Goal: Task Accomplishment & Management: Use online tool/utility

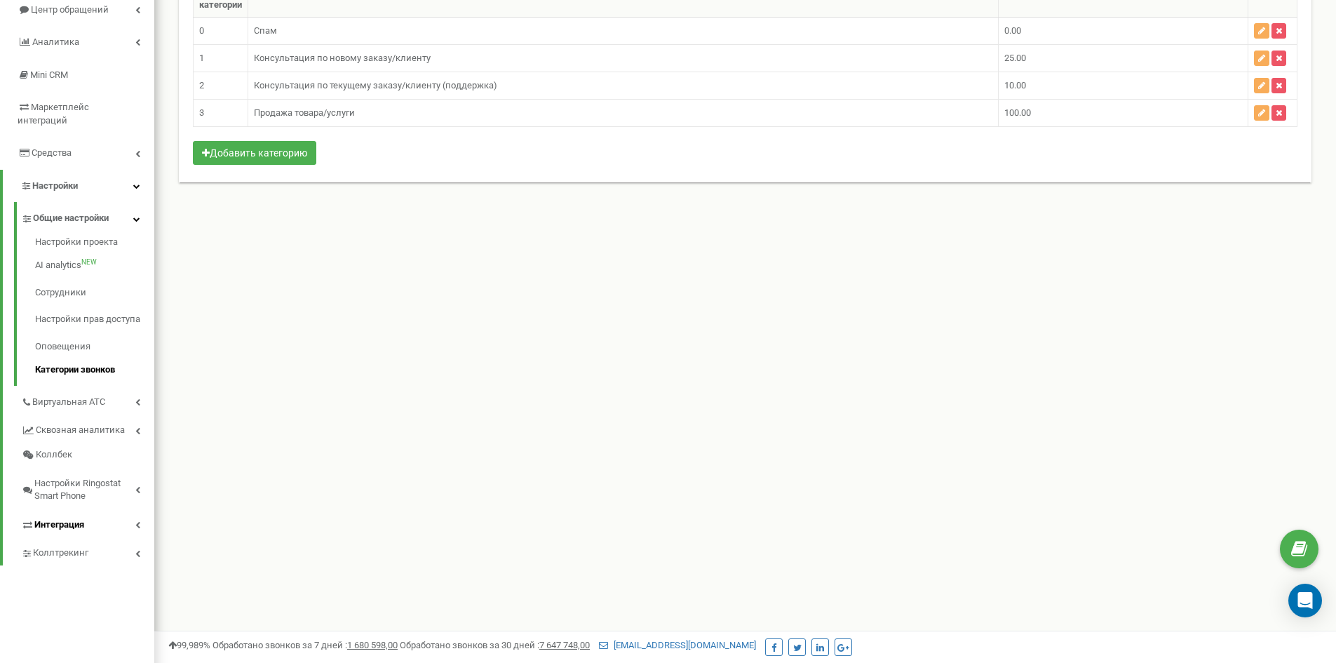
scroll to position [179, 0]
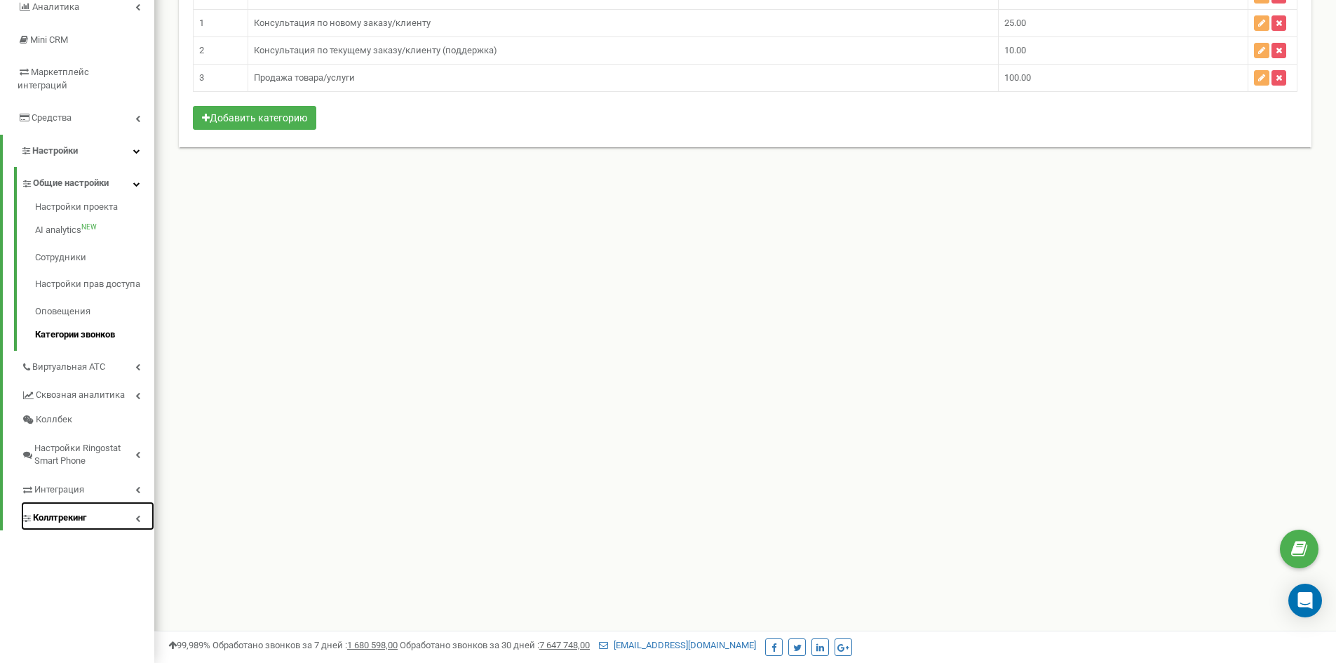
click at [69, 511] on span "Коллтрекинг" at bounding box center [59, 517] width 53 height 13
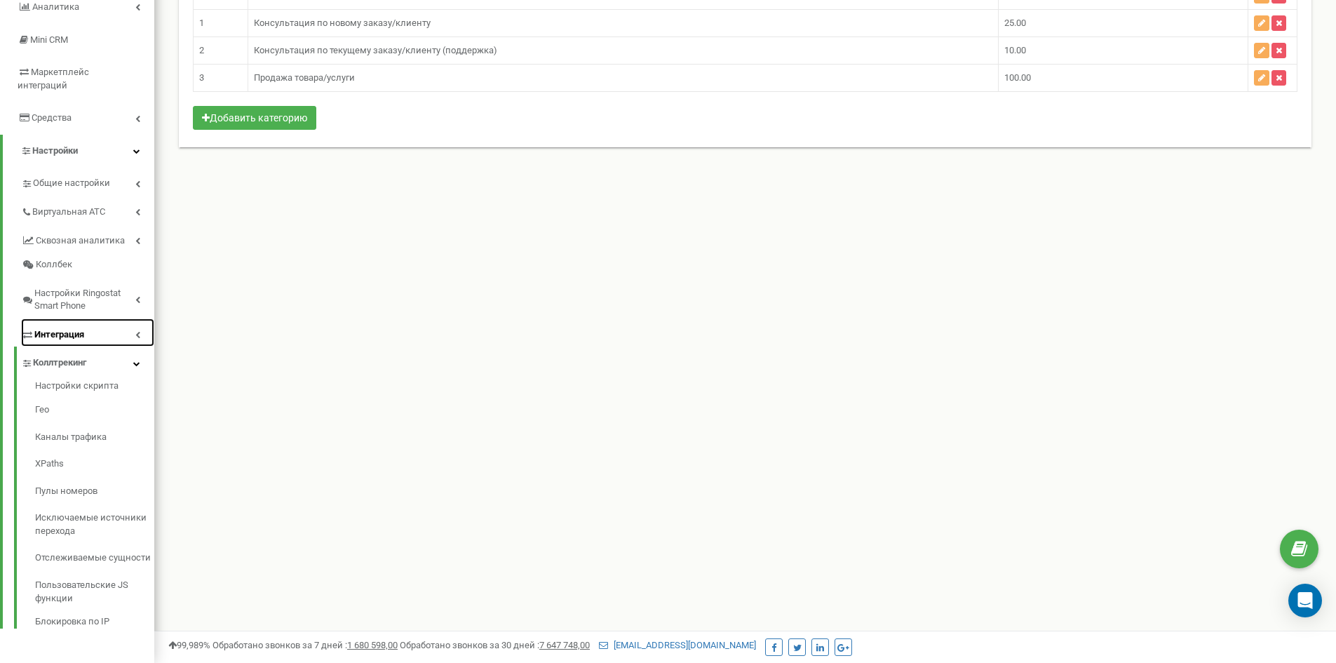
click at [110, 318] on link "Интеграция" at bounding box center [87, 332] width 133 height 29
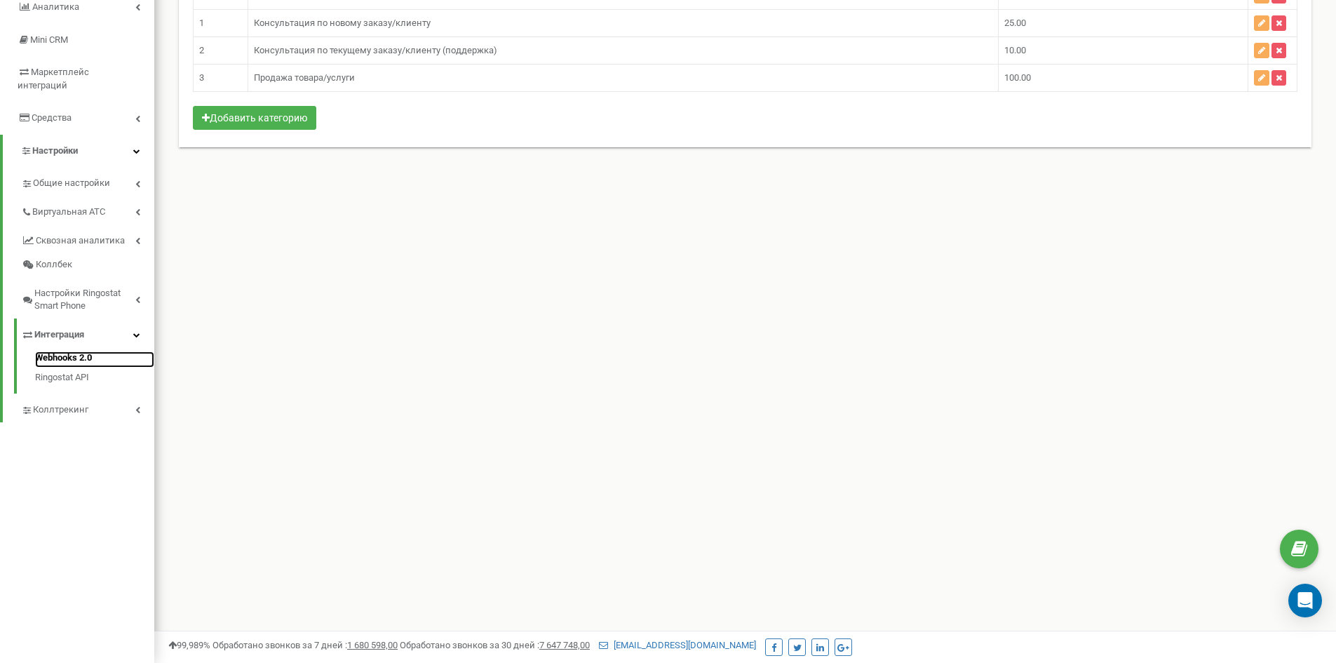
click at [78, 351] on link "Webhooks 2.0" at bounding box center [94, 359] width 119 height 17
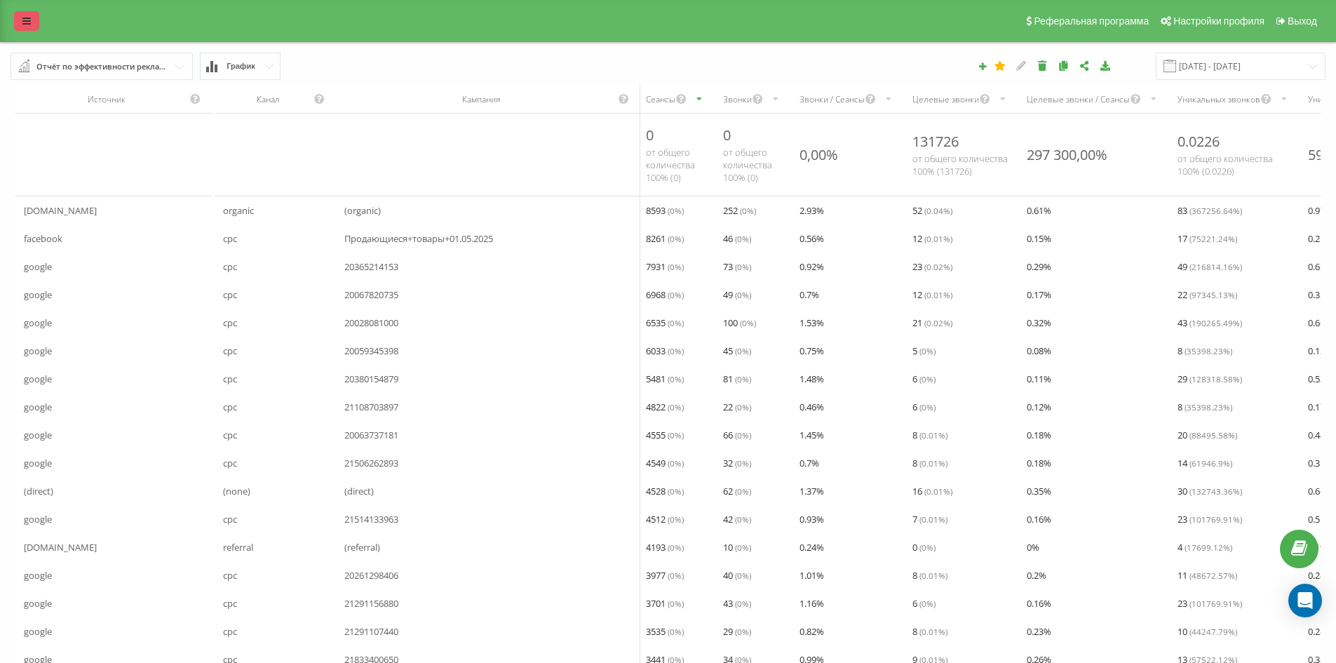
click at [29, 27] on link at bounding box center [26, 21] width 25 height 20
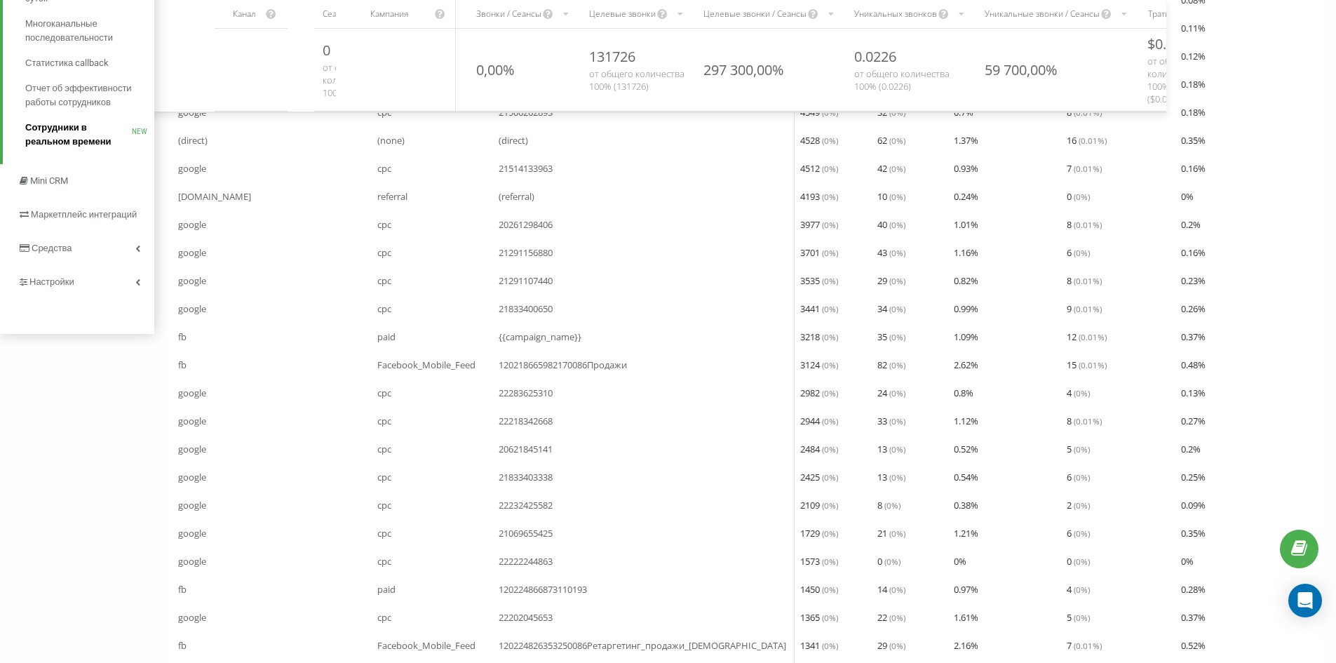
scroll to position [140, 0]
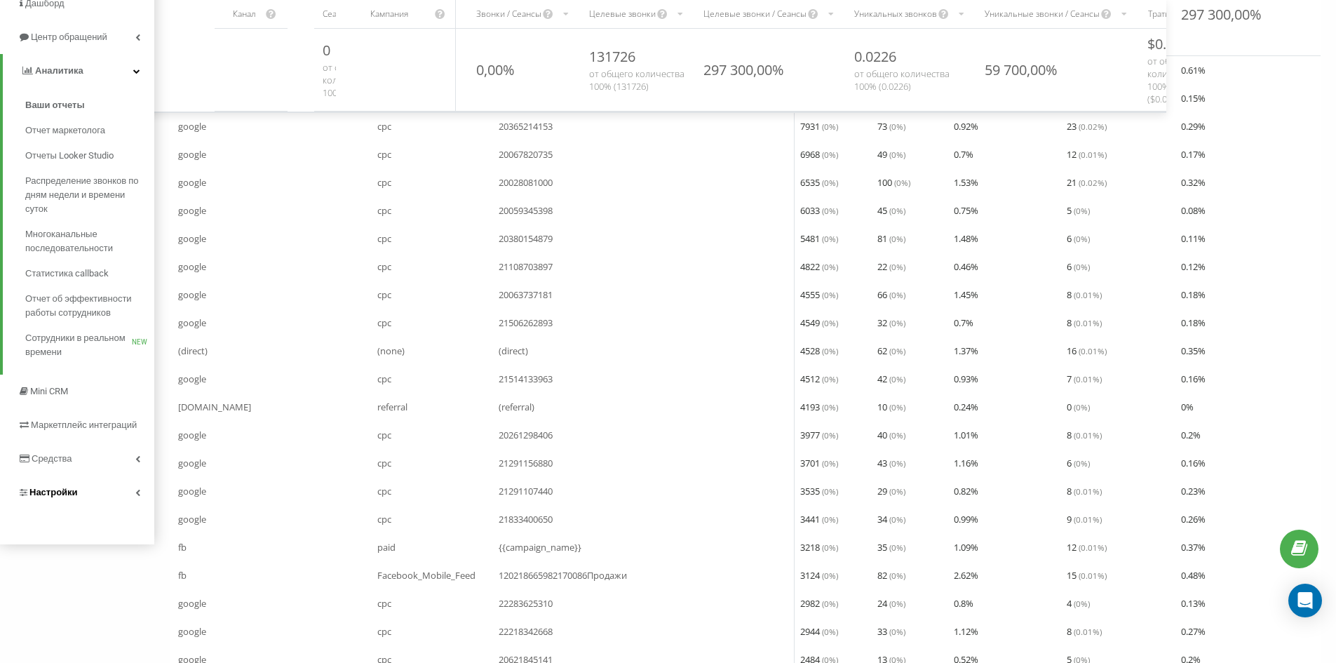
click at [87, 489] on link "Настройки" at bounding box center [77, 492] width 154 height 34
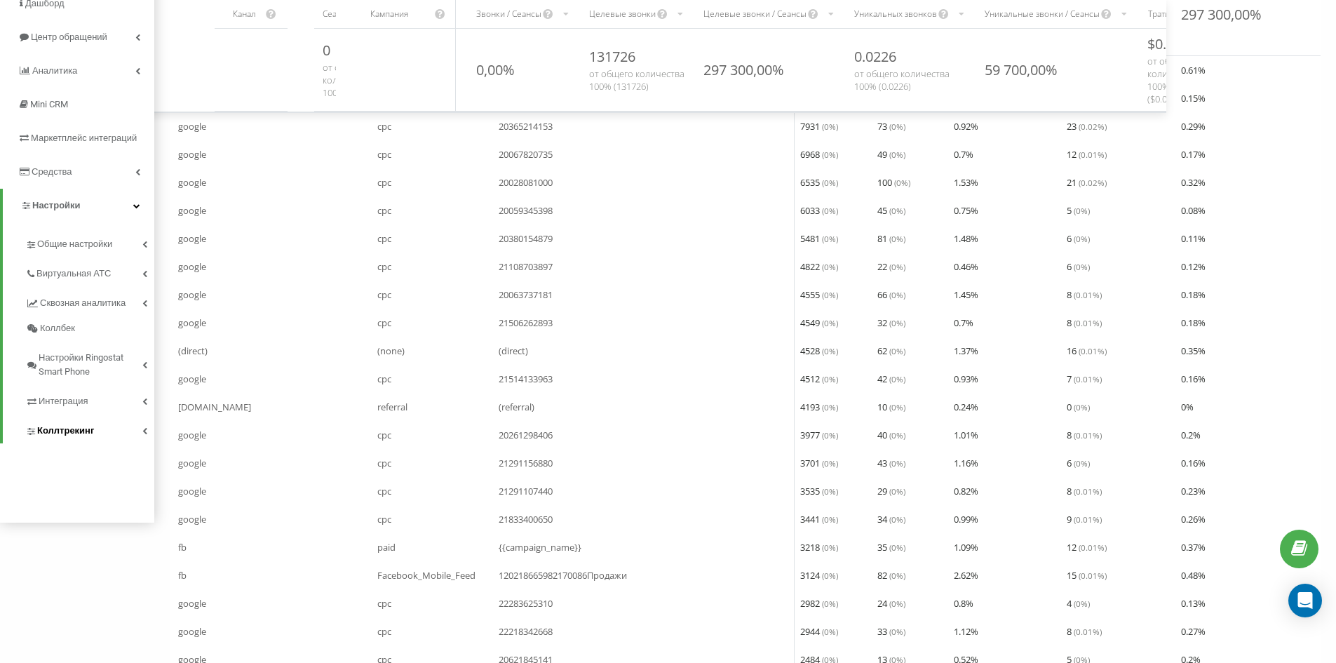
click at [79, 430] on span "Коллтрекинг" at bounding box center [65, 430] width 57 height 14
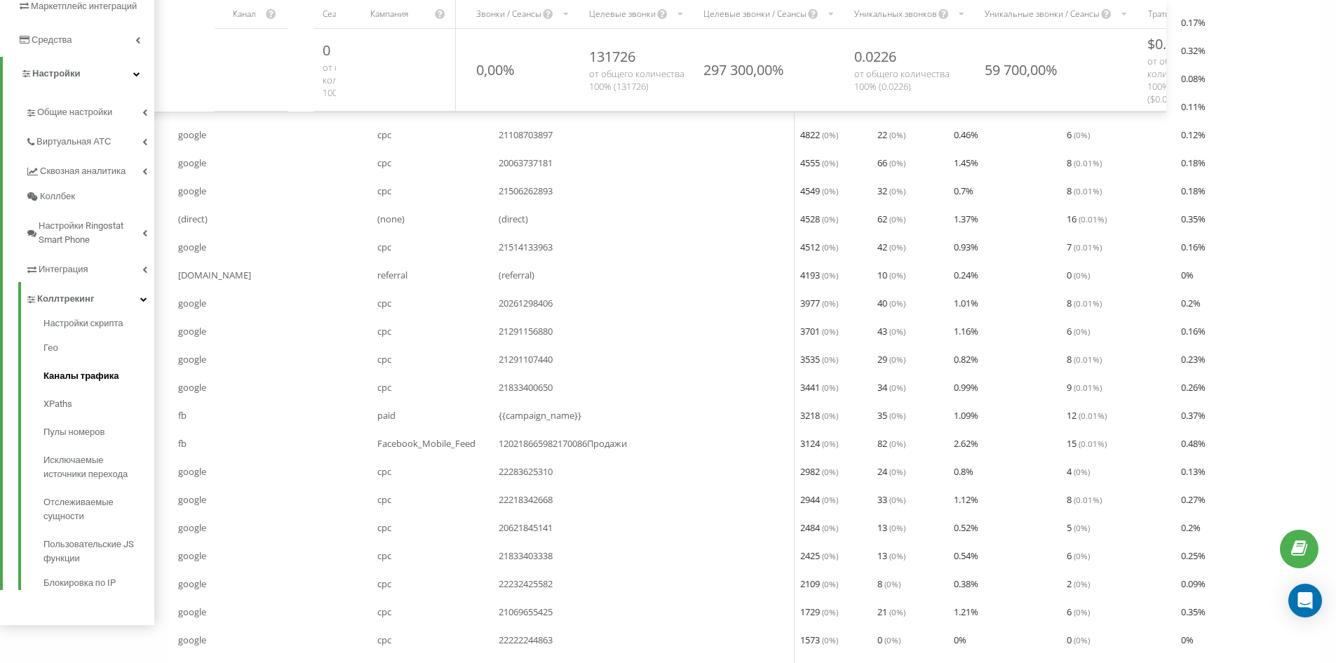
scroll to position [280, 0]
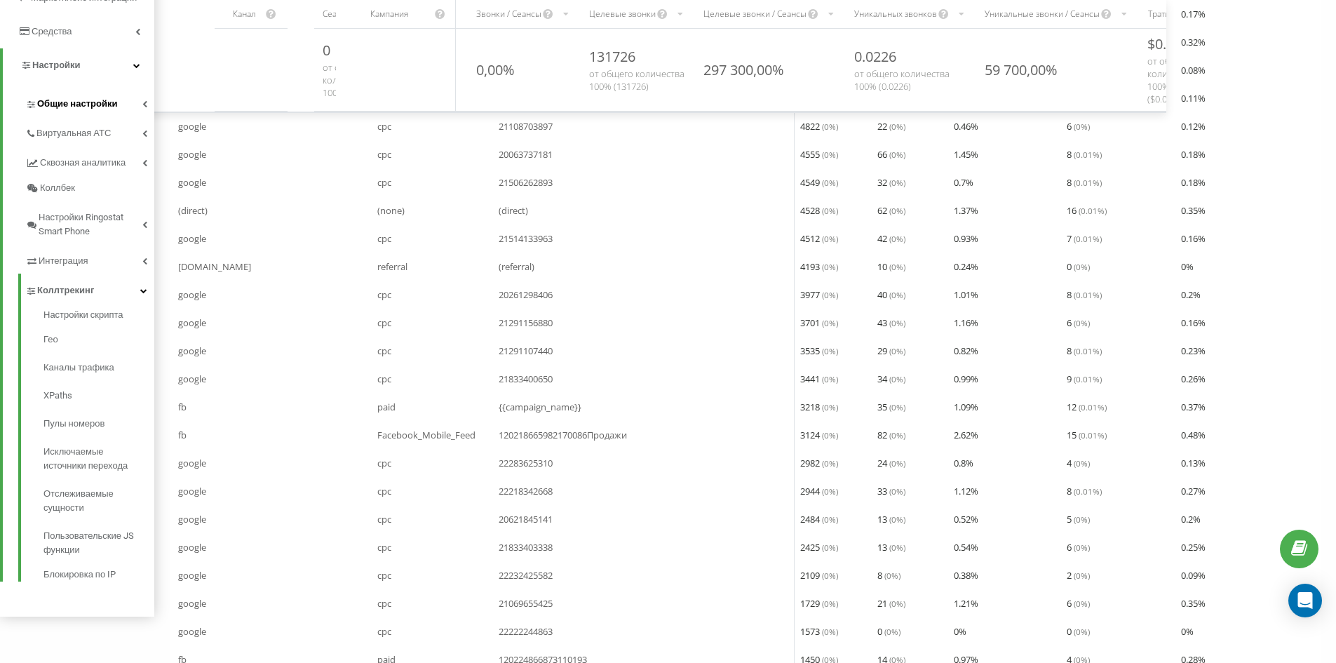
click at [88, 104] on span "Общие настройки" at bounding box center [77, 104] width 80 height 14
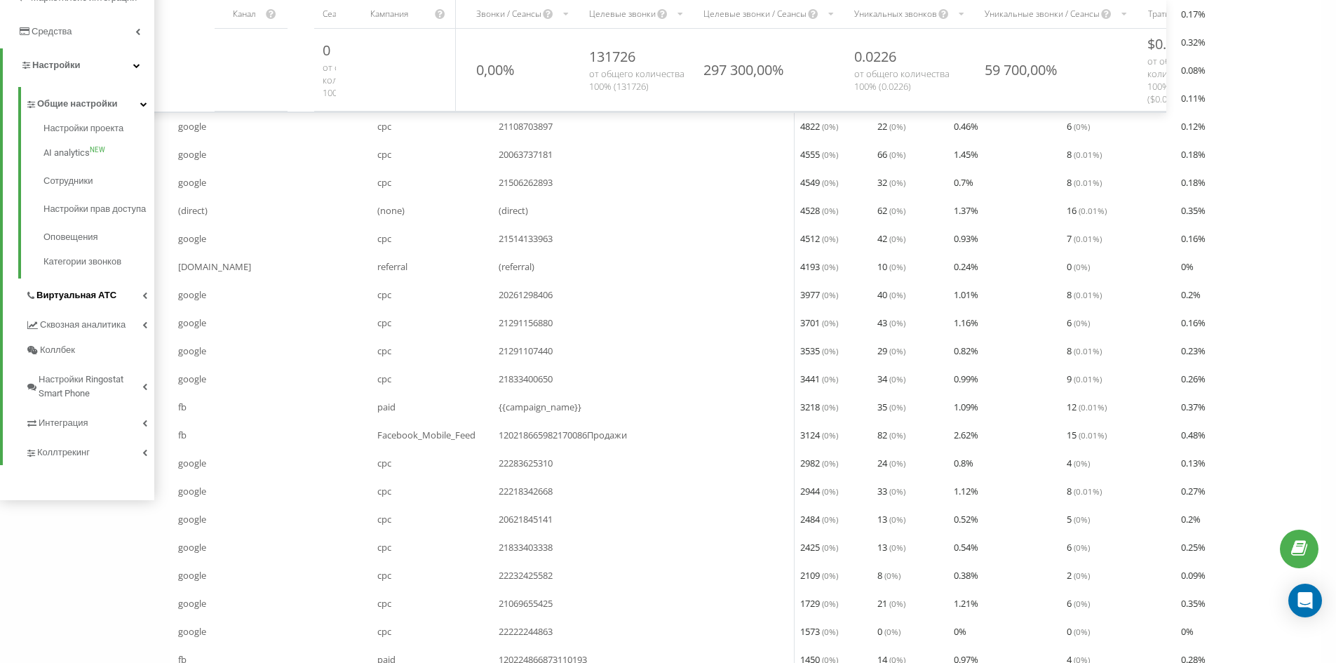
click at [108, 302] on span "Виртуальная АТС" at bounding box center [76, 295] width 80 height 14
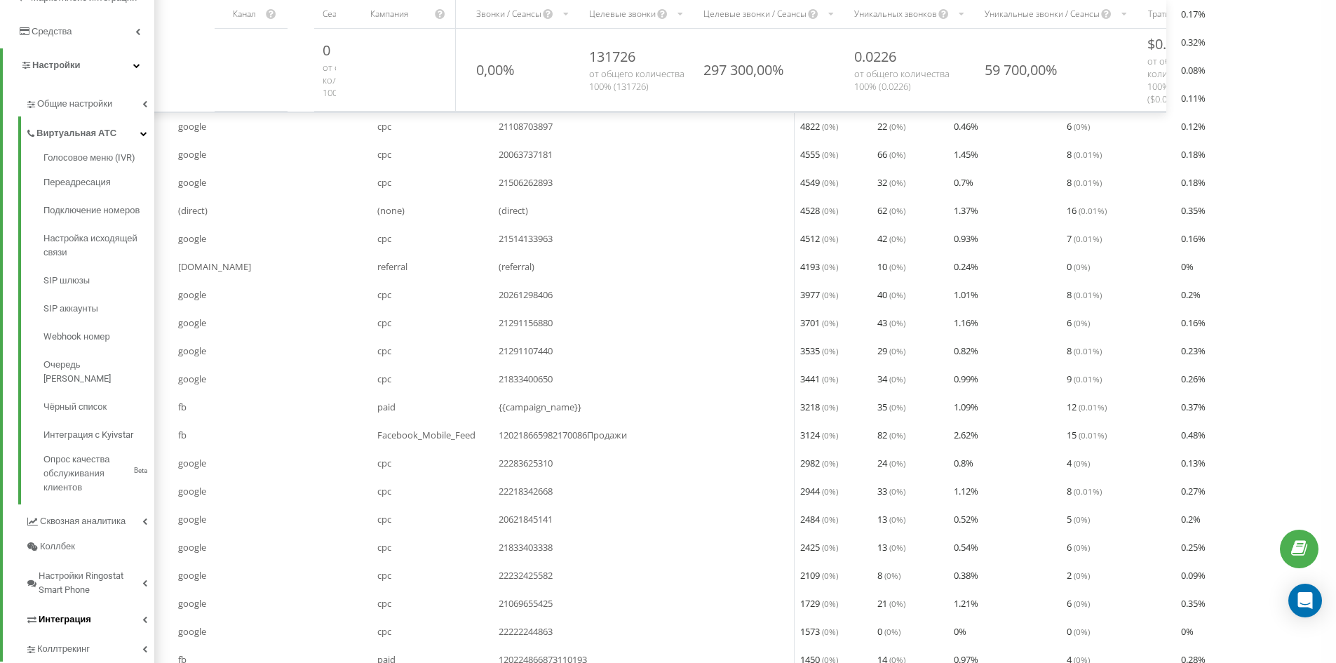
click at [95, 605] on link "Интеграция" at bounding box center [89, 616] width 129 height 29
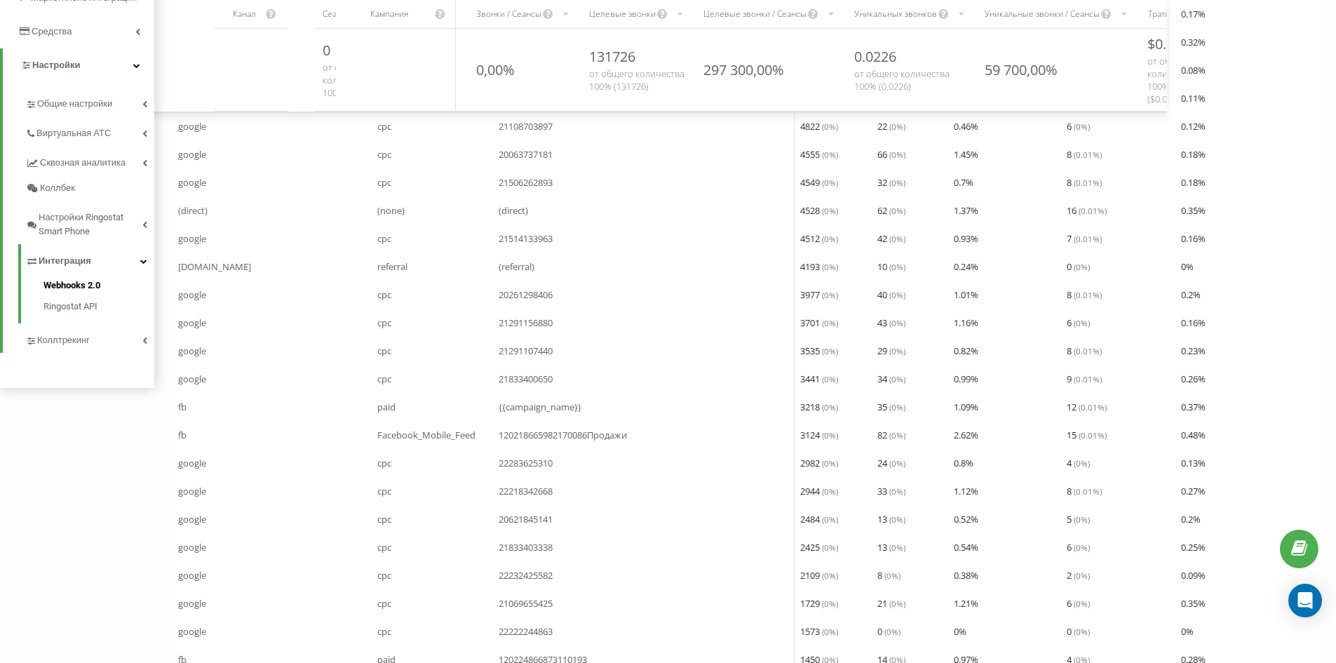
click at [60, 285] on span "Webhooks 2.0" at bounding box center [71, 285] width 57 height 14
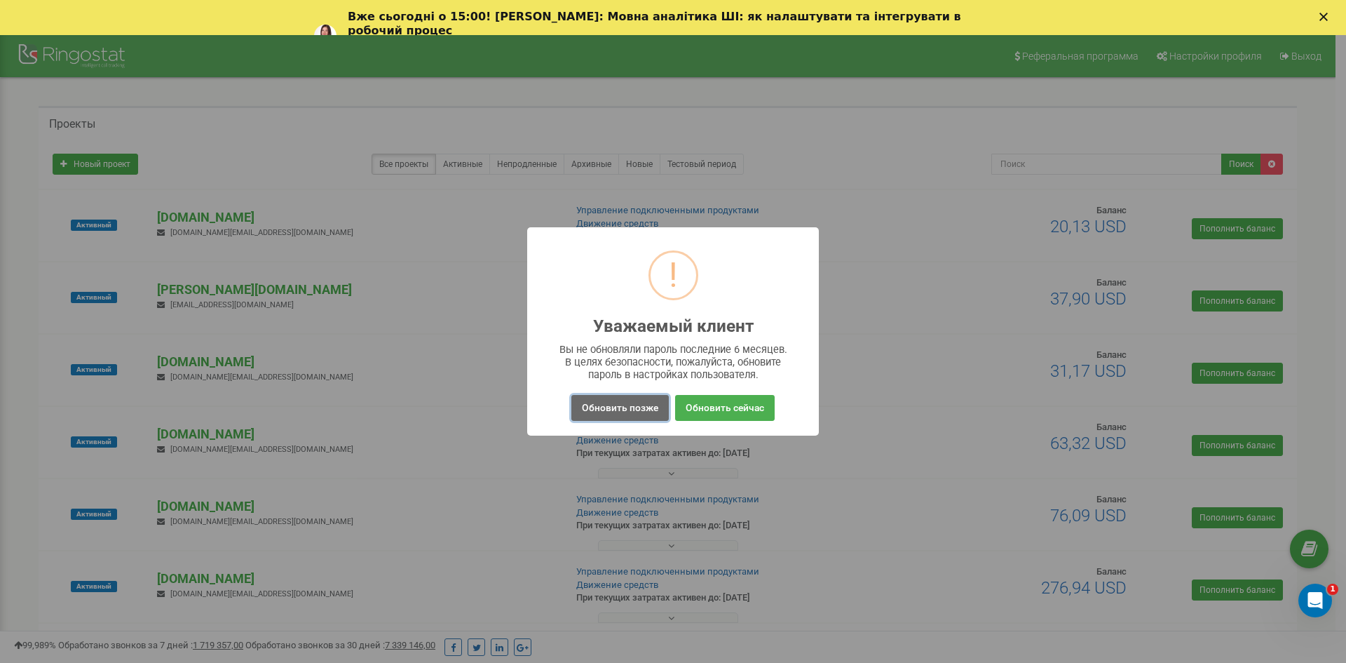
click at [602, 408] on button "Обновить позже" at bounding box center [619, 408] width 97 height 26
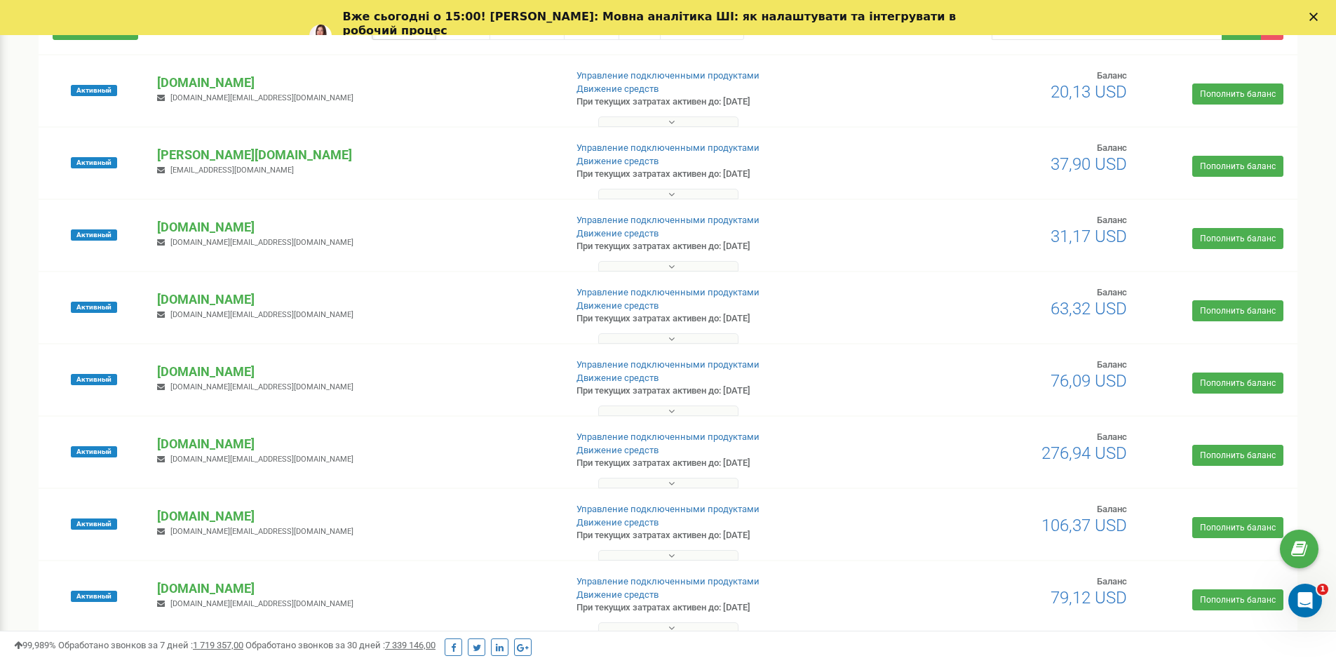
scroll to position [140, 0]
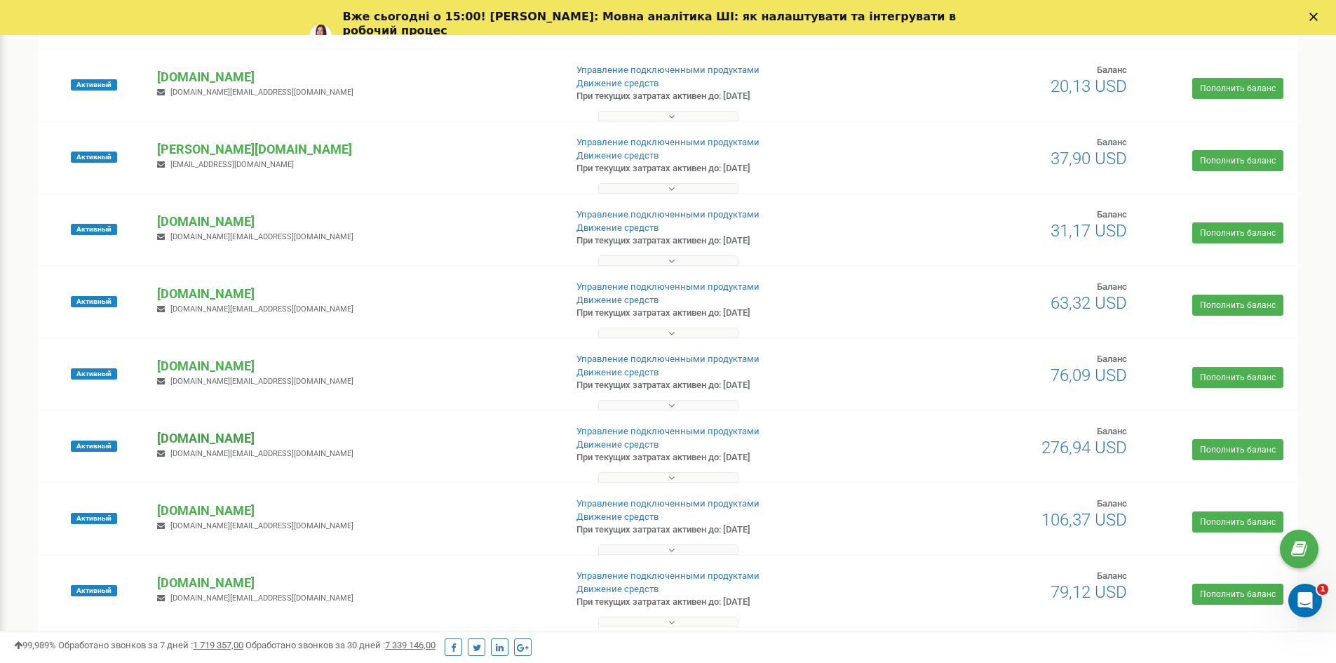
click at [207, 437] on p "[DOMAIN_NAME]" at bounding box center [355, 438] width 396 height 18
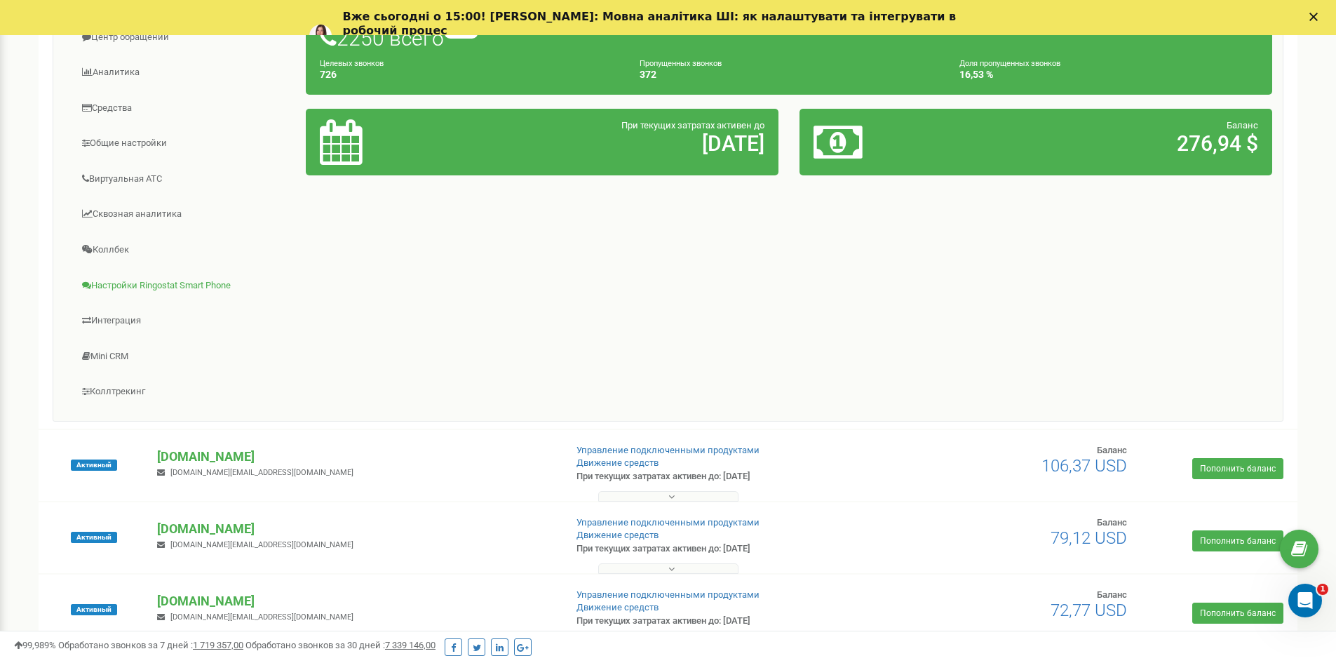
scroll to position [841, 0]
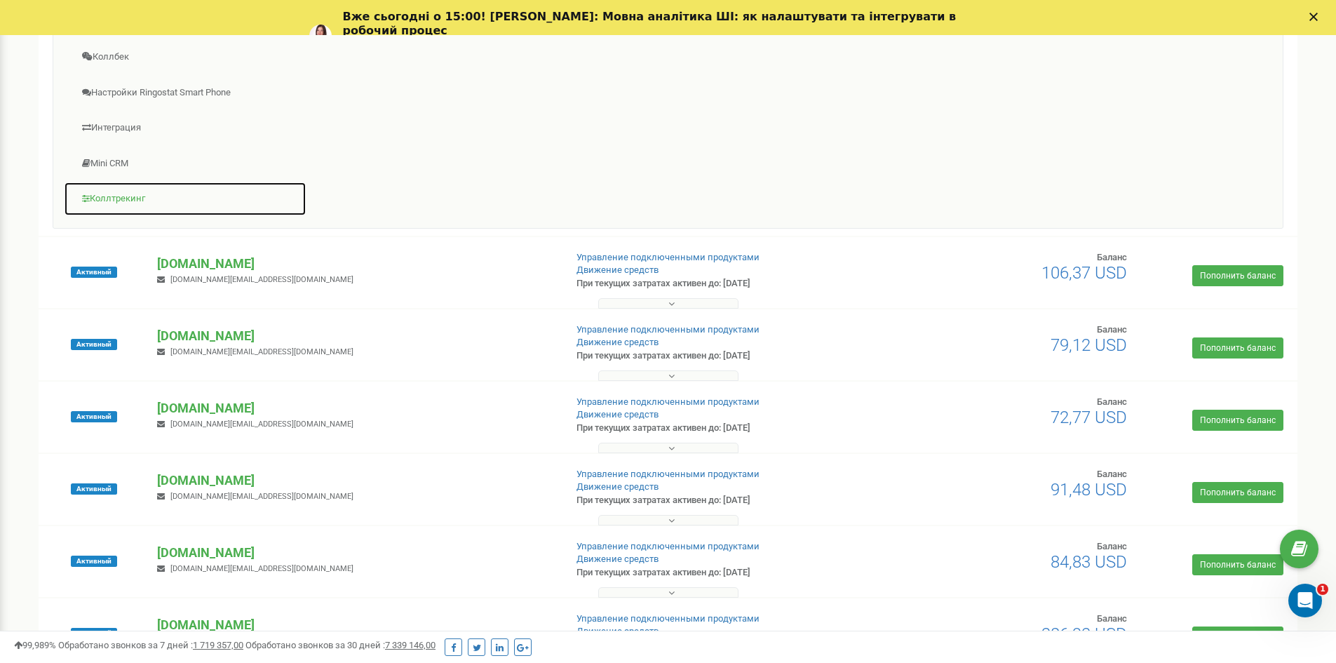
click at [110, 198] on link "Коллтрекинг" at bounding box center [185, 199] width 243 height 34
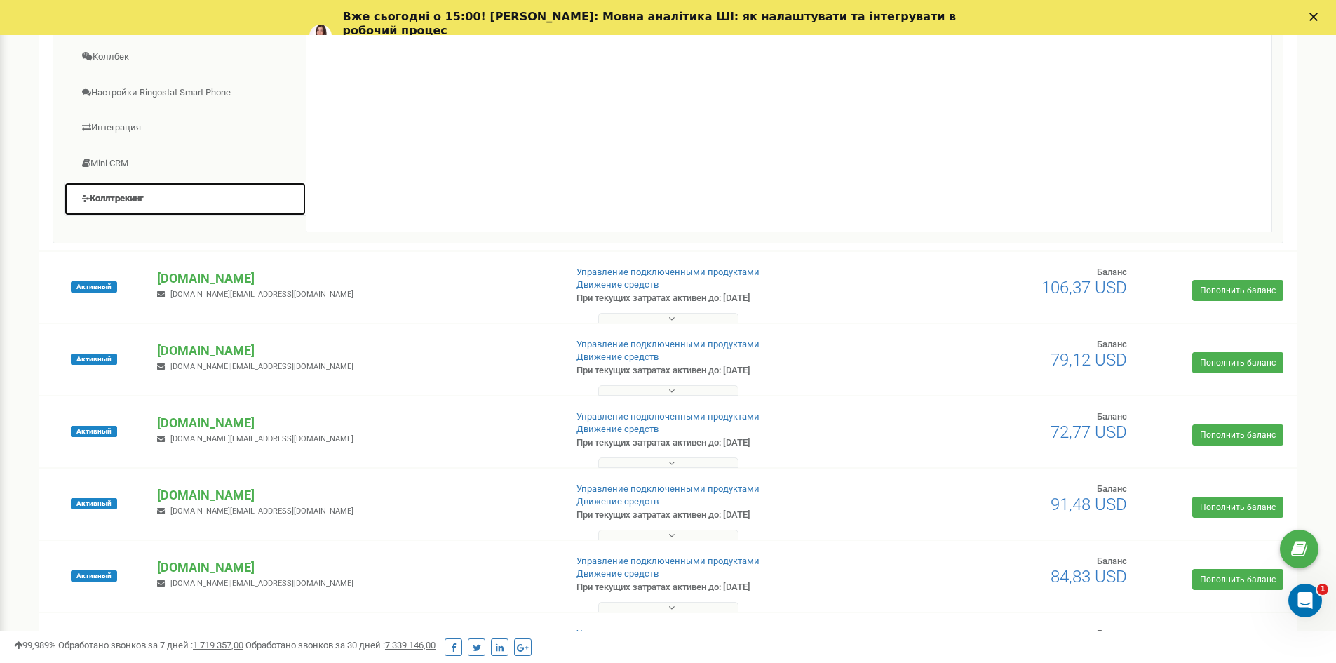
click at [110, 198] on link "Коллтрекинг" at bounding box center [185, 199] width 243 height 34
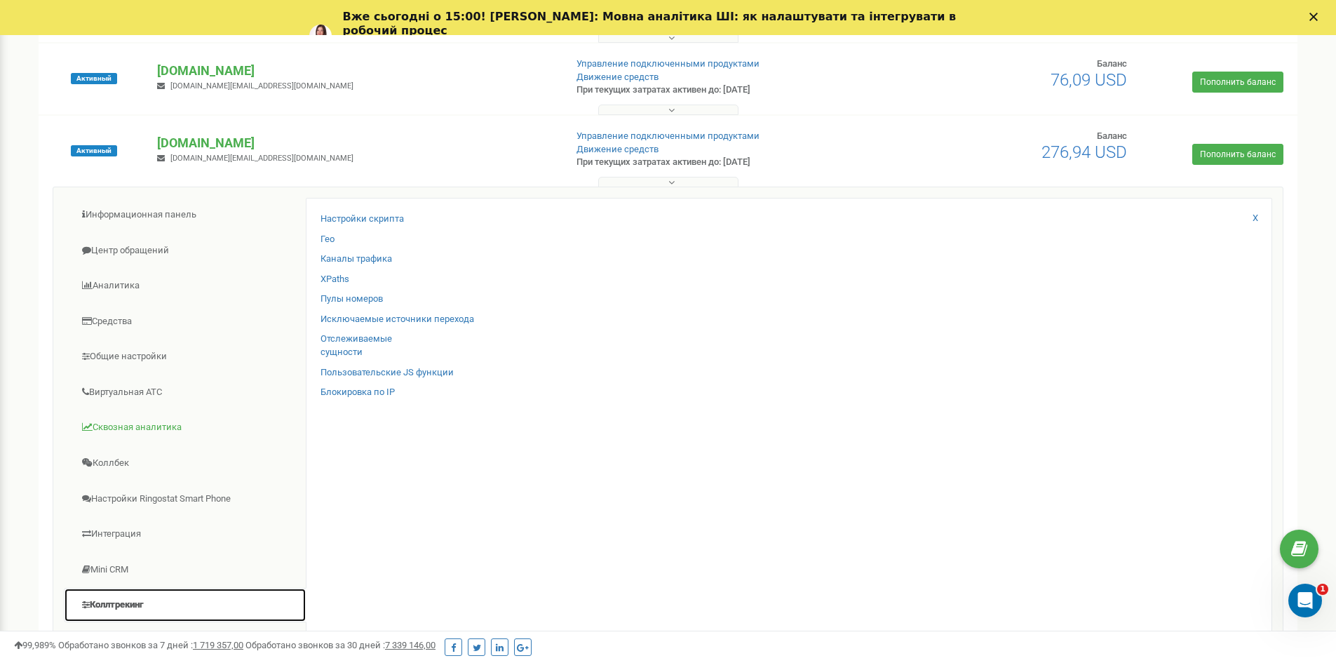
scroll to position [421, 0]
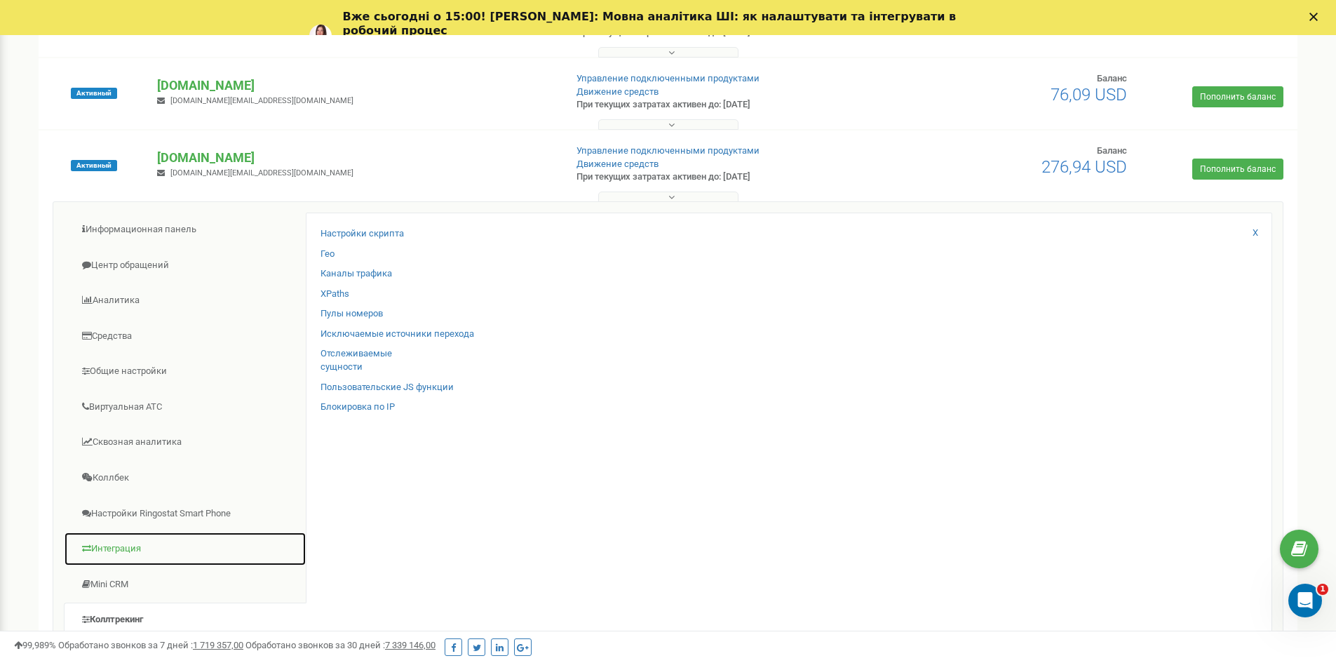
click at [126, 549] on link "Интеграция" at bounding box center [185, 548] width 243 height 34
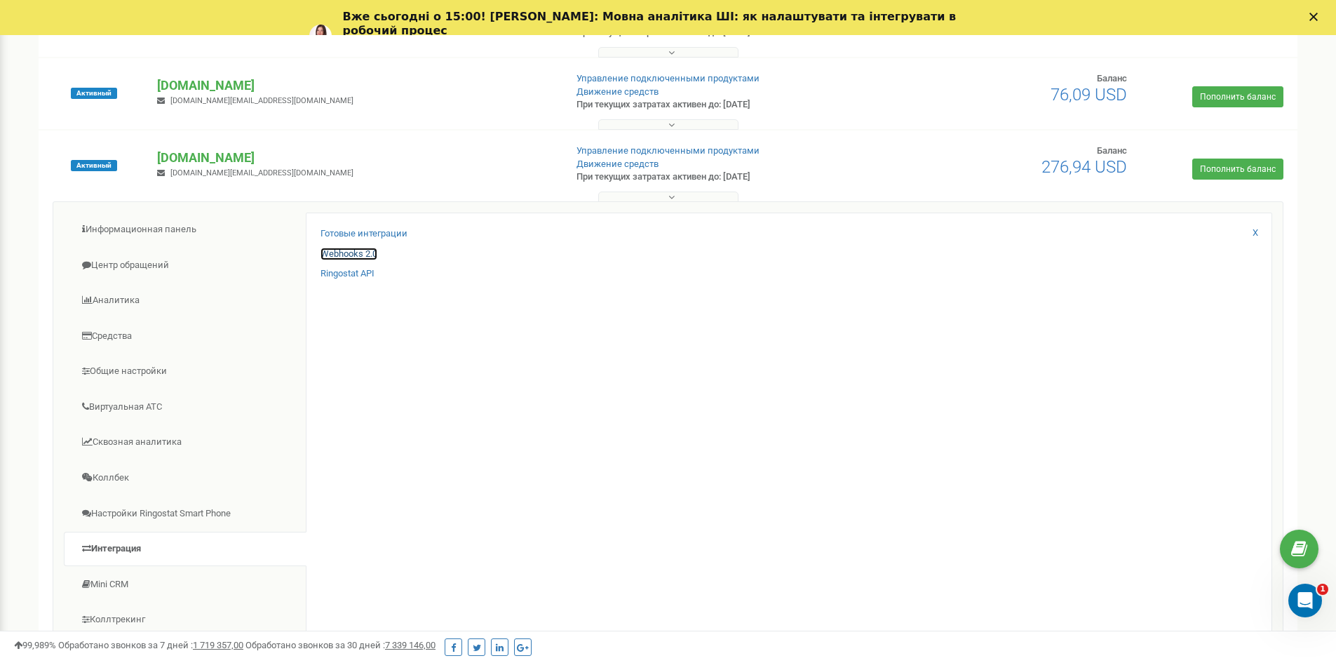
click at [339, 251] on link "Webhooks 2.0" at bounding box center [348, 253] width 57 height 13
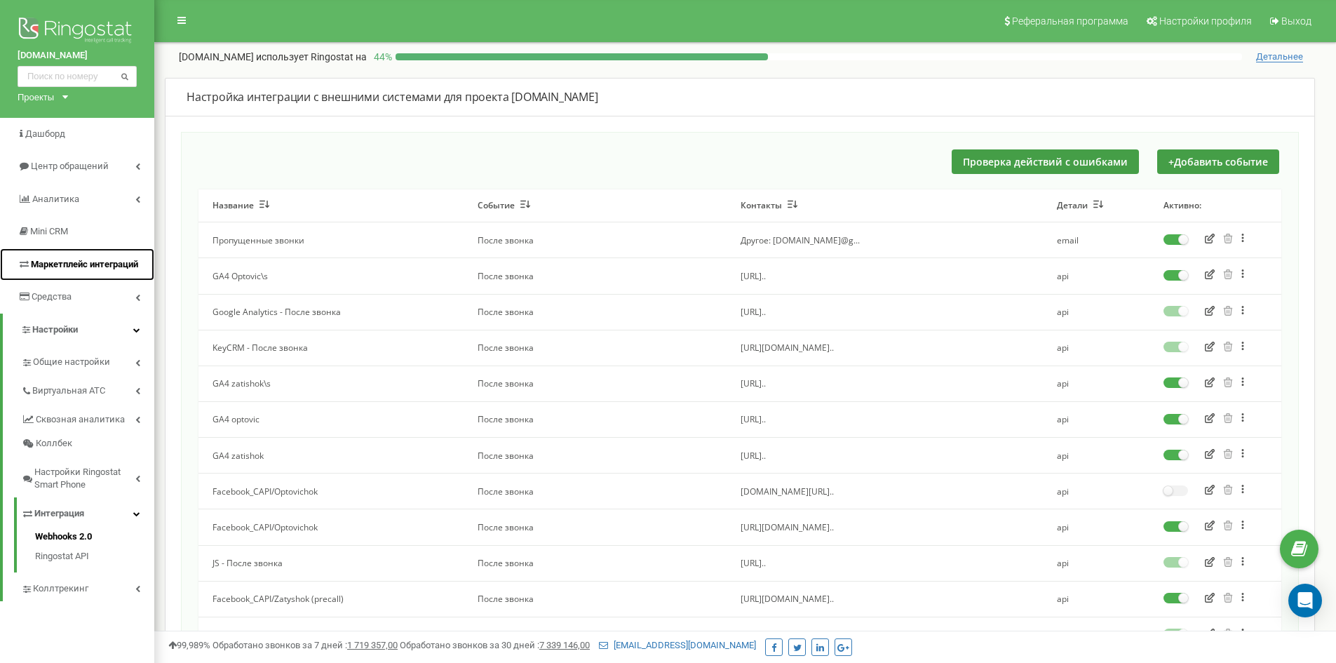
click at [96, 266] on span "Маркетплейс интеграций" at bounding box center [84, 264] width 107 height 11
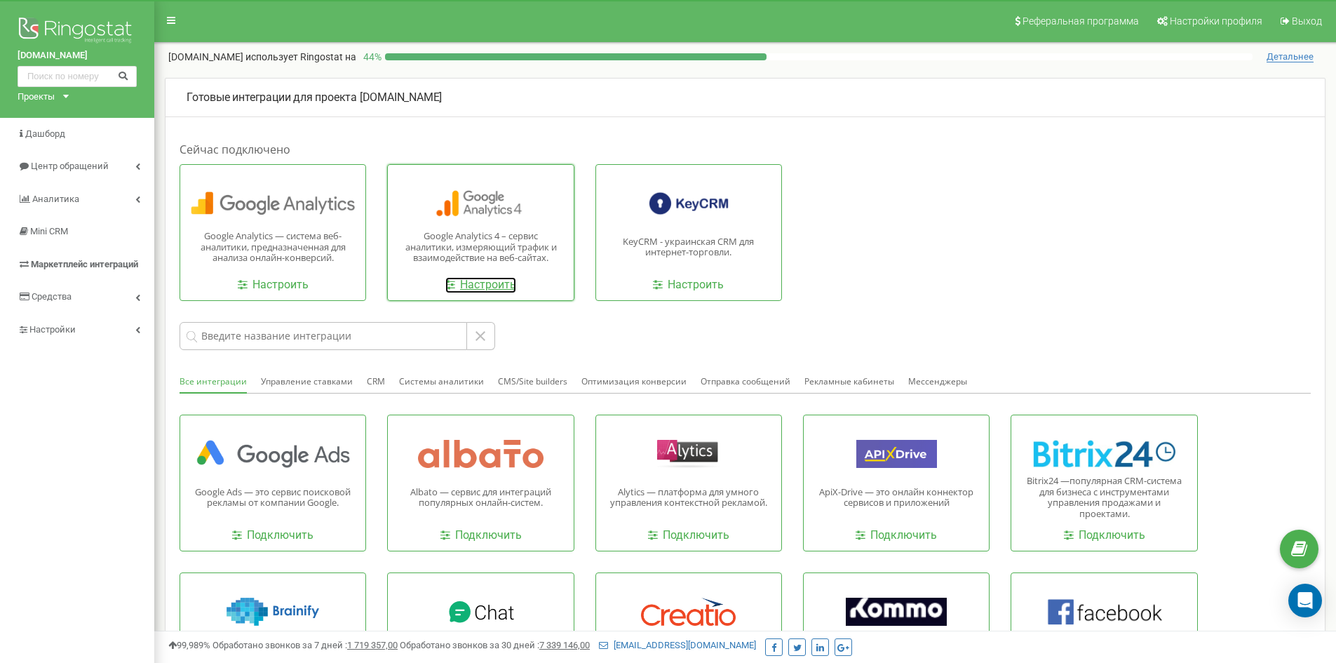
click at [479, 283] on link "Настроить" at bounding box center [480, 285] width 71 height 16
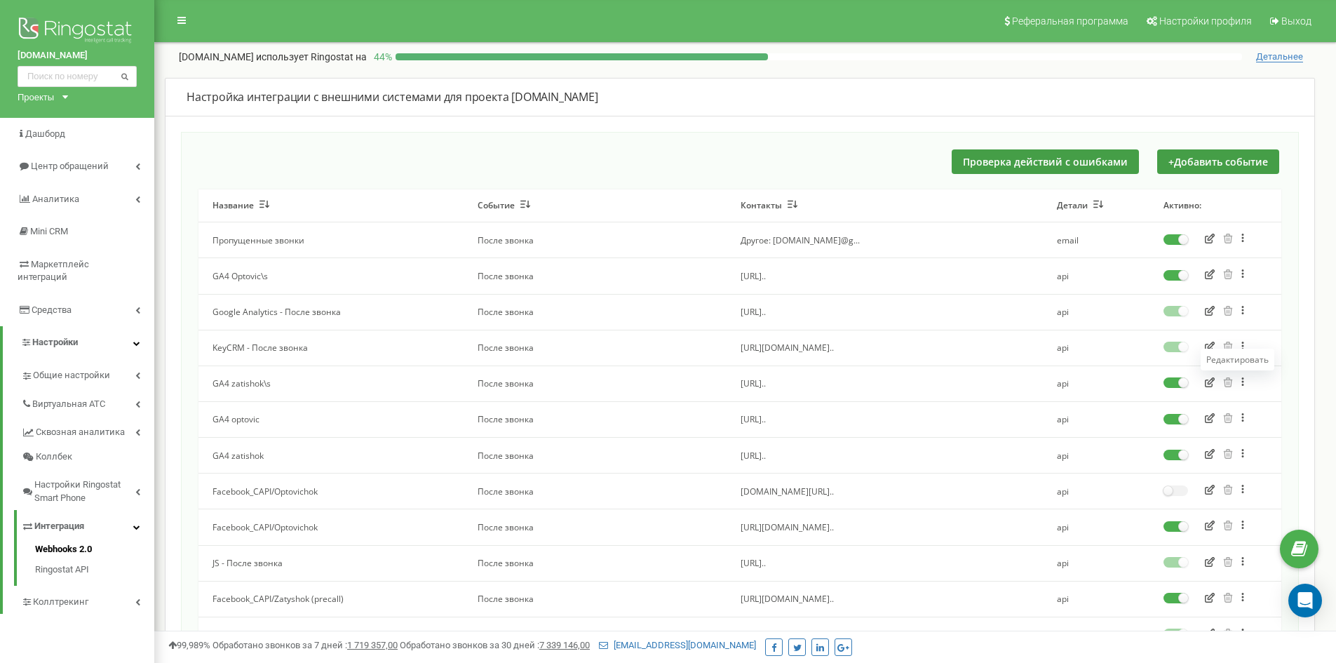
click at [1208, 385] on icon "button" at bounding box center [1209, 382] width 10 height 10
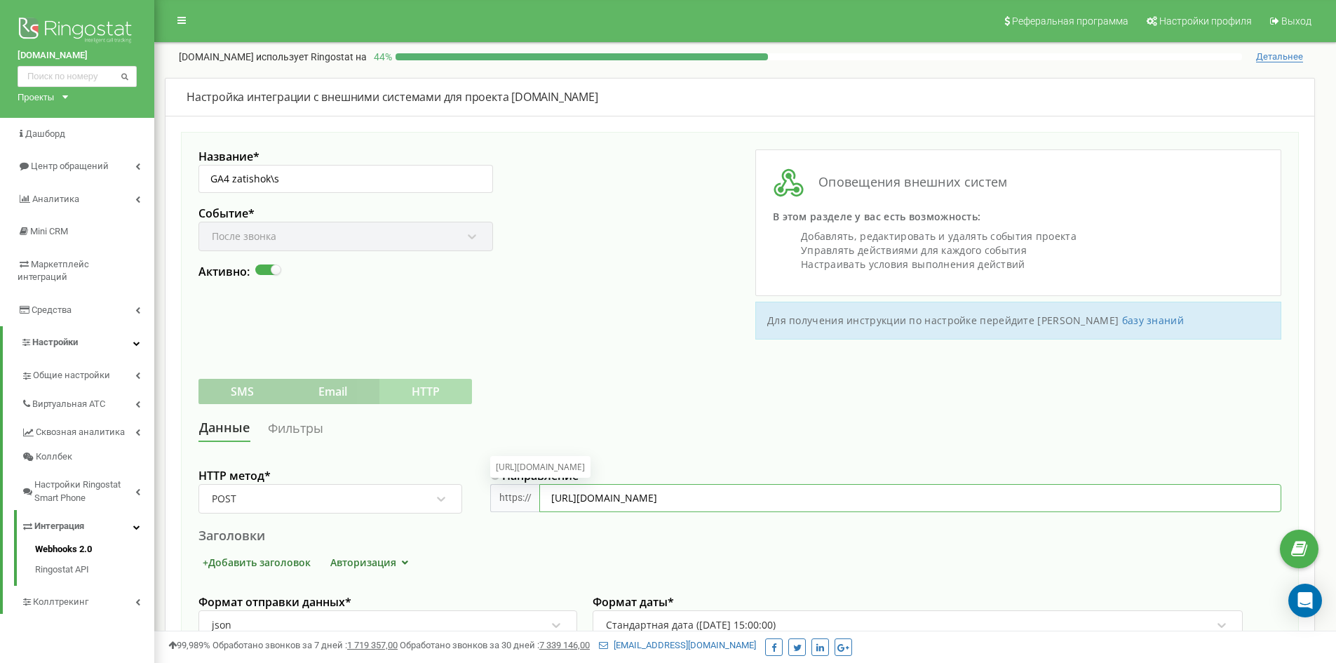
drag, startPoint x: 845, startPoint y: 496, endPoint x: 912, endPoint y: 497, distance: 67.3
click at [912, 497] on input "https://www.google-analytics.com/mp/collect?measurement_id=G-92BK6PBPKE&api_sec…" at bounding box center [910, 498] width 742 height 28
drag, startPoint x: 1115, startPoint y: 500, endPoint x: 974, endPoint y: 492, distance: 141.1
click at [974, 492] on input "https://www.google-analytics.com/mp/collect?measurement_id=G-92BK6PBPKE&api_sec…" at bounding box center [910, 498] width 742 height 28
click at [297, 424] on link "Фильтры" at bounding box center [295, 428] width 57 height 26
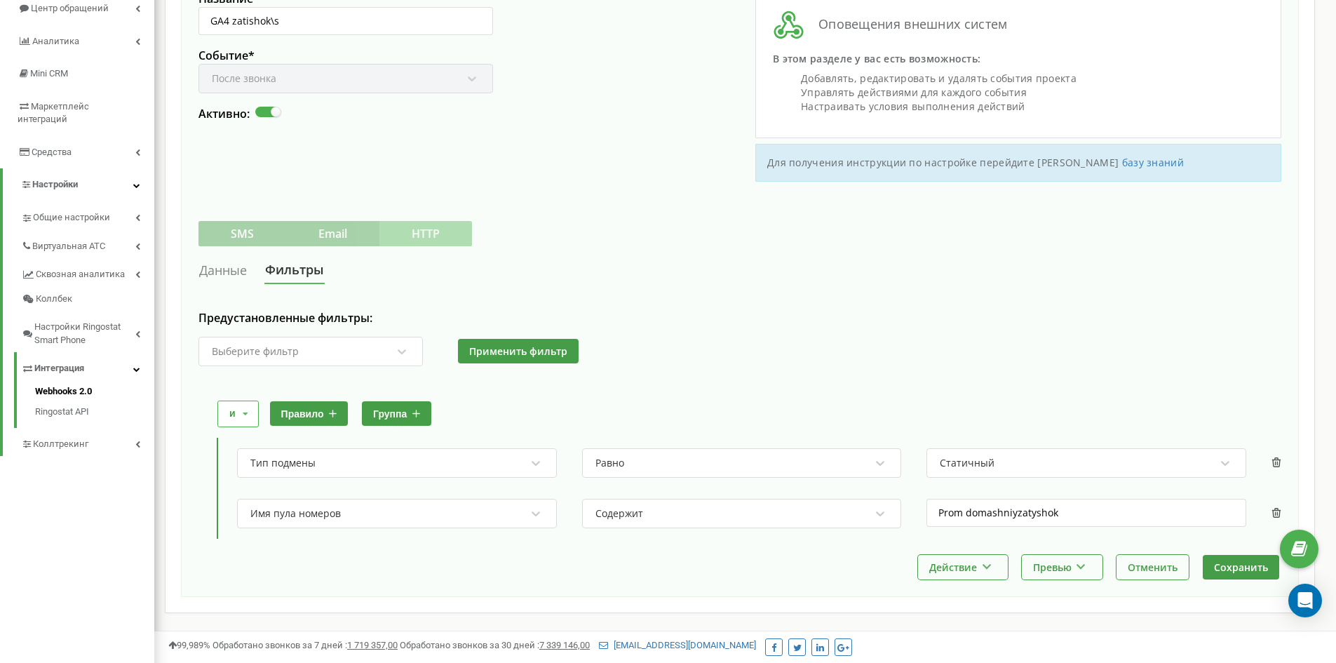
scroll to position [179, 0]
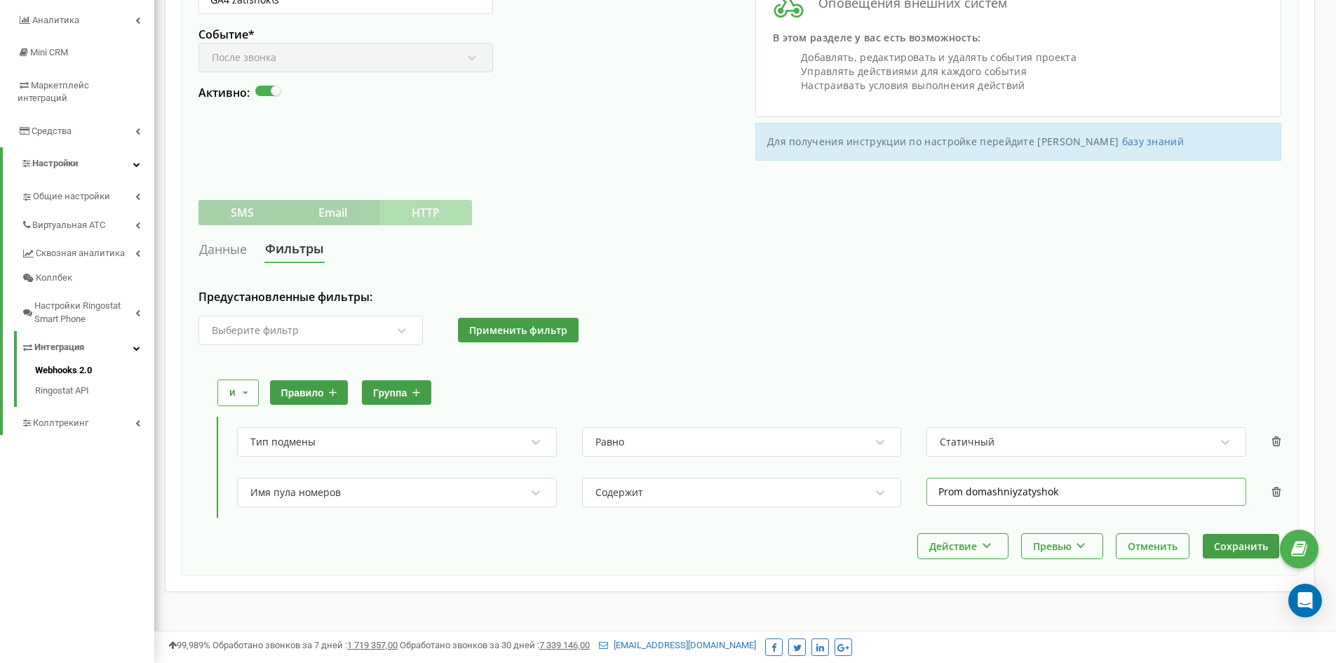
click at [1001, 492] on input "Prom domashniyzatyshok" at bounding box center [1086, 491] width 320 height 28
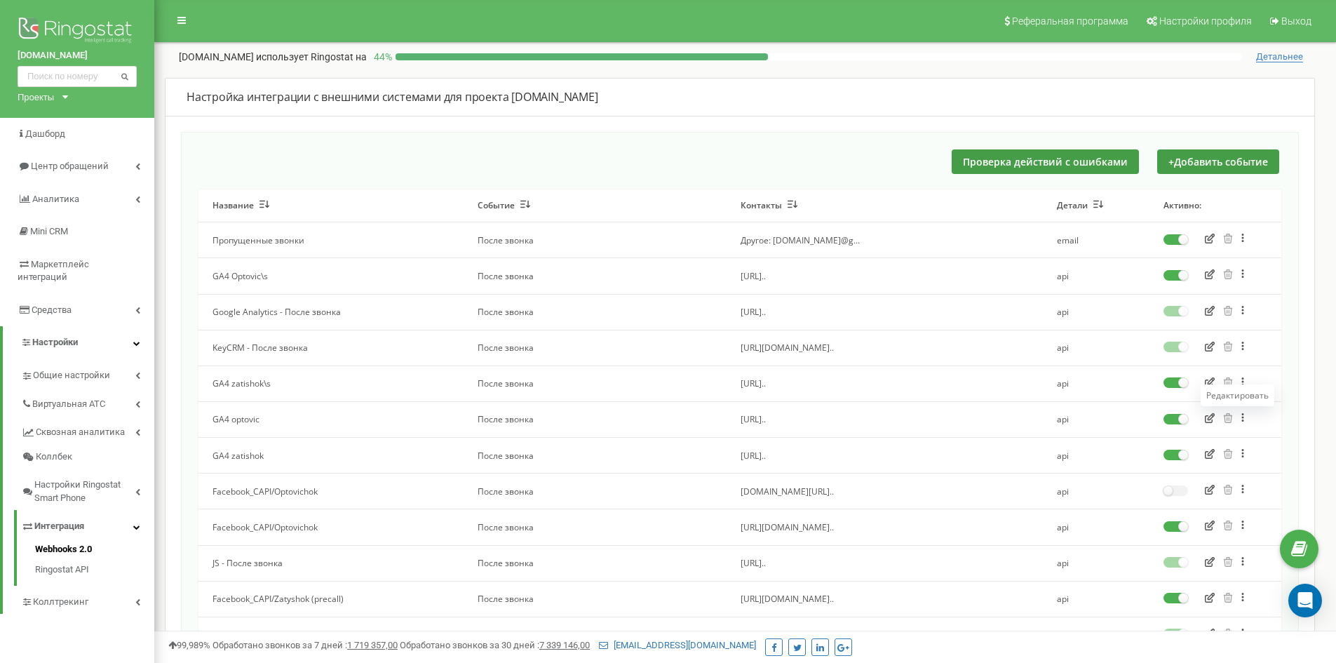
click at [1211, 416] on icon "button" at bounding box center [1209, 418] width 10 height 10
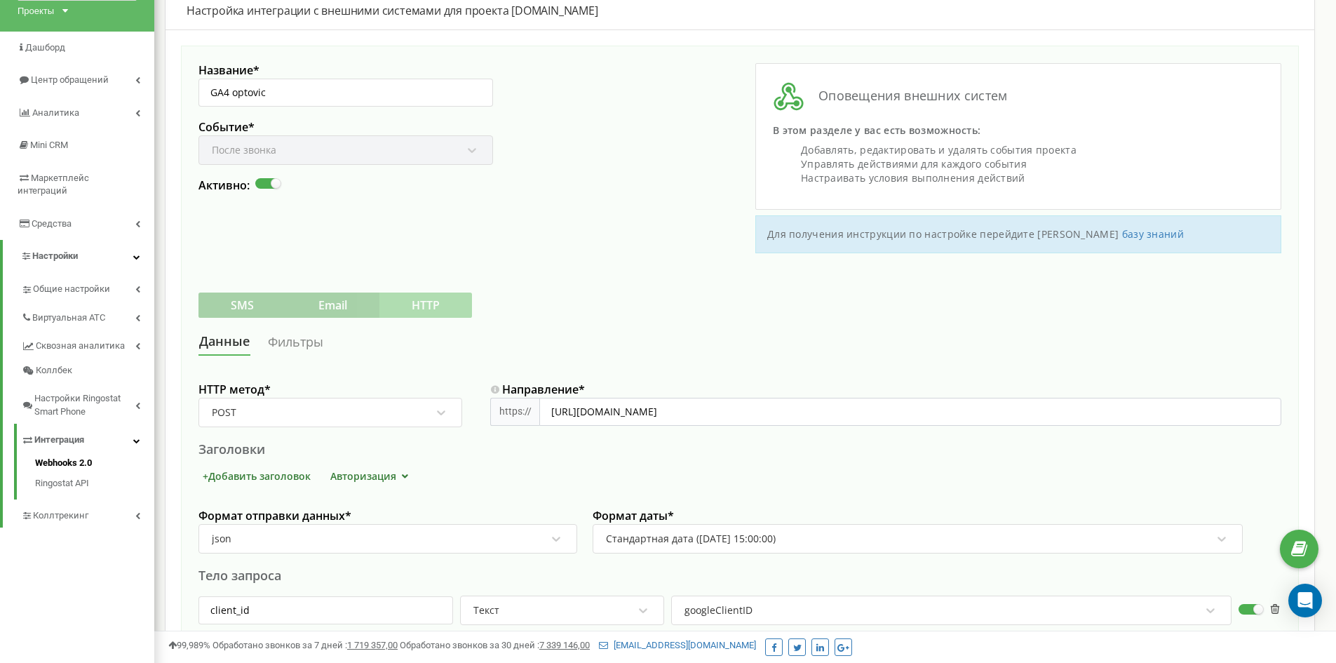
scroll to position [210, 0]
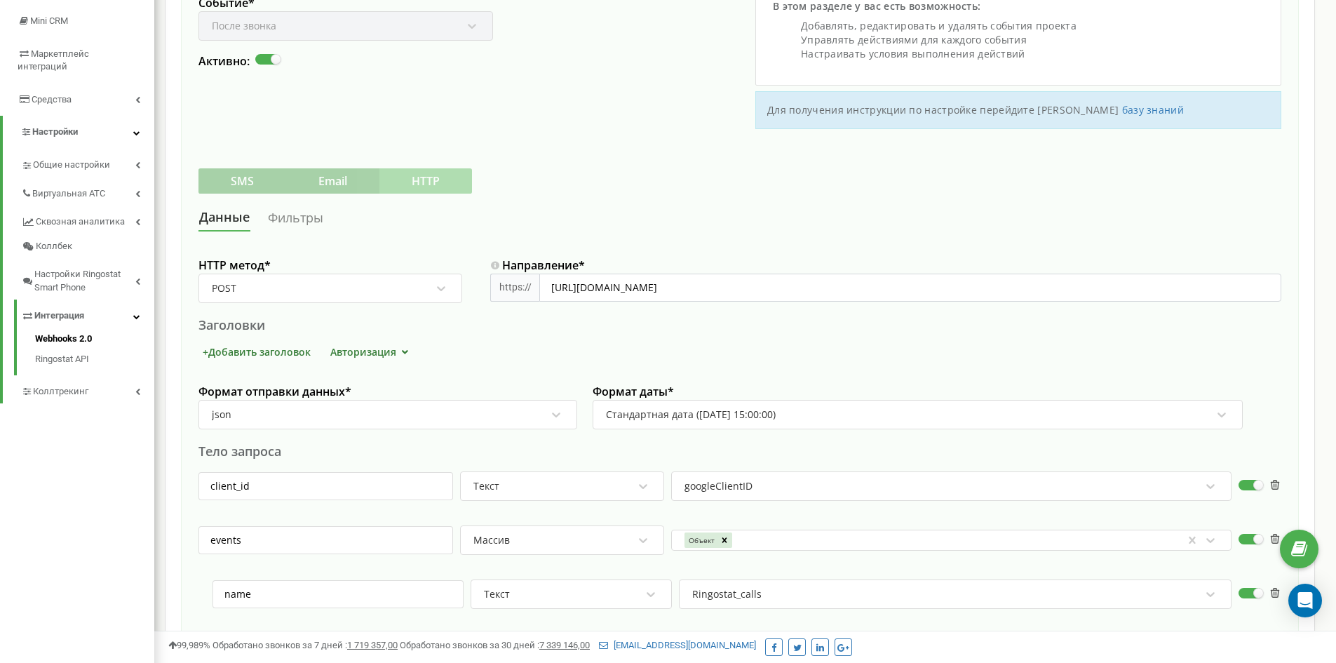
click at [297, 212] on link "Фильтры" at bounding box center [295, 218] width 57 height 26
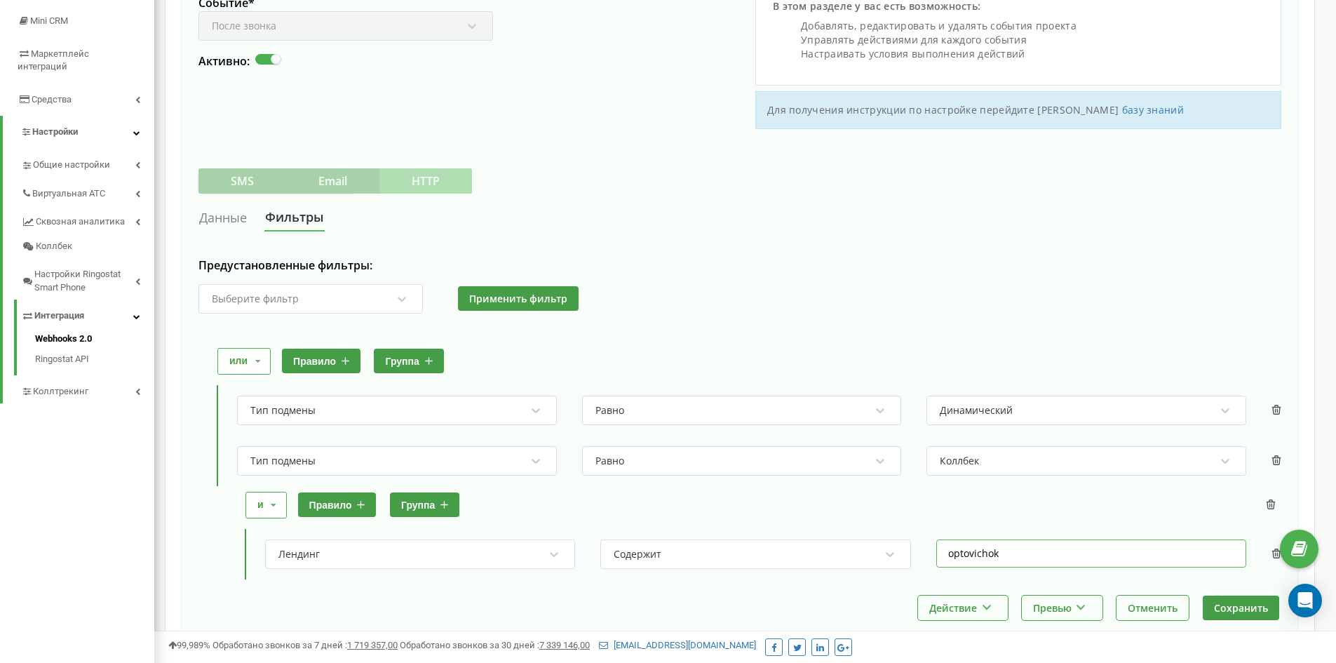
drag, startPoint x: 1004, startPoint y: 557, endPoint x: 947, endPoint y: 562, distance: 57.0
click at [947, 562] on input "optovichok" at bounding box center [1091, 553] width 310 height 28
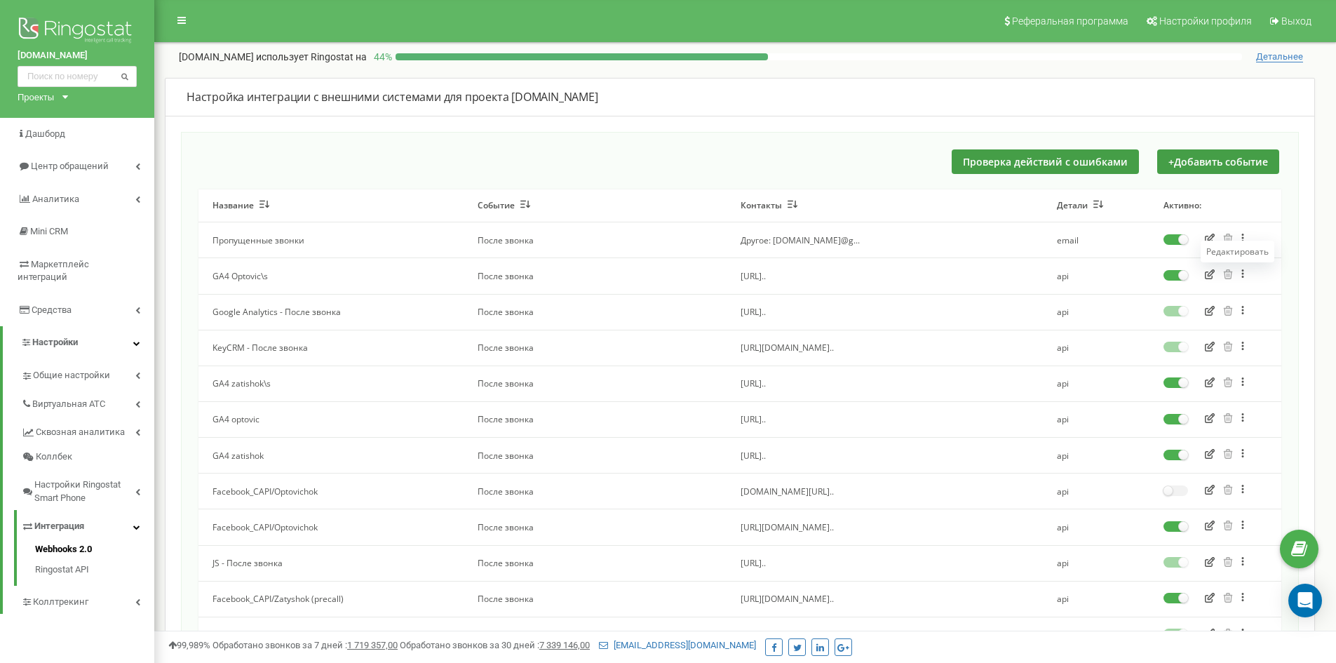
click at [1209, 273] on icon "button" at bounding box center [1209, 274] width 10 height 10
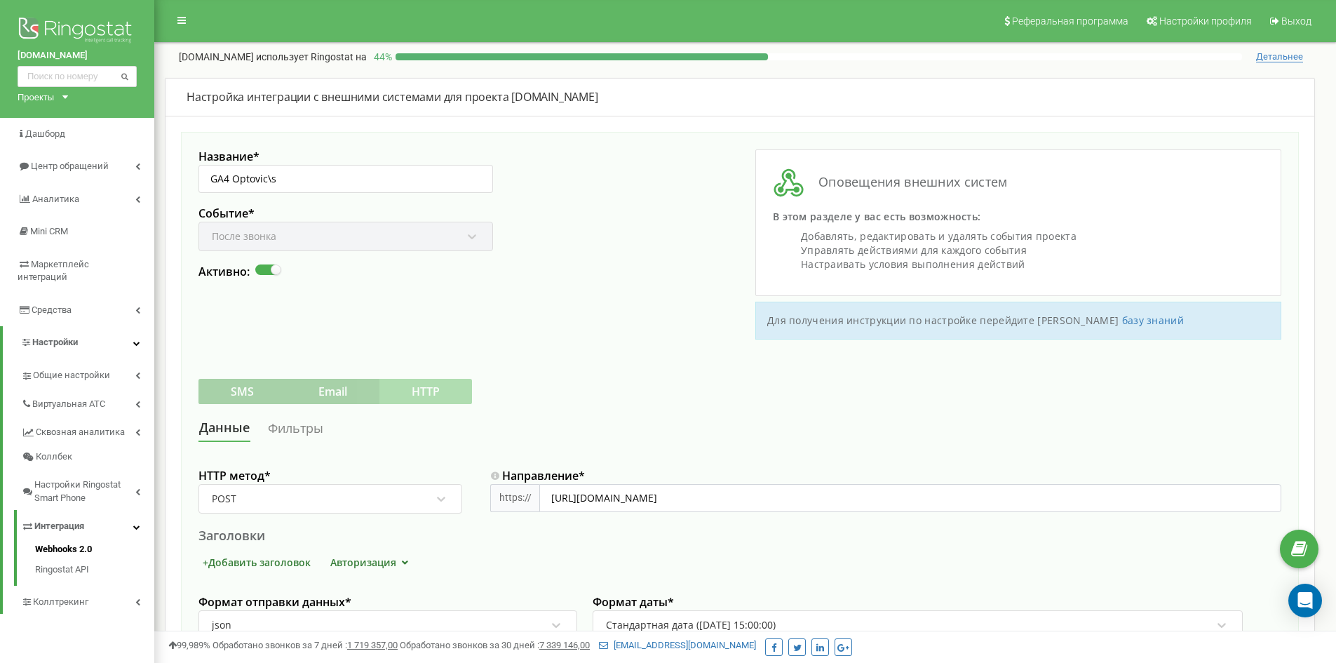
click at [271, 429] on link "Фильтры" at bounding box center [295, 428] width 57 height 26
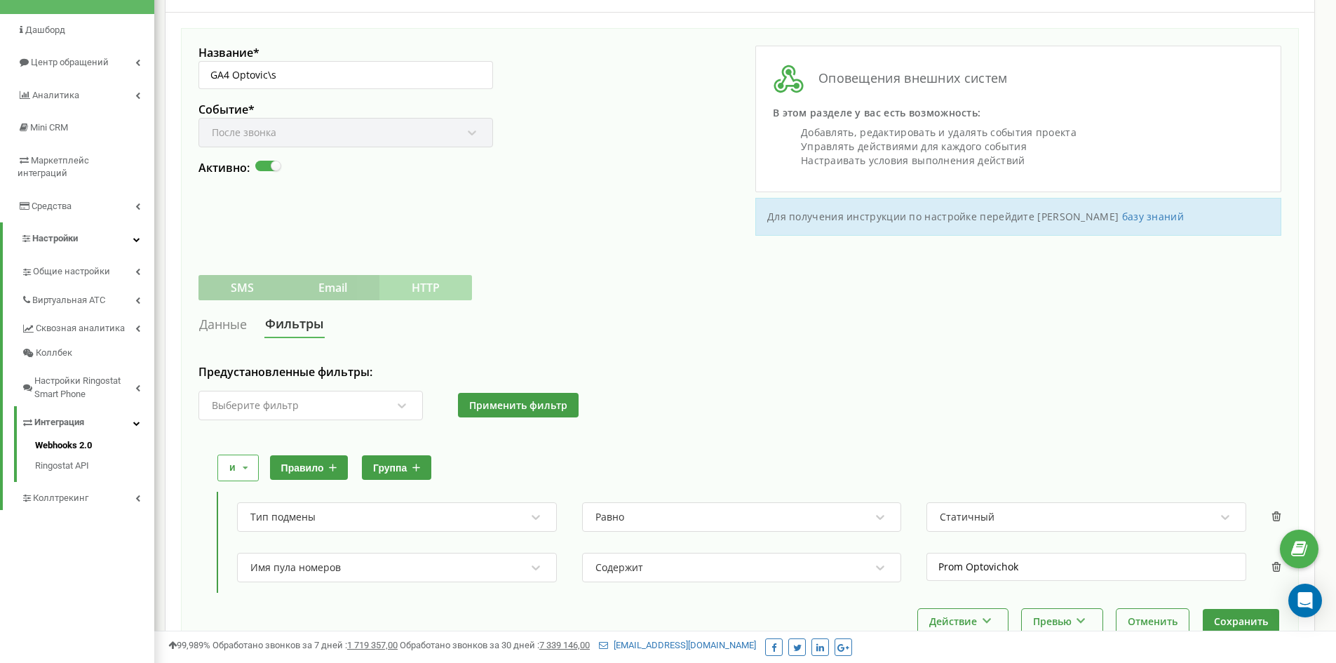
scroll to position [179, 0]
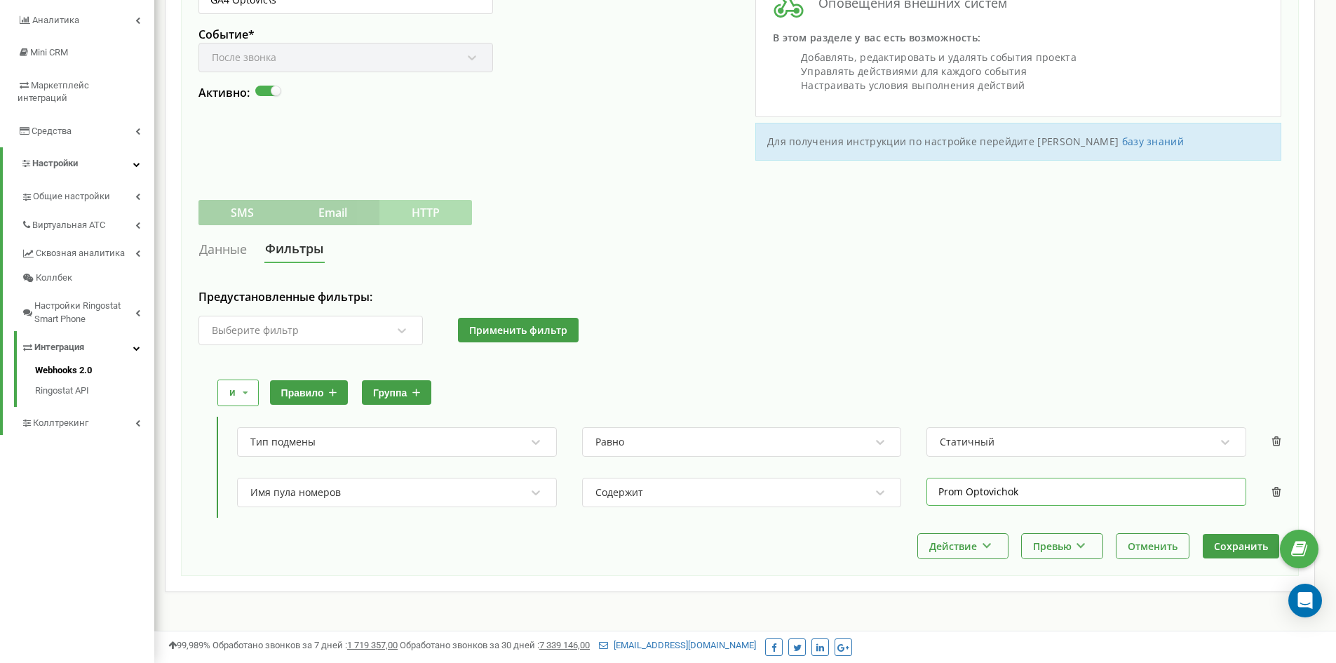
click at [1064, 487] on input "Prom Optovichok" at bounding box center [1086, 491] width 320 height 28
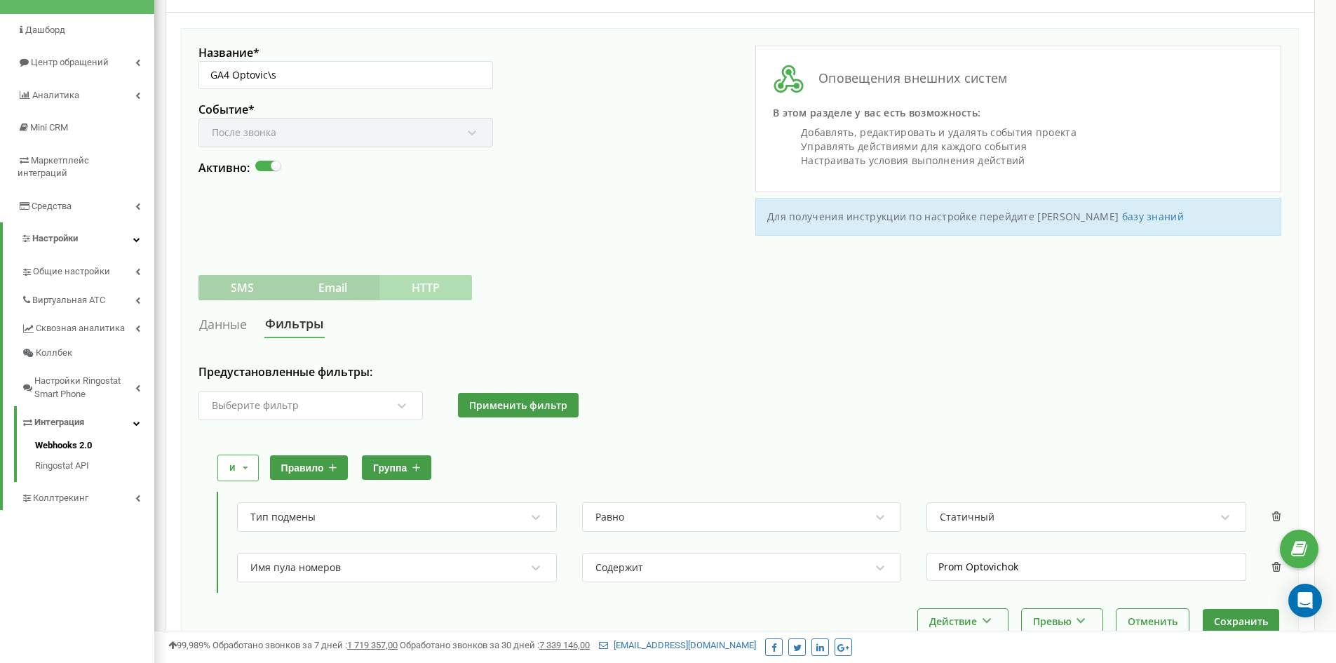
scroll to position [0, 0]
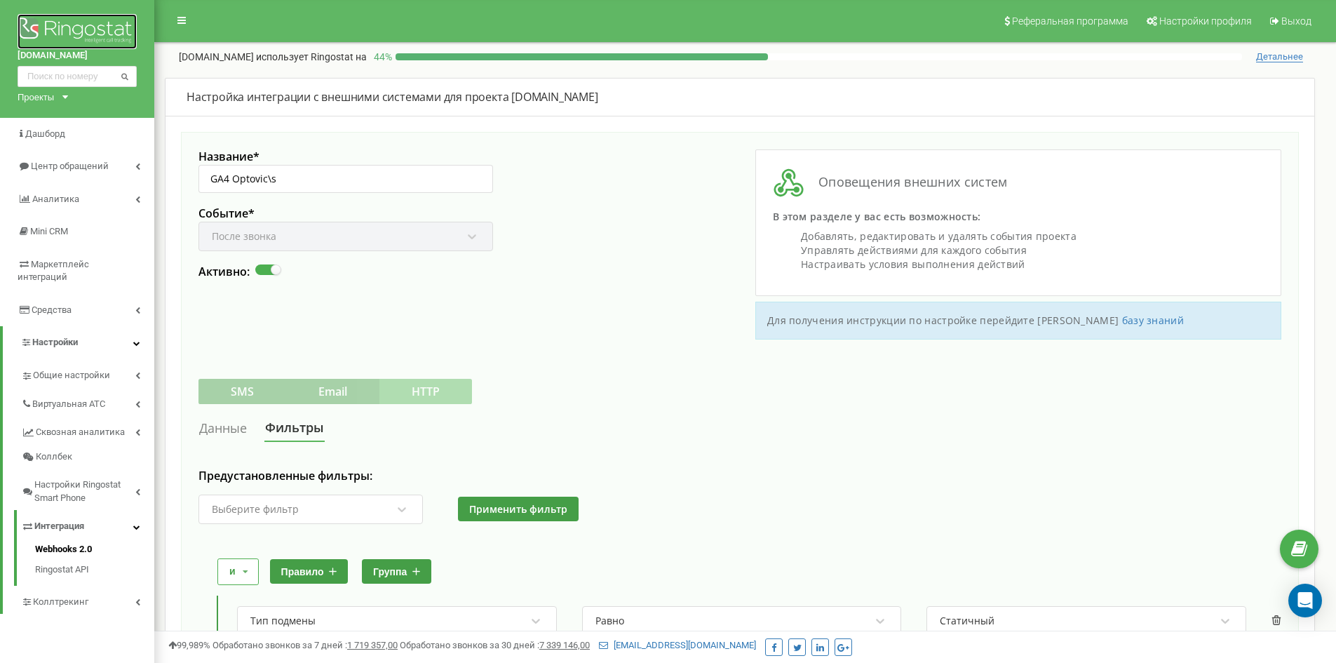
click at [64, 19] on img at bounding box center [77, 31] width 119 height 35
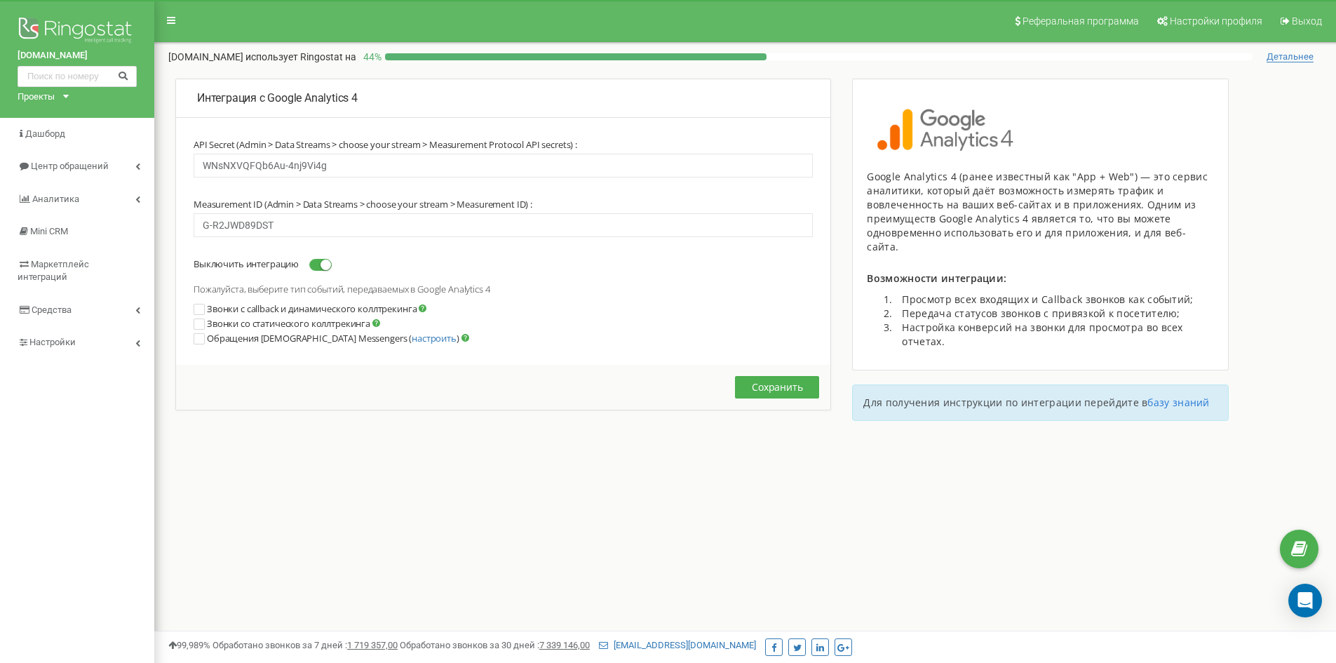
click at [201, 307] on ins at bounding box center [199, 309] width 10 height 10
click at [199, 323] on ins at bounding box center [199, 324] width 10 height 10
click at [780, 386] on button "Сохранить" at bounding box center [777, 387] width 84 height 22
click at [55, 337] on span "Настройки" at bounding box center [52, 342] width 46 height 11
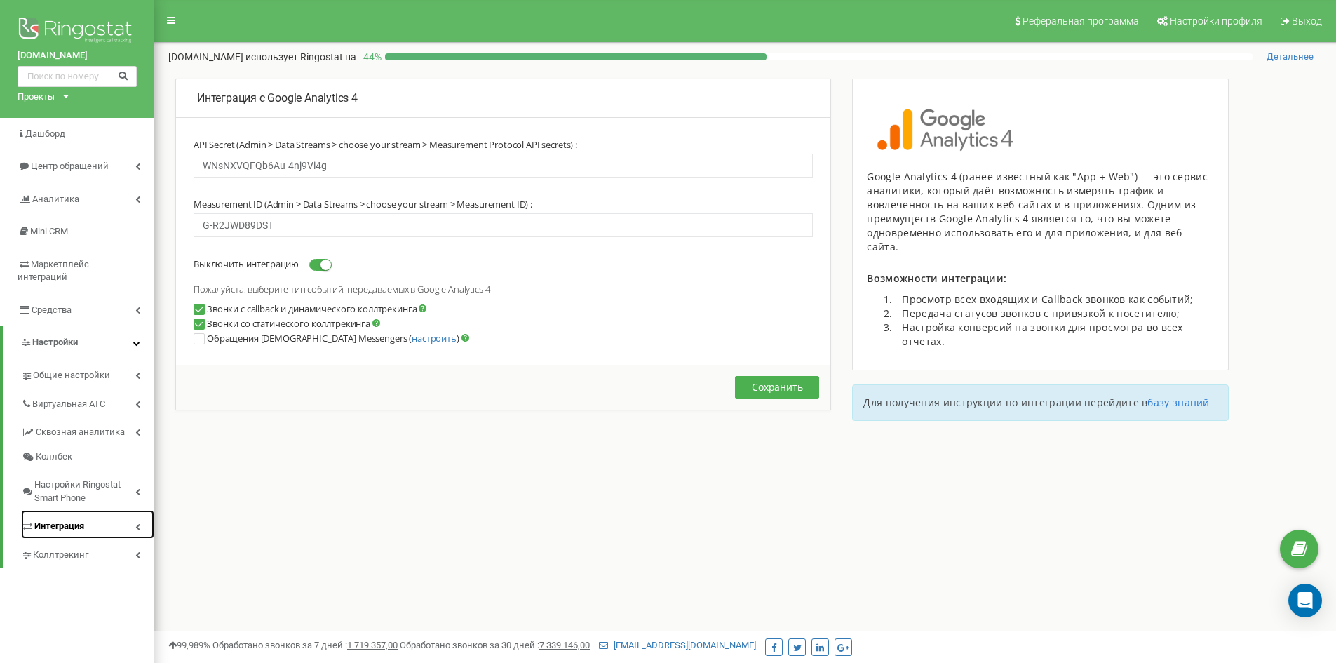
click at [76, 519] on span "Интеграция" at bounding box center [59, 525] width 50 height 13
click at [67, 543] on link "Webhooks 2.0" at bounding box center [94, 551] width 119 height 17
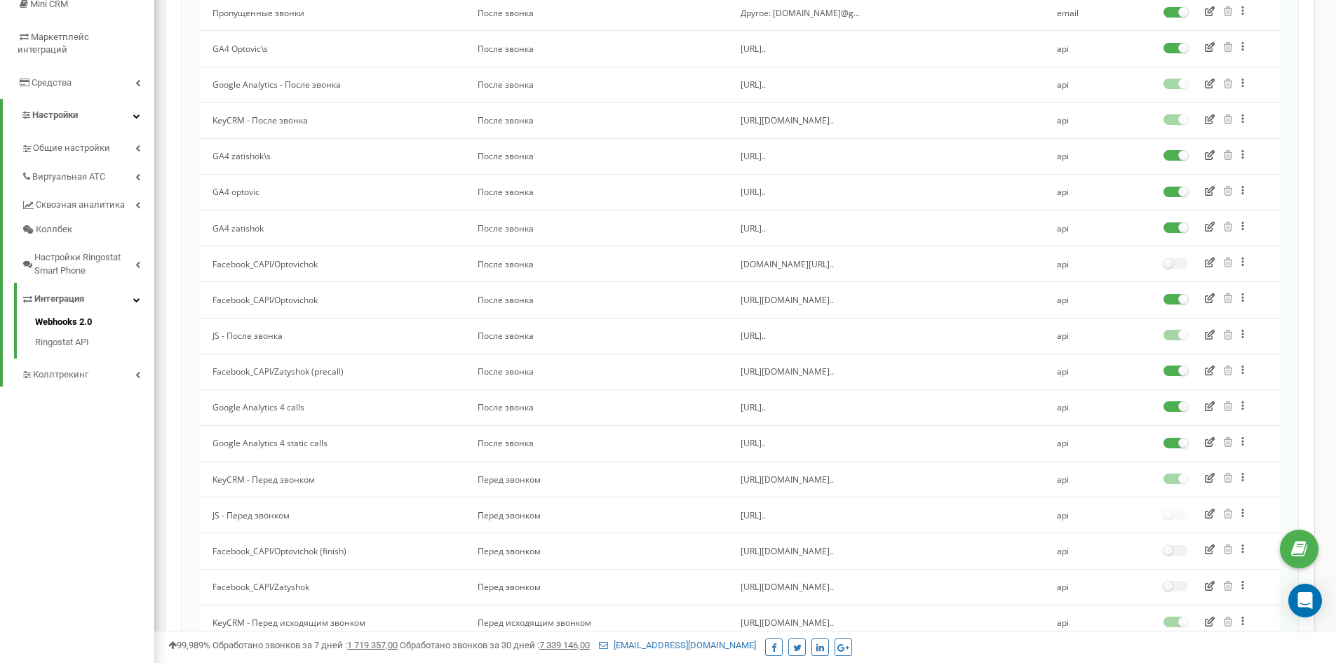
scroll to position [280, 0]
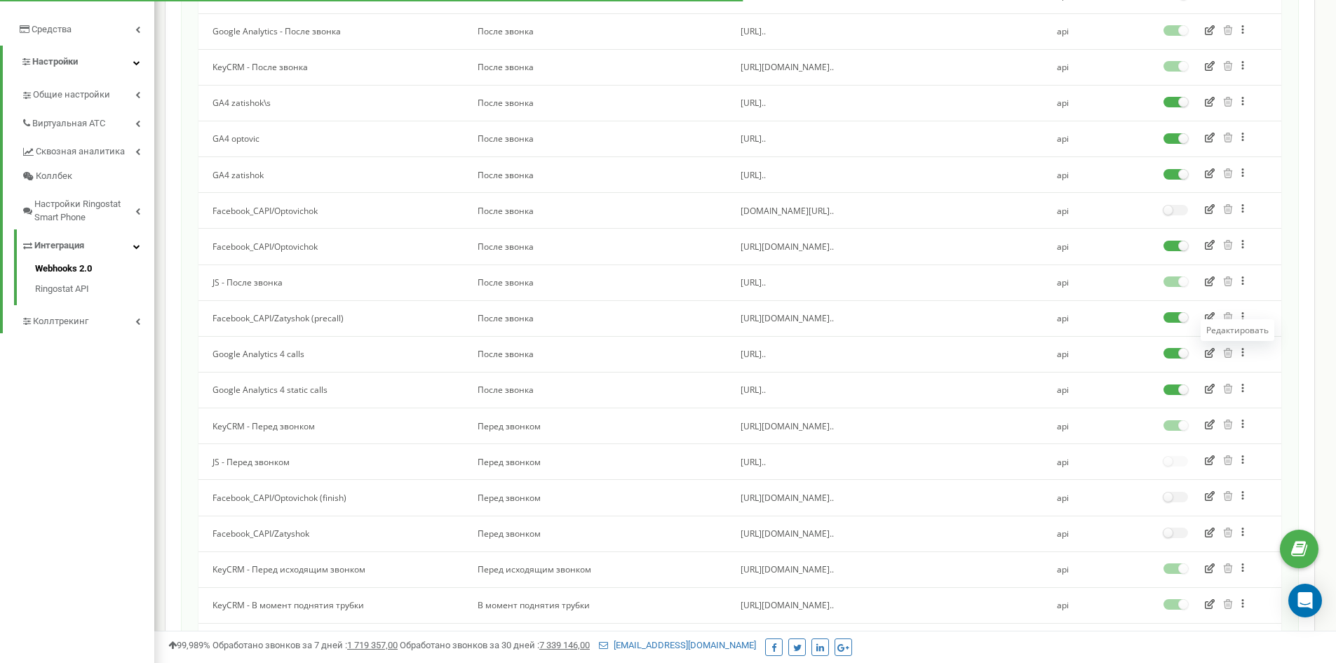
click at [1209, 351] on icon "button" at bounding box center [1209, 353] width 10 height 10
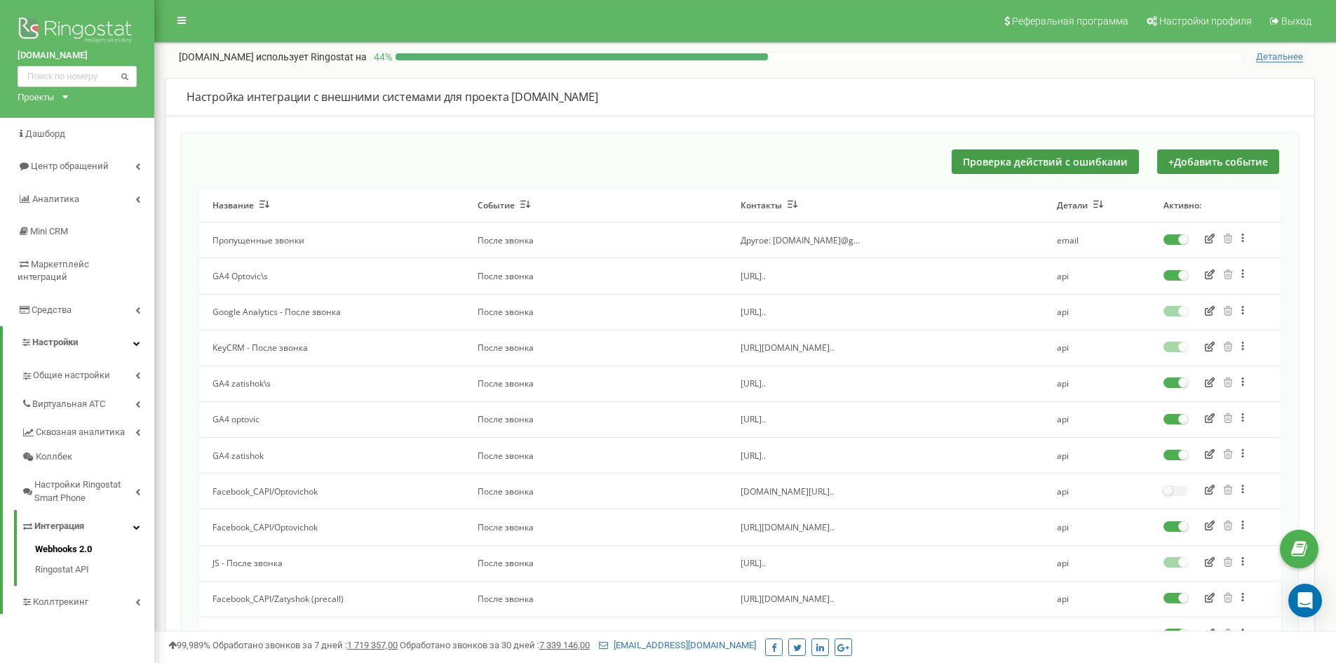
scroll to position [280, 0]
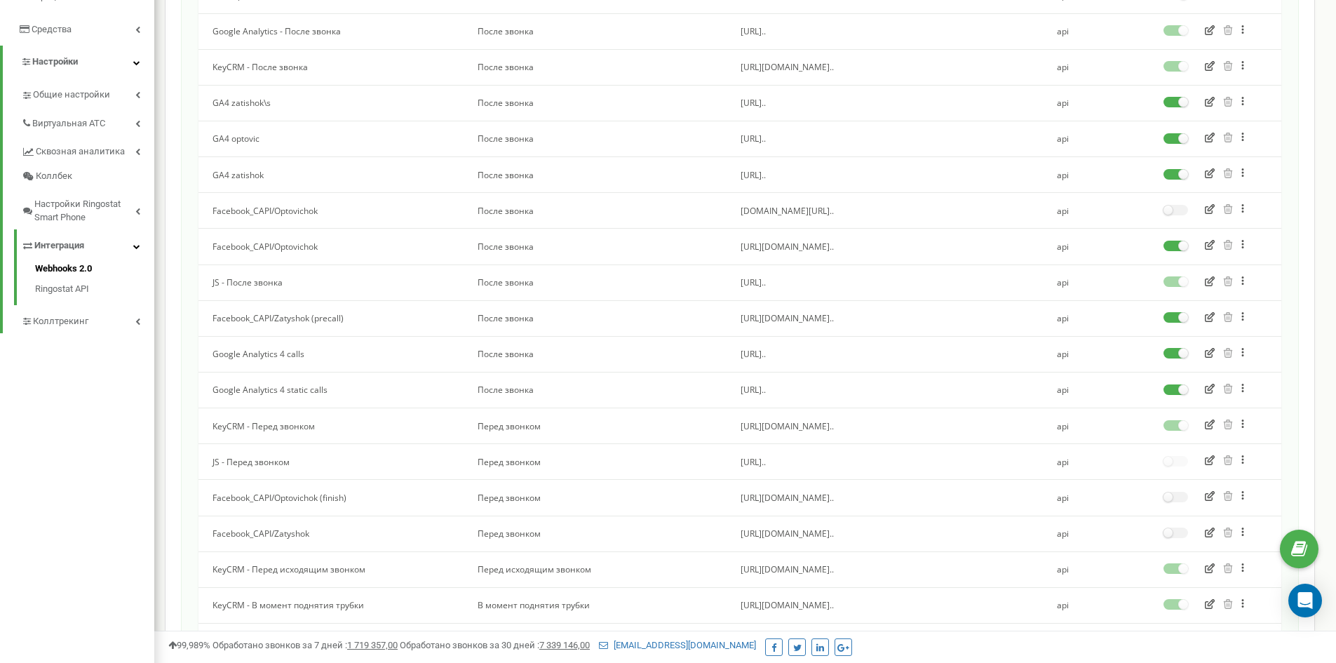
click at [1205, 385] on icon "button" at bounding box center [1209, 388] width 10 height 10
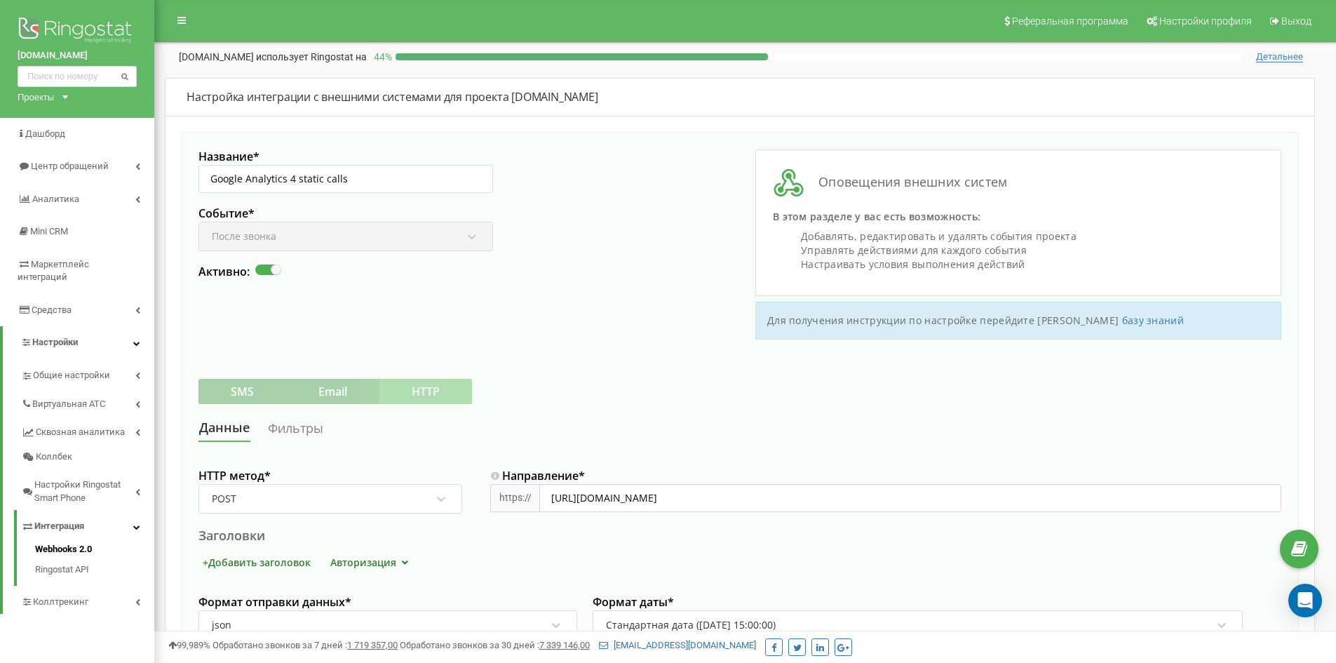
scroll to position [280, 0]
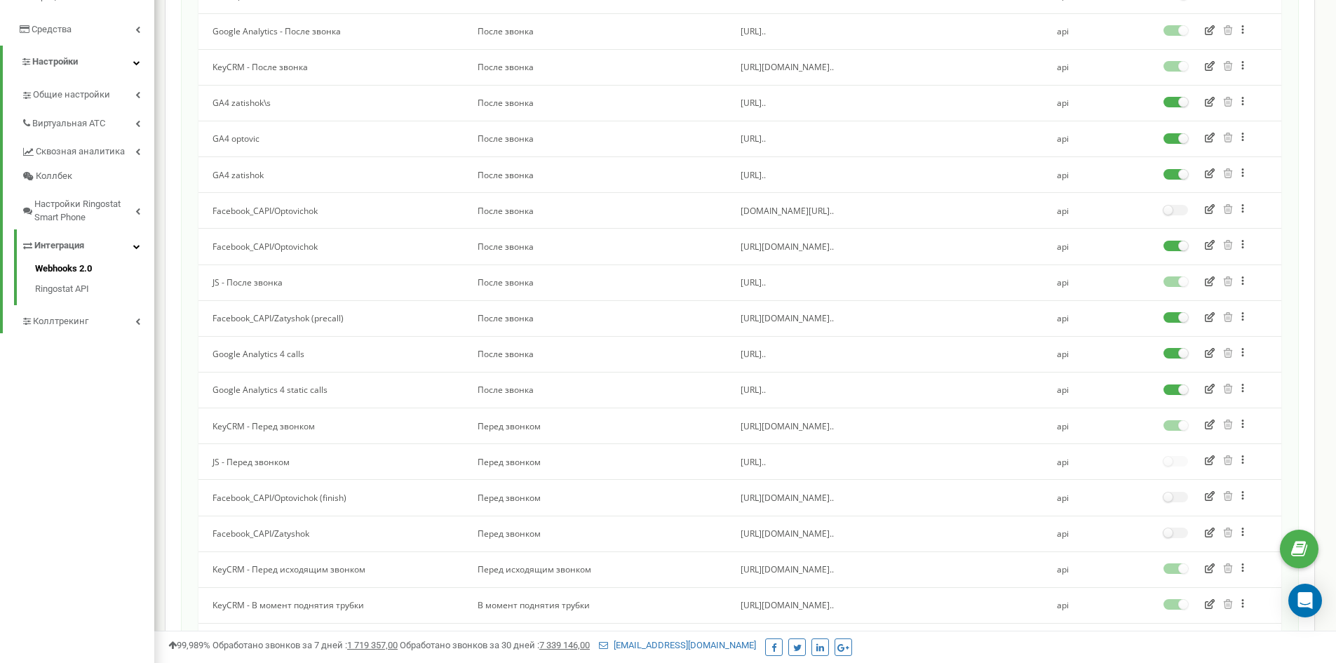
click at [1244, 386] on icon at bounding box center [1243, 388] width 4 height 10
click at [1258, 417] on div "Сделать копию" at bounding box center [1283, 420] width 92 height 23
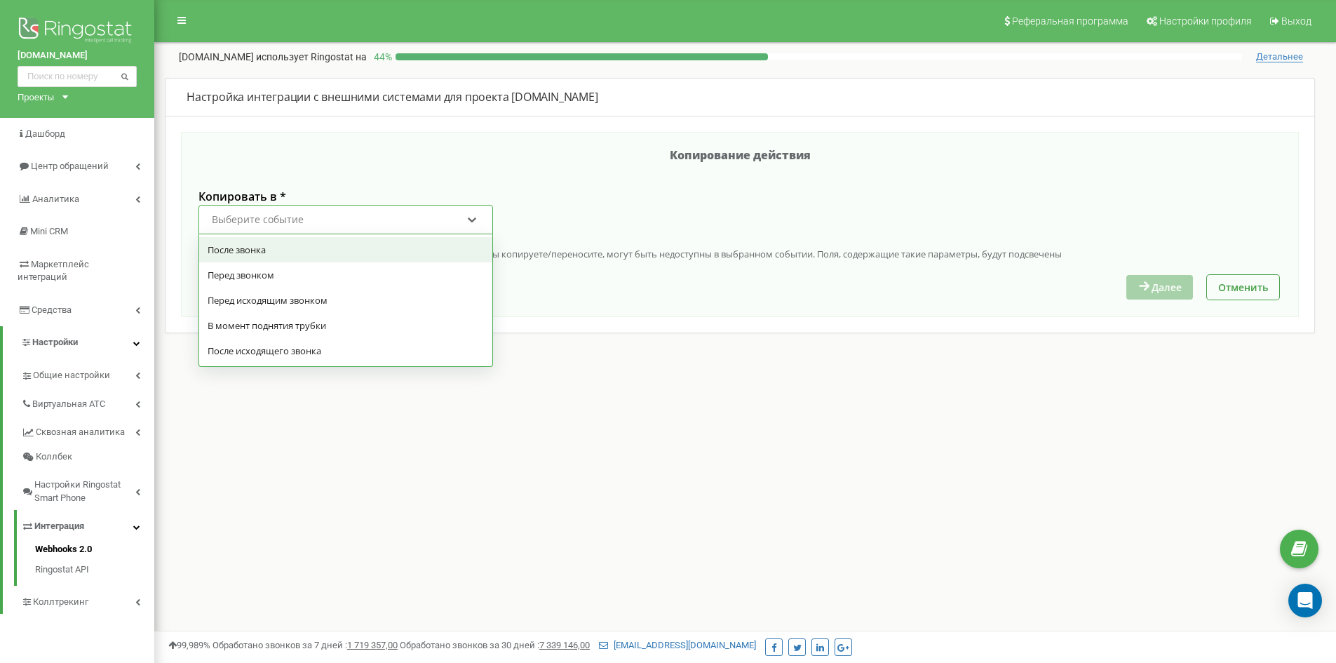
click at [341, 224] on div "Выберите событие" at bounding box center [336, 220] width 252 height 24
click at [274, 246] on div "После звонка" at bounding box center [345, 249] width 293 height 25
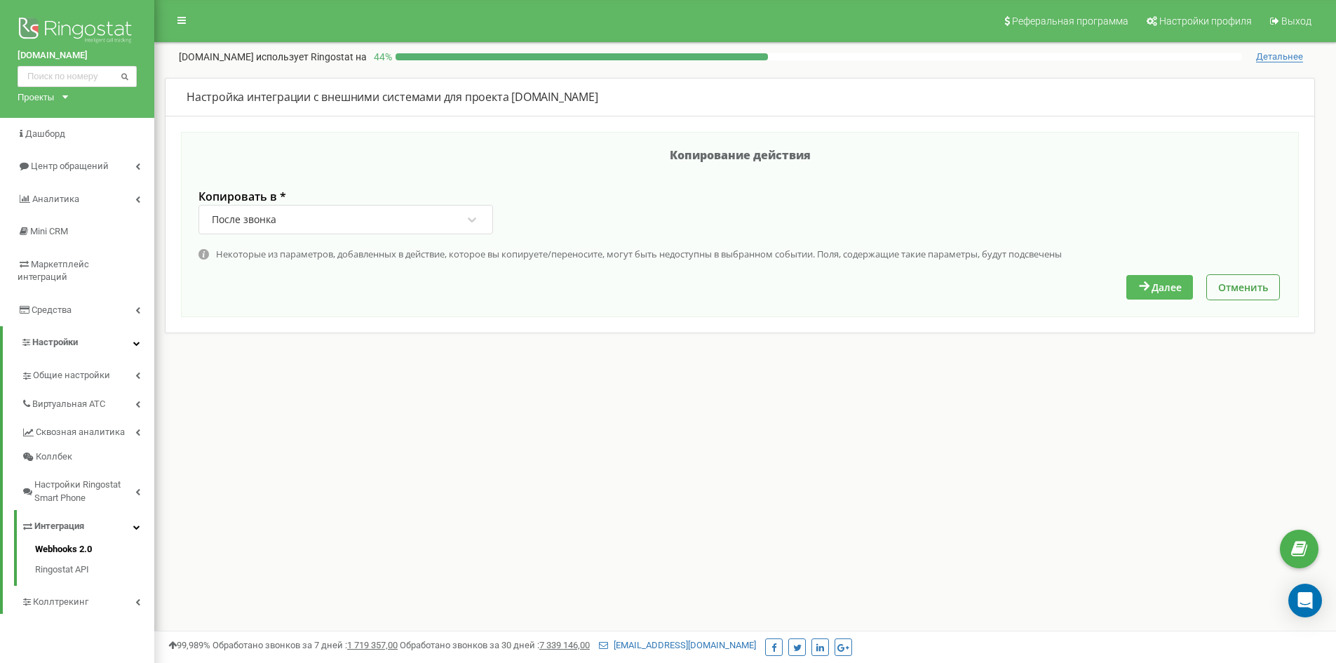
click at [1147, 281] on icon at bounding box center [1144, 285] width 14 height 11
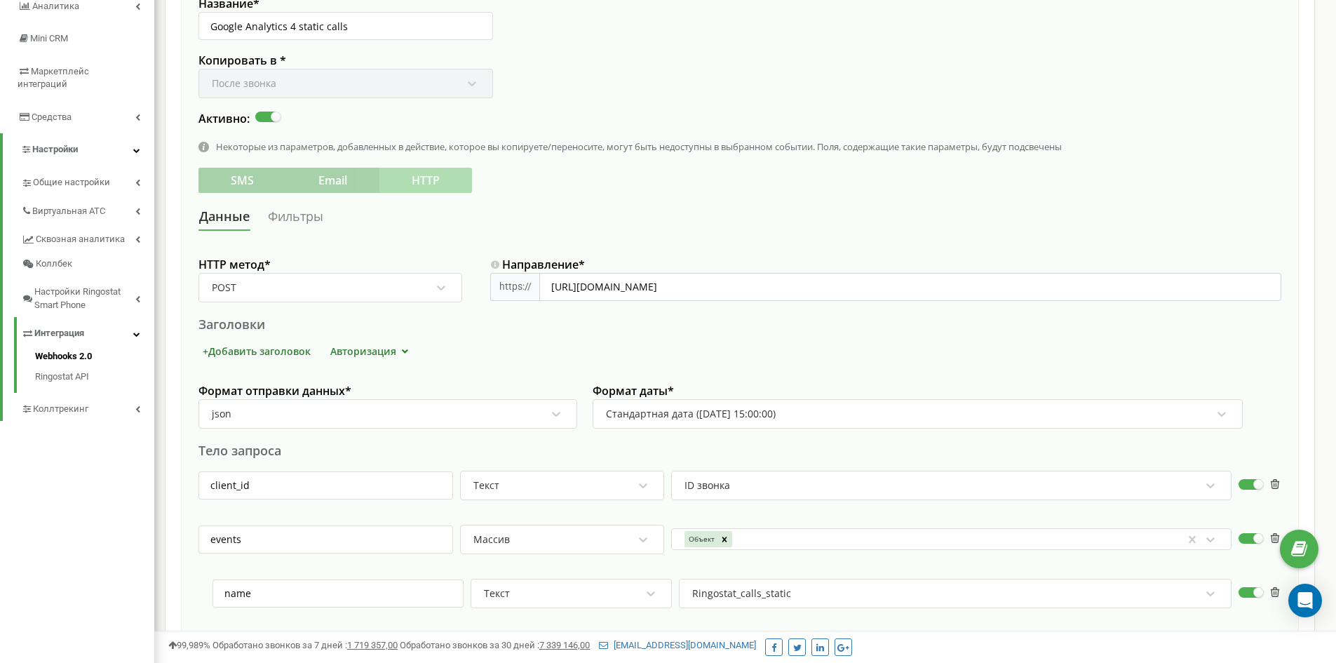
scroll to position [70, 0]
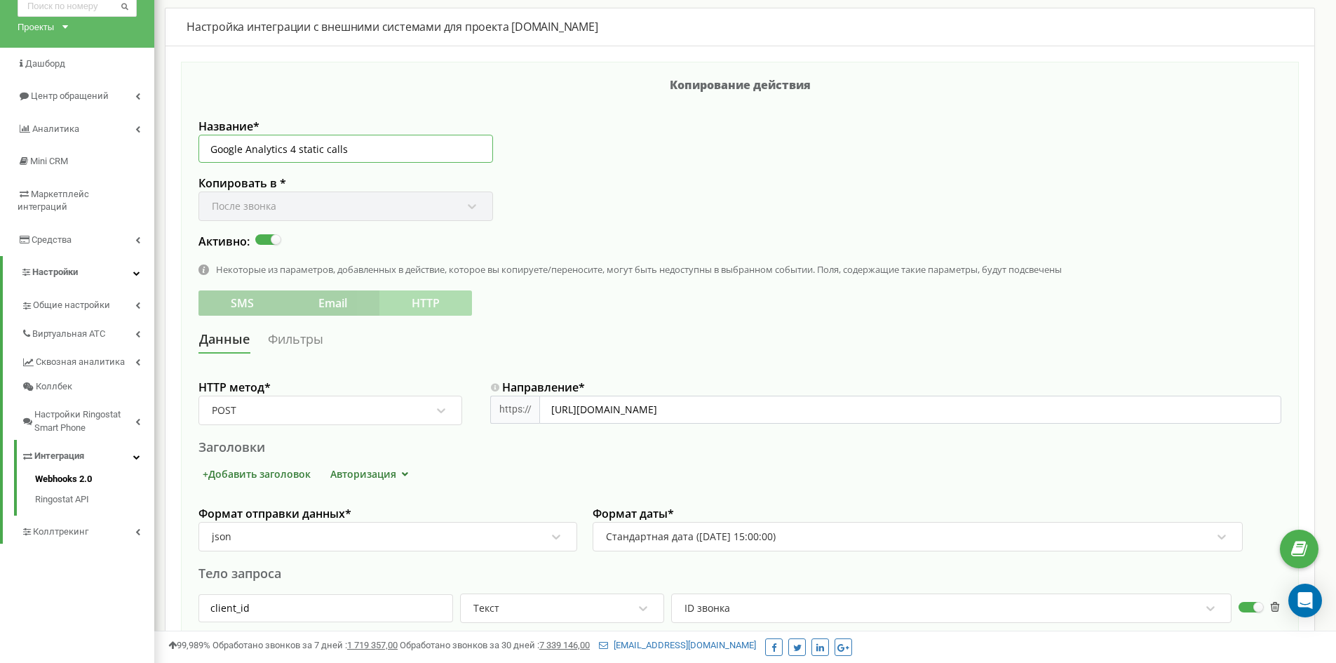
drag, startPoint x: 287, startPoint y: 147, endPoint x: 270, endPoint y: 148, distance: 16.9
click at [270, 148] on input "Google Analytics 4 static calls" at bounding box center [345, 149] width 294 height 28
click at [287, 149] on input "Google Analytics 4 static calls" at bounding box center [345, 149] width 294 height 28
click at [245, 144] on input "Google A4 static calls" at bounding box center [345, 149] width 294 height 28
drag, startPoint x: 311, startPoint y: 150, endPoint x: 287, endPoint y: 147, distance: 24.0
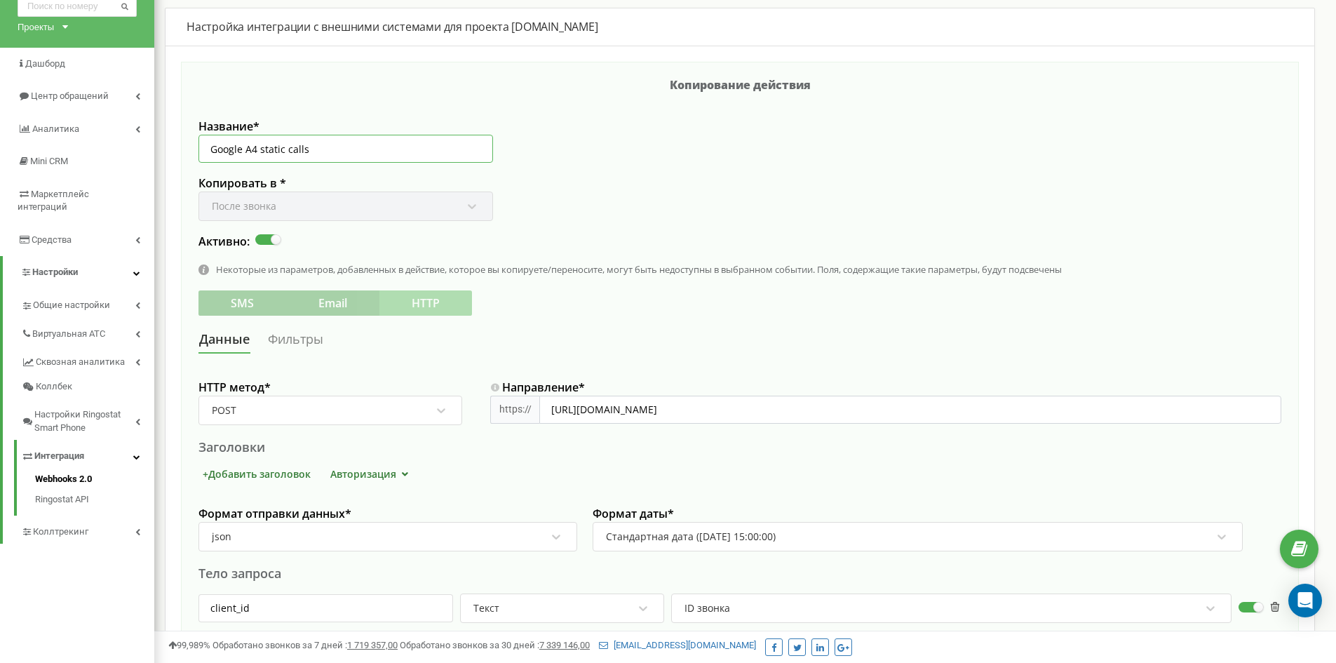
click at [287, 147] on input "Google A4 static calls" at bounding box center [345, 149] width 294 height 28
type input "Google A4 static zatishok"
drag, startPoint x: 844, startPoint y: 409, endPoint x: 913, endPoint y: 407, distance: 68.7
click at [913, 407] on input "https://www.google-analytics.com/mp/collect?measurement_id=G-R2JWD89DST&api_sec…" at bounding box center [910, 409] width 742 height 28
paste input "92BK6PBPKE"
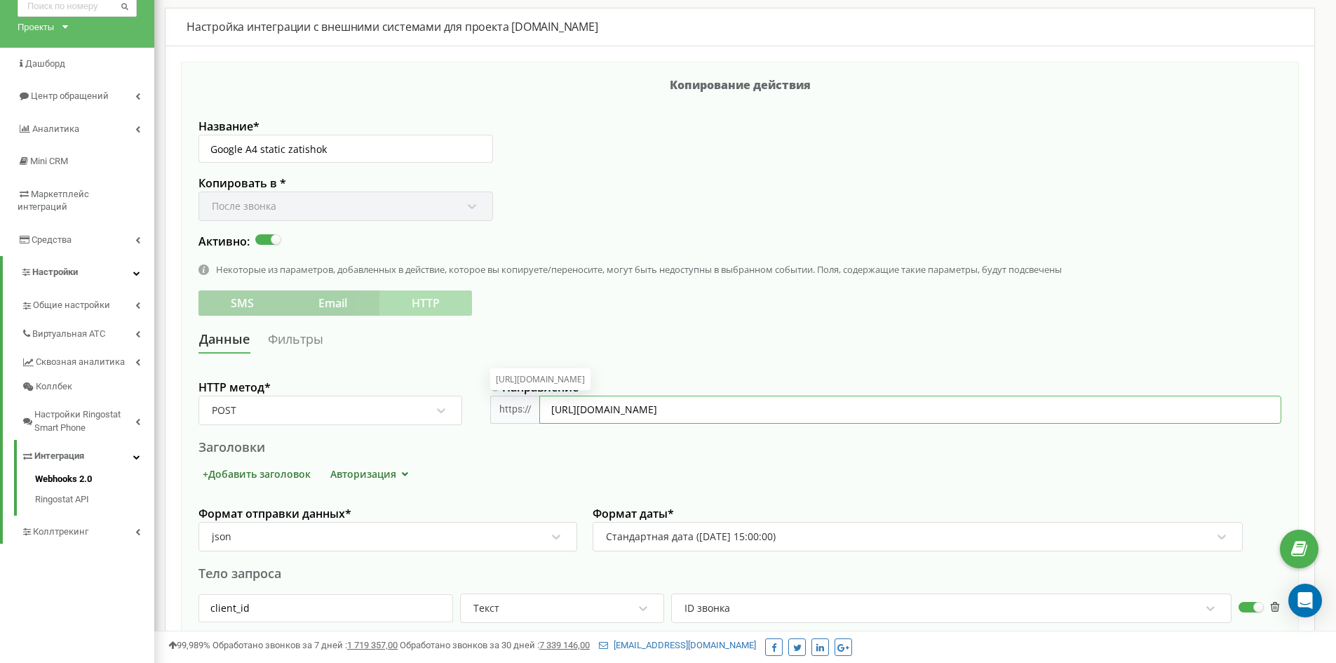
drag, startPoint x: 1106, startPoint y: 405, endPoint x: 972, endPoint y: 405, distance: 133.2
click at [972, 405] on input "https://www.google-analytics.com/mp/collect?measurement_id=G-92BK6PBPKE&api_sec…" at bounding box center [910, 409] width 742 height 28
paste input "GiKqAsw3S2qf8mFT_gCBdQ"
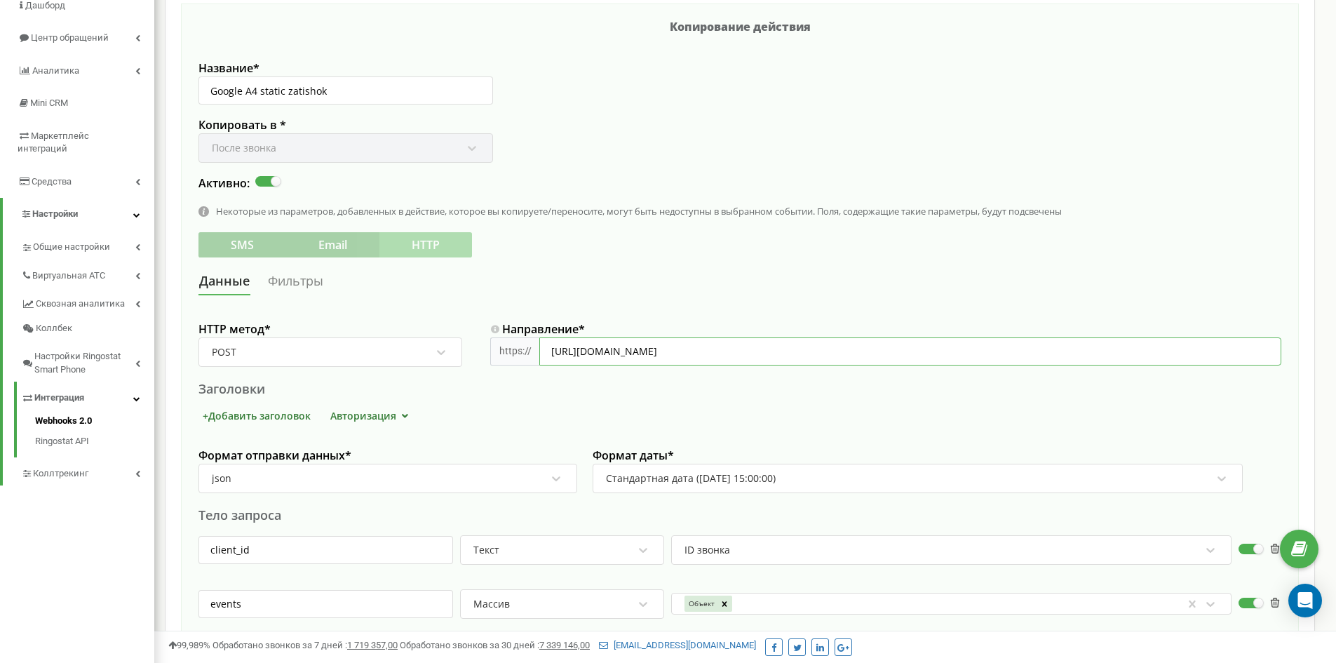
scroll to position [210, 0]
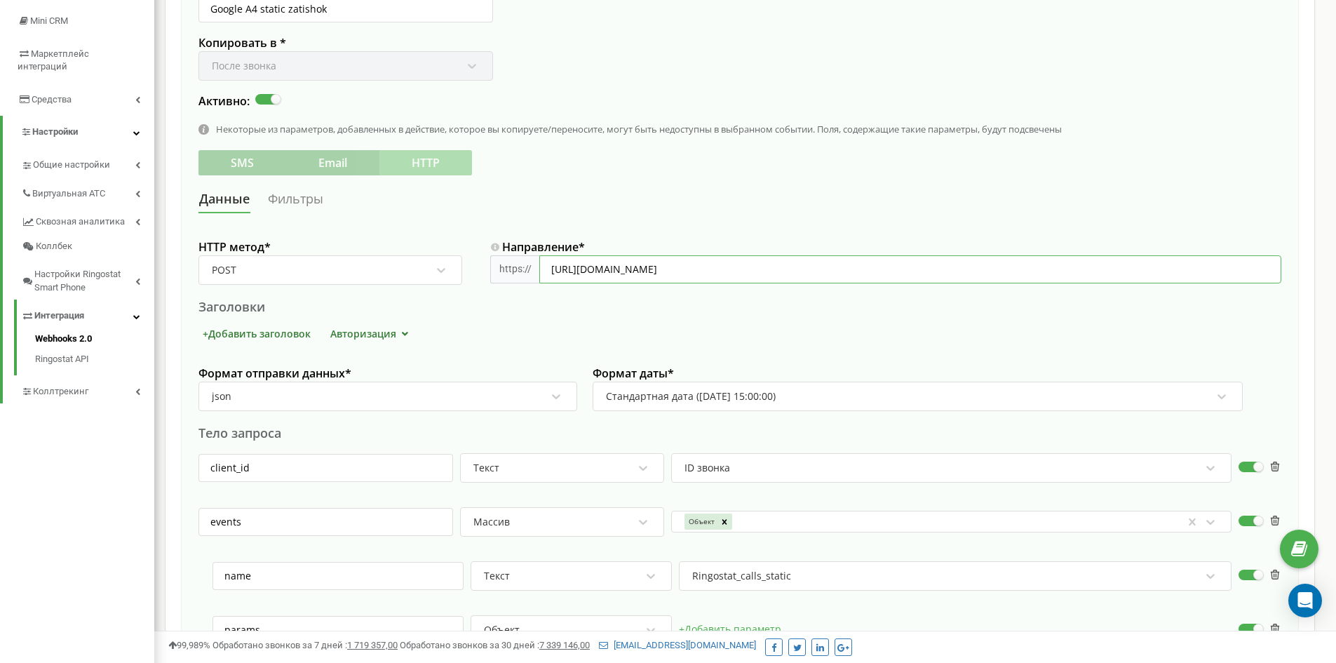
type input "https://www.google-analytics.com/mp/collect?measurement_id=G-92BK6PBPKE&api_sec…"
click at [718, 184] on div "SMS Email HTTP Данные Фильтры HTTP метод * POST Направление * https:// https://…" at bounding box center [739, 638] width 1082 height 977
click at [308, 192] on link "Фильтры" at bounding box center [295, 199] width 57 height 26
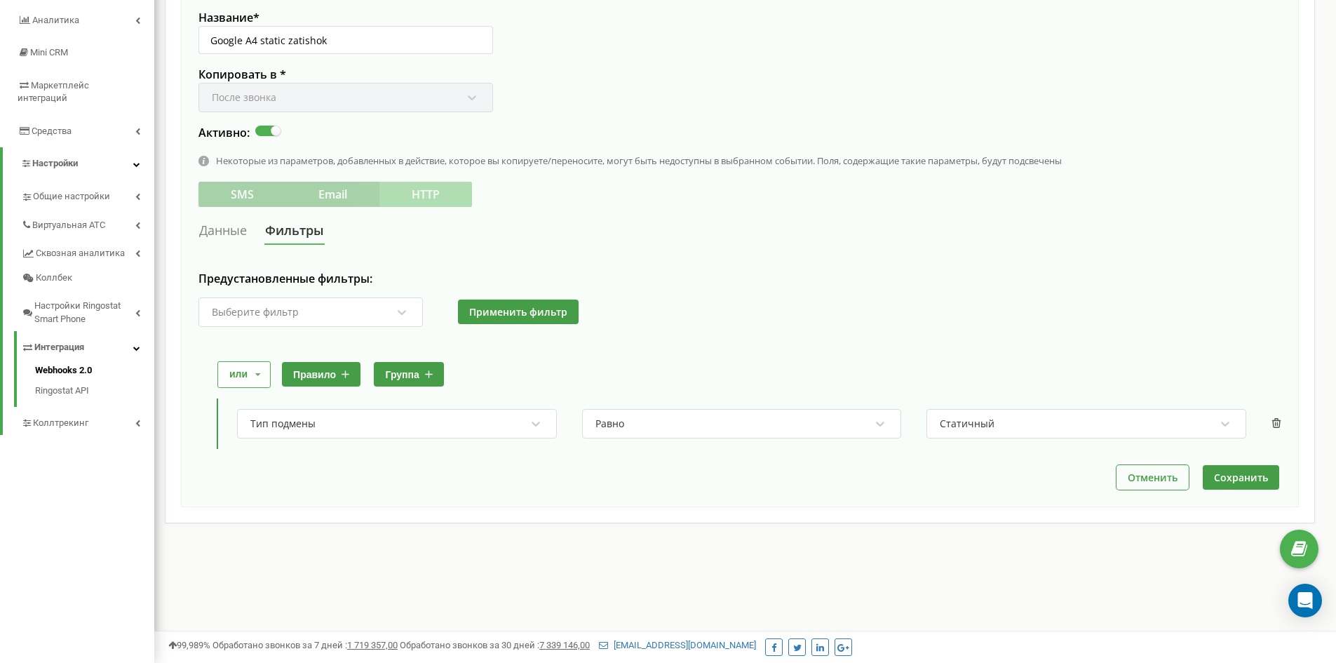
scroll to position [179, 0]
click at [250, 369] on icon at bounding box center [257, 375] width 21 height 26
click at [237, 393] on div "и" at bounding box center [242, 396] width 49 height 18
click at [300, 374] on button "правило" at bounding box center [309, 374] width 79 height 25
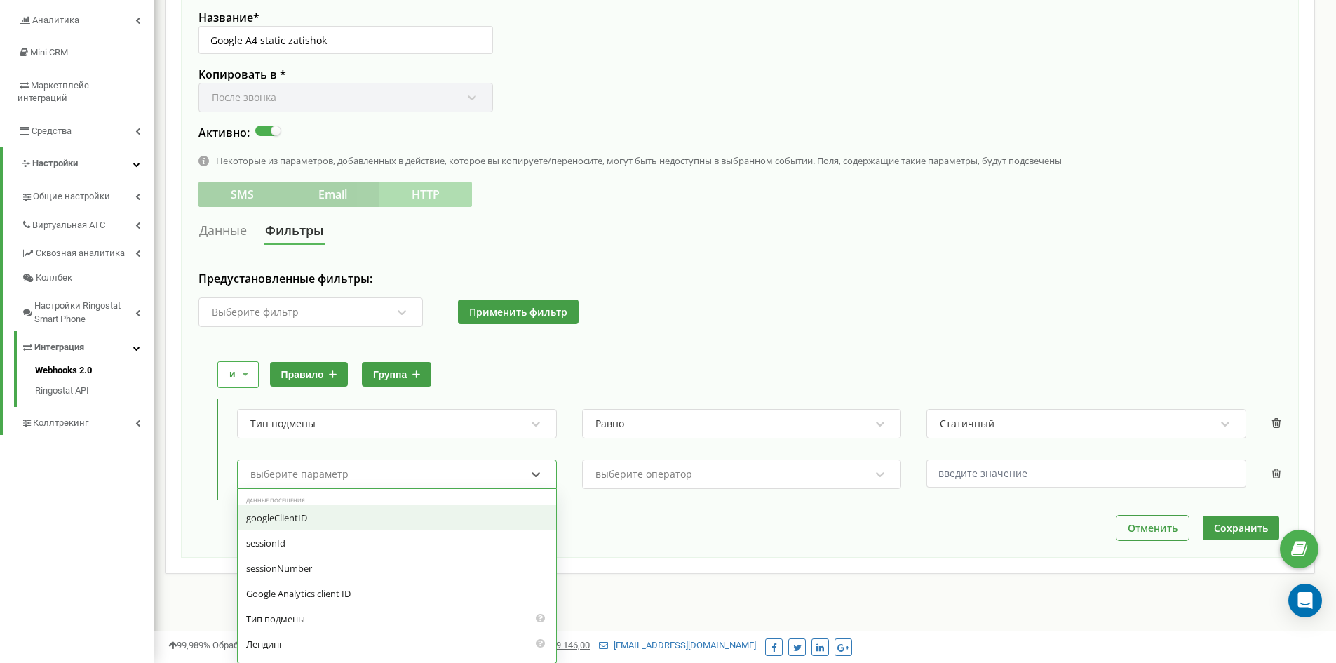
click at [318, 469] on div "выберите параметр" at bounding box center [299, 474] width 98 height 10
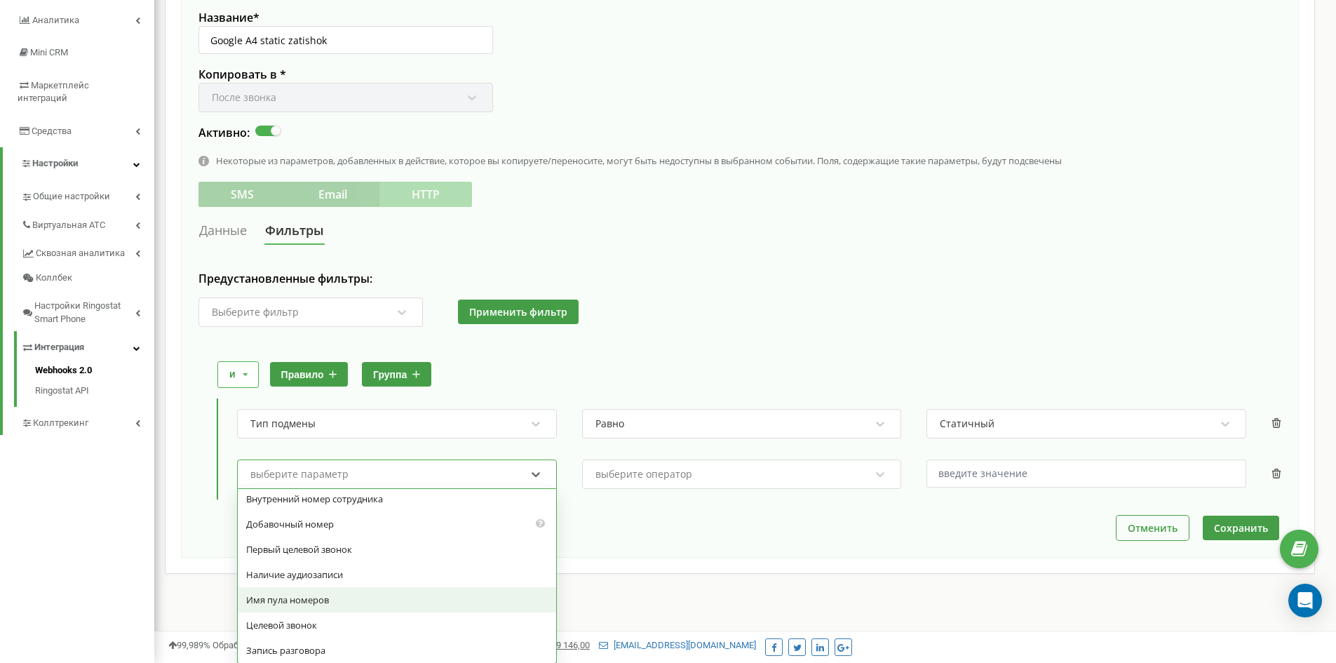
click at [281, 594] on div "Имя пула номеров" at bounding box center [397, 599] width 318 height 25
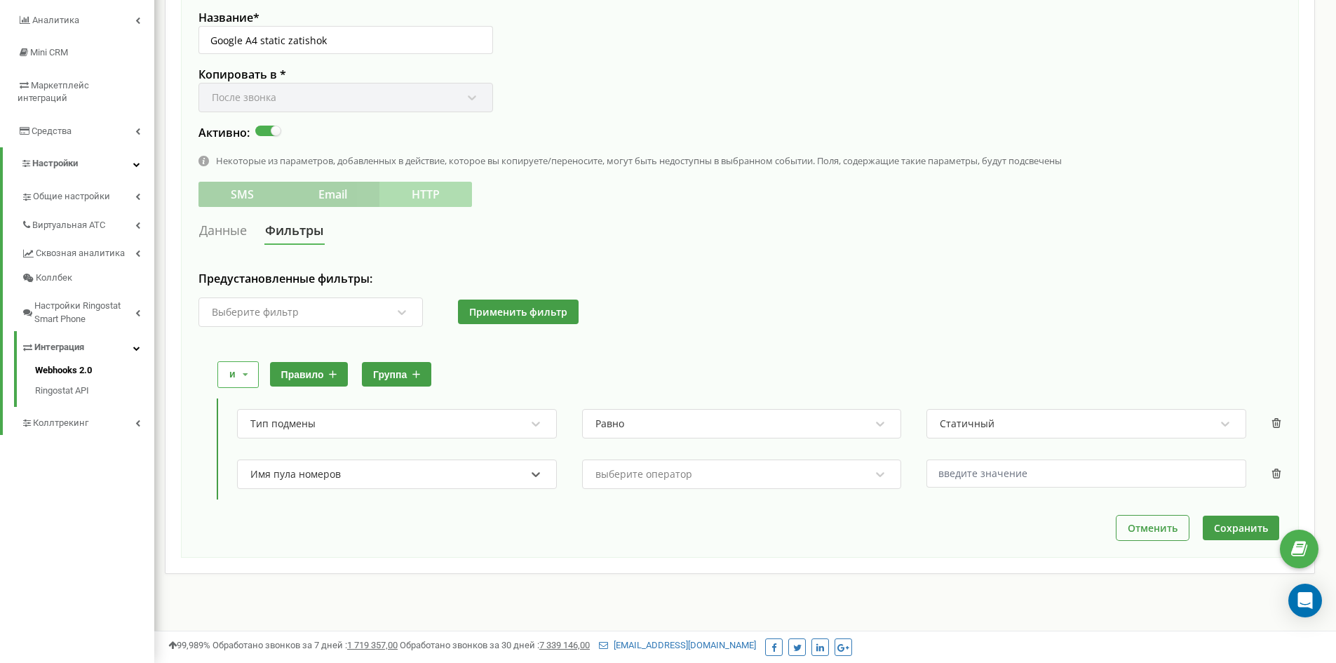
click at [729, 480] on div "выберите оператор" at bounding box center [733, 474] width 278 height 24
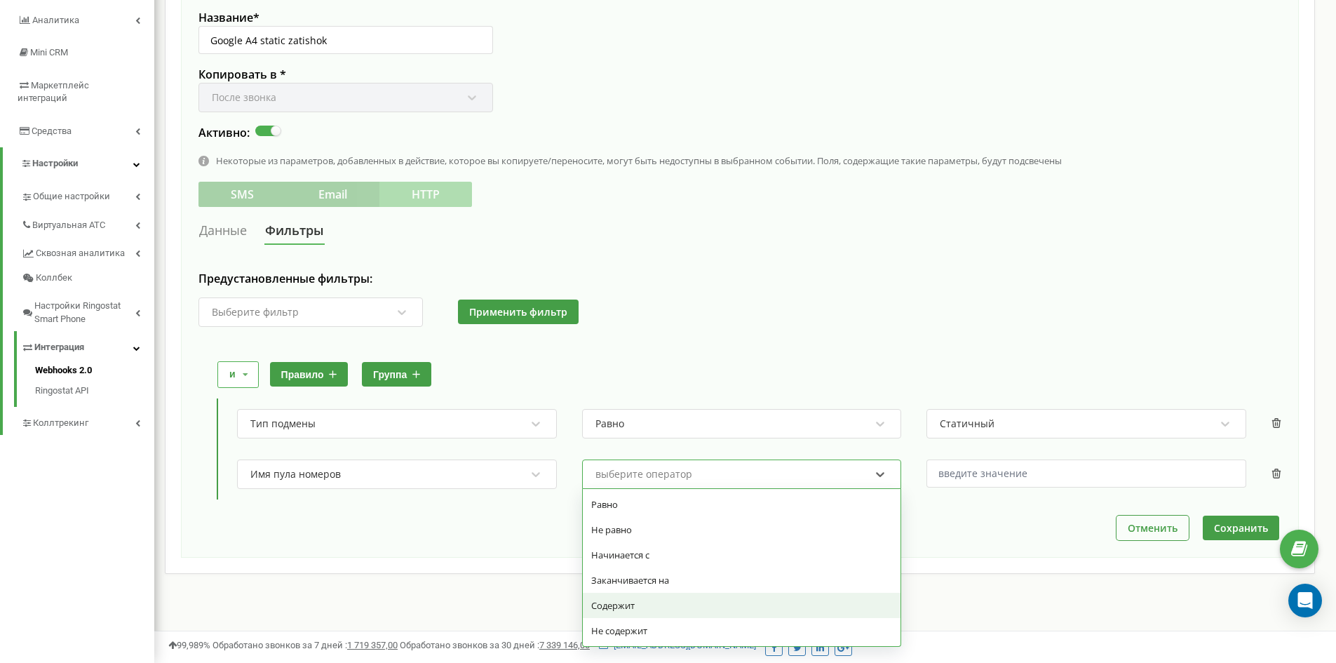
click at [632, 599] on div "Содержит" at bounding box center [742, 604] width 318 height 25
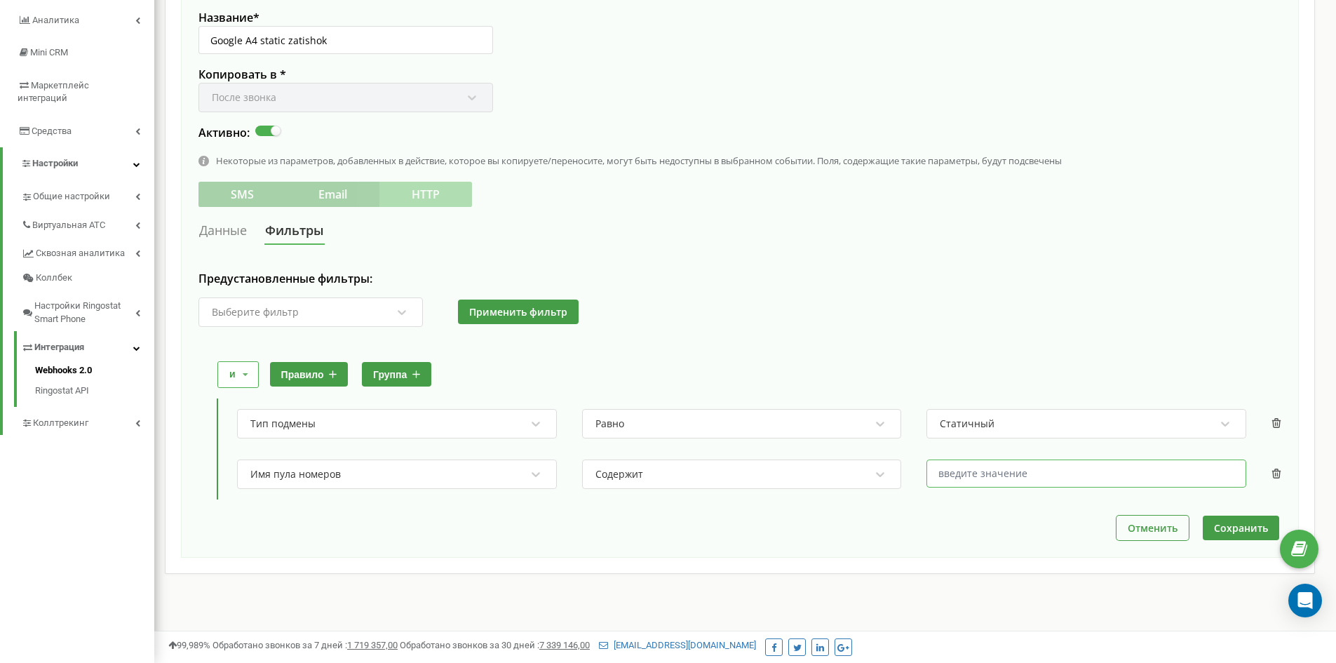
click at [1025, 476] on input "text" at bounding box center [1086, 473] width 320 height 28
paste input "Prom domashniyzatyshok"
type input "Prom domashniyzatyshok"
click at [1249, 526] on button "Сохранить" at bounding box center [1240, 527] width 76 height 25
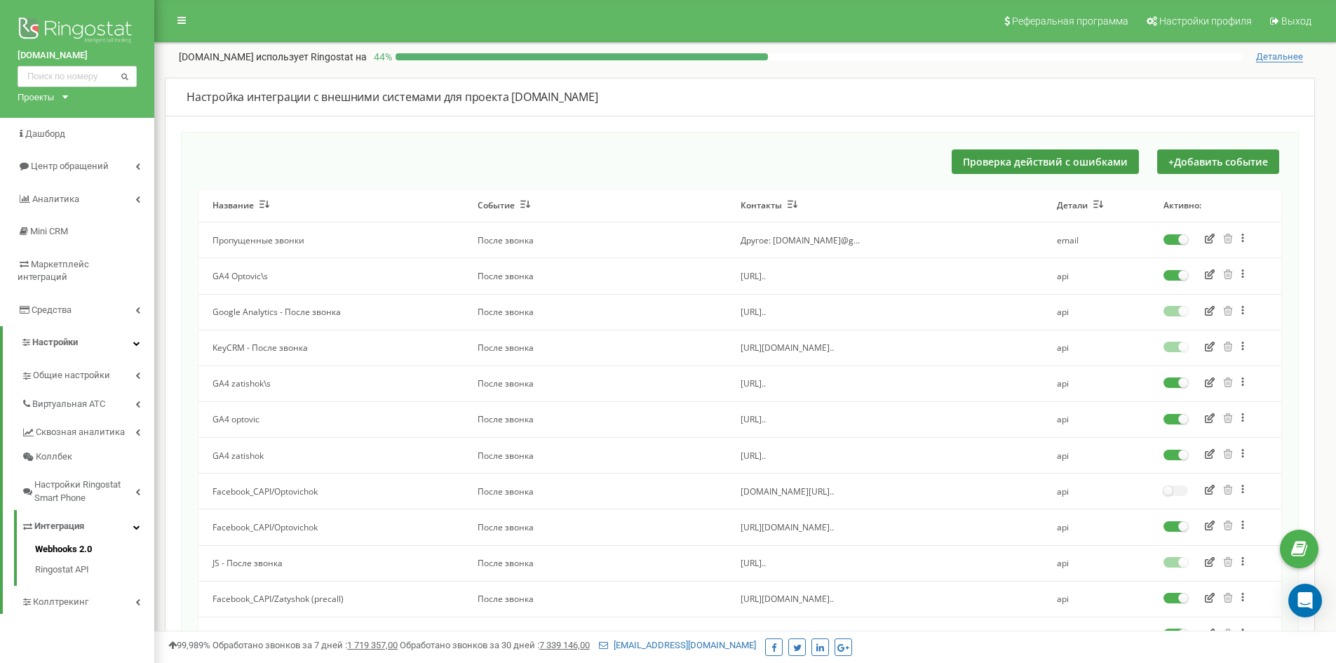
click at [1171, 379] on label at bounding box center [1175, 377] width 25 height 1
click at [0, 0] on input "checkbox" at bounding box center [0, 0] width 0 height 0
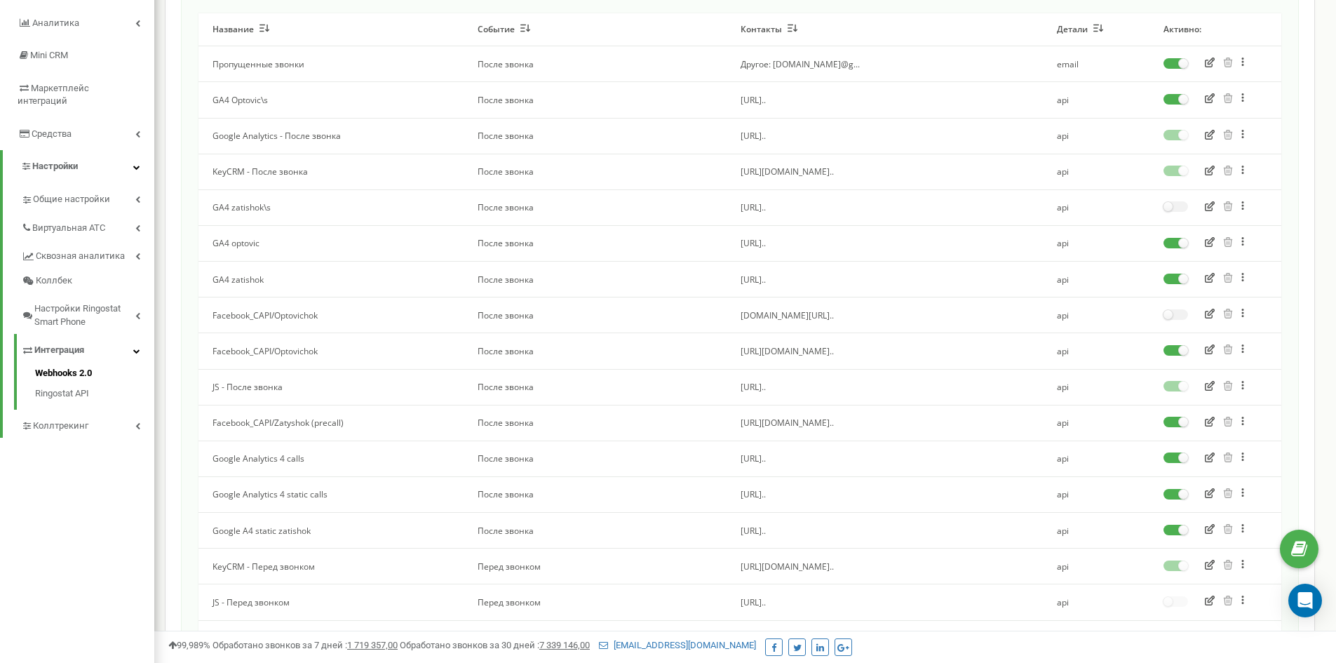
scroll to position [210, 0]
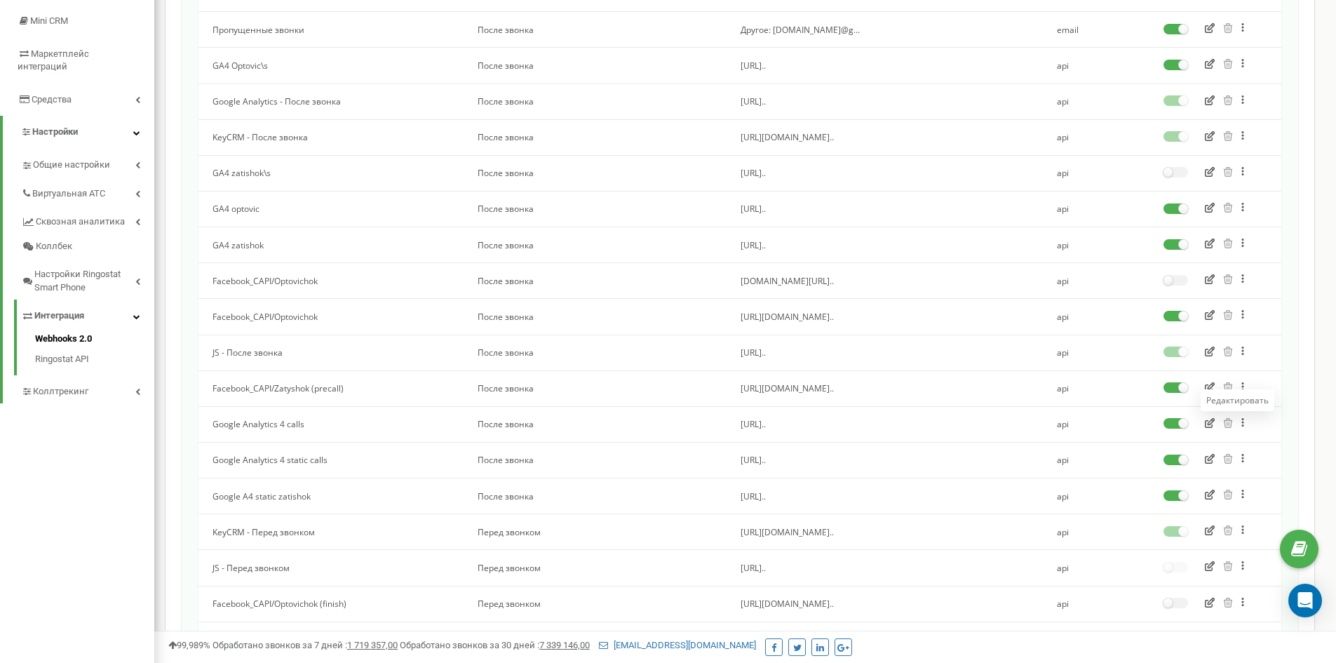
click at [1209, 423] on icon "button" at bounding box center [1209, 423] width 10 height 10
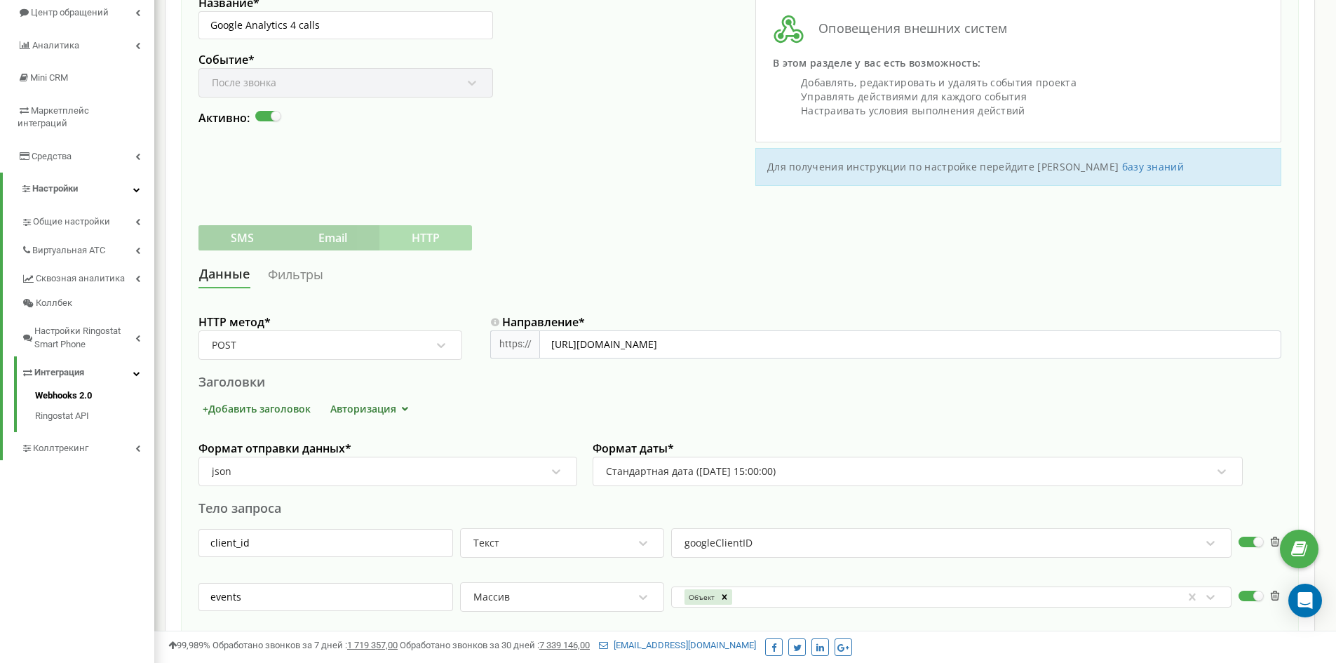
scroll to position [210, 0]
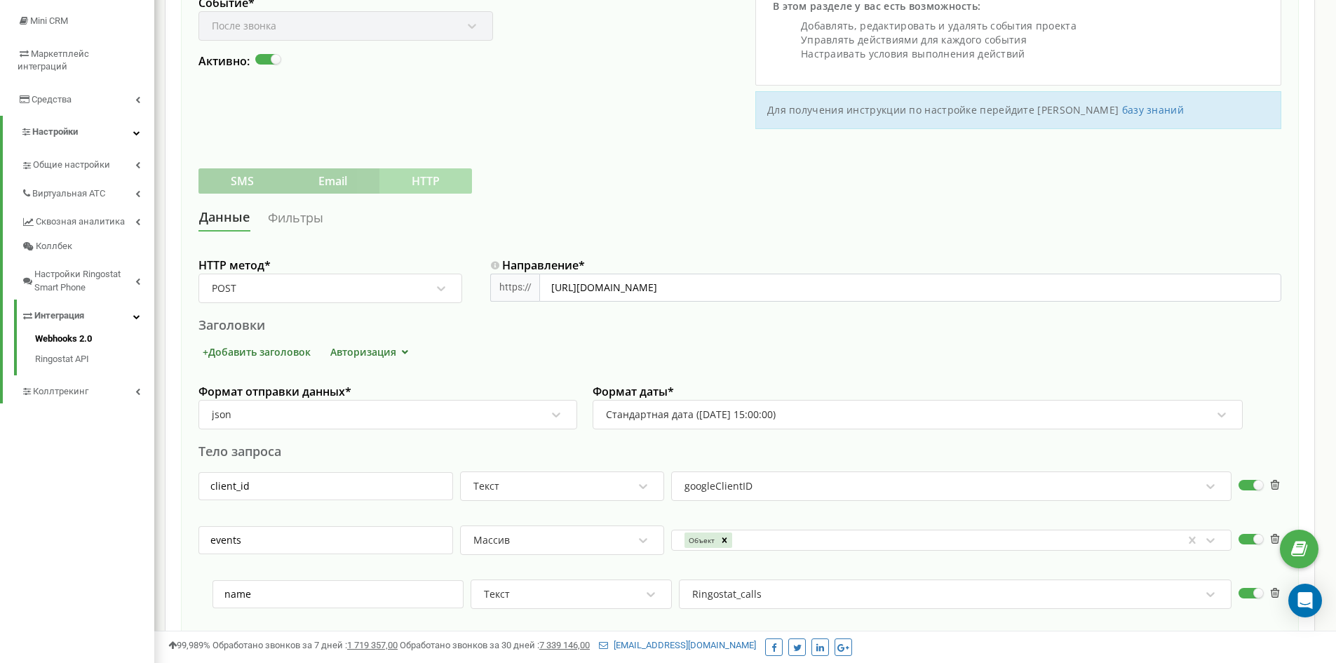
click at [278, 221] on link "Фильтры" at bounding box center [295, 218] width 57 height 26
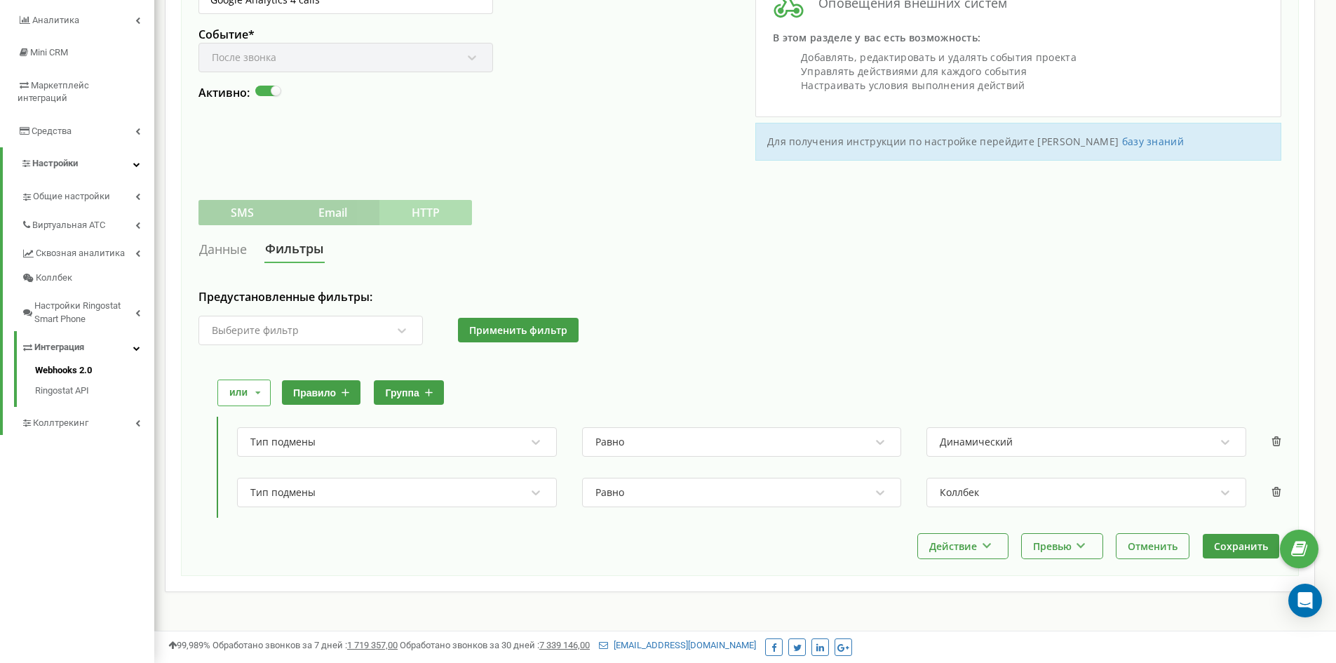
scroll to position [179, 0]
click at [327, 392] on button "правило" at bounding box center [321, 392] width 79 height 25
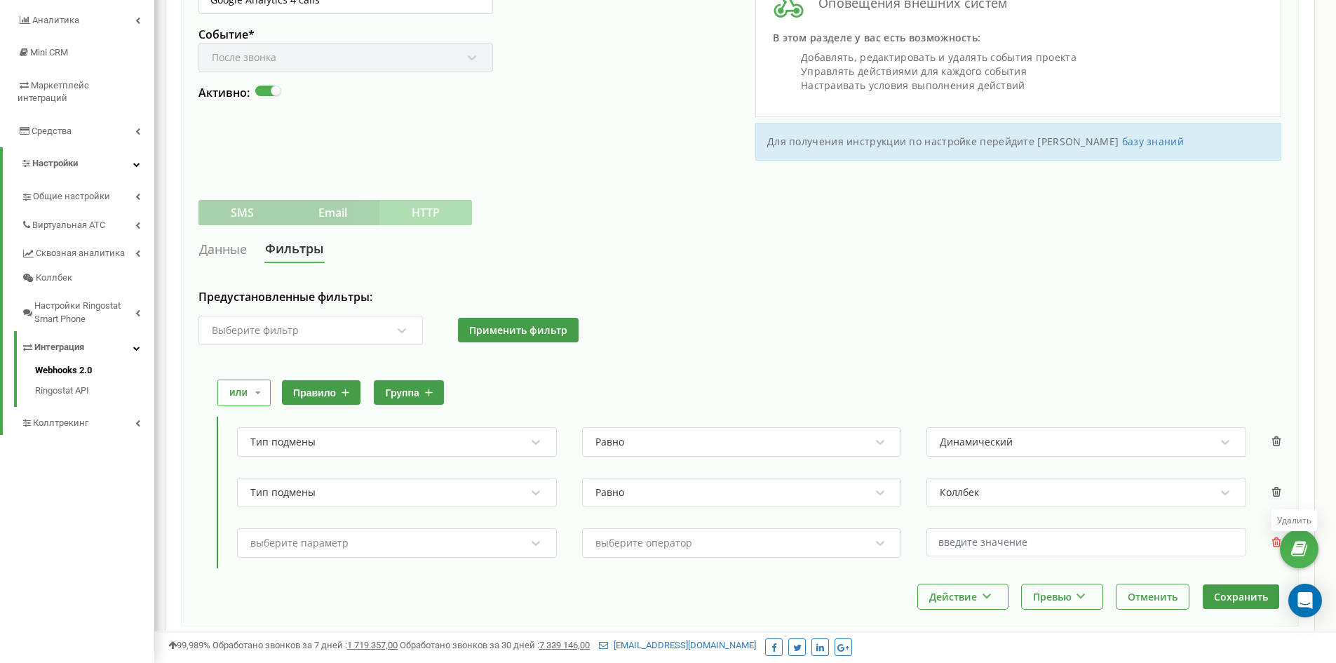
click at [1271, 543] on icon at bounding box center [1276, 542] width 10 height 10
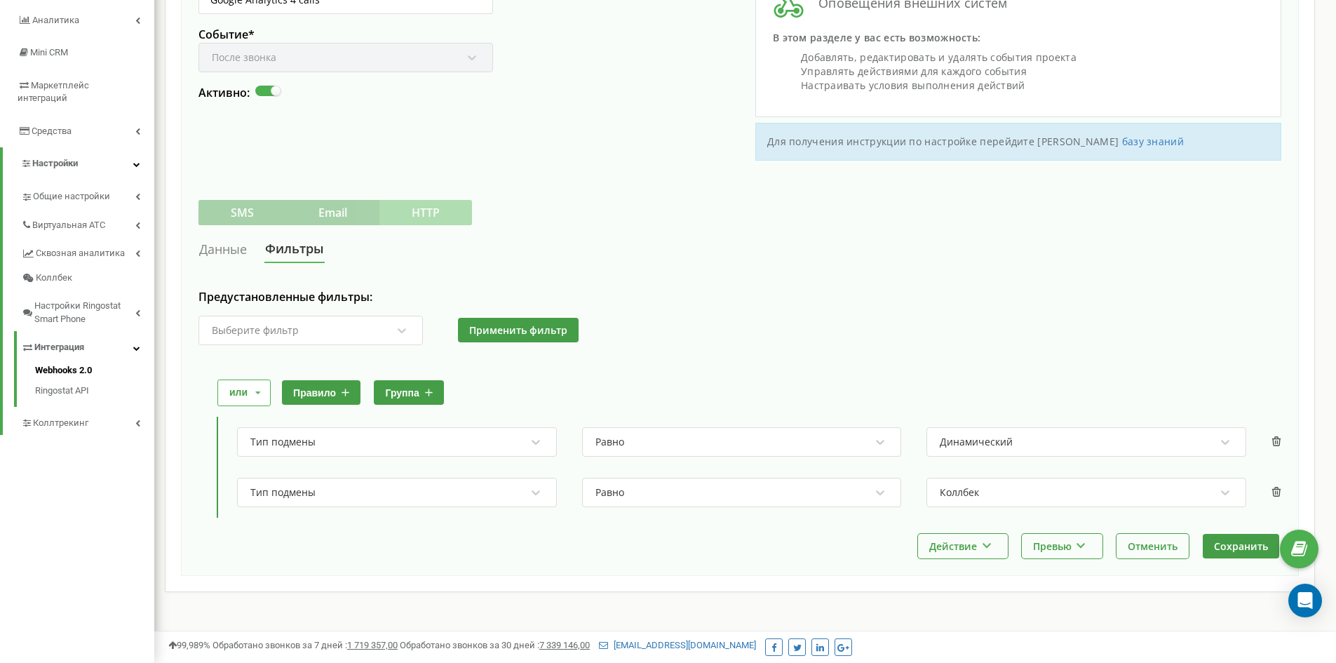
click at [406, 392] on button "группа" at bounding box center [408, 392] width 69 height 25
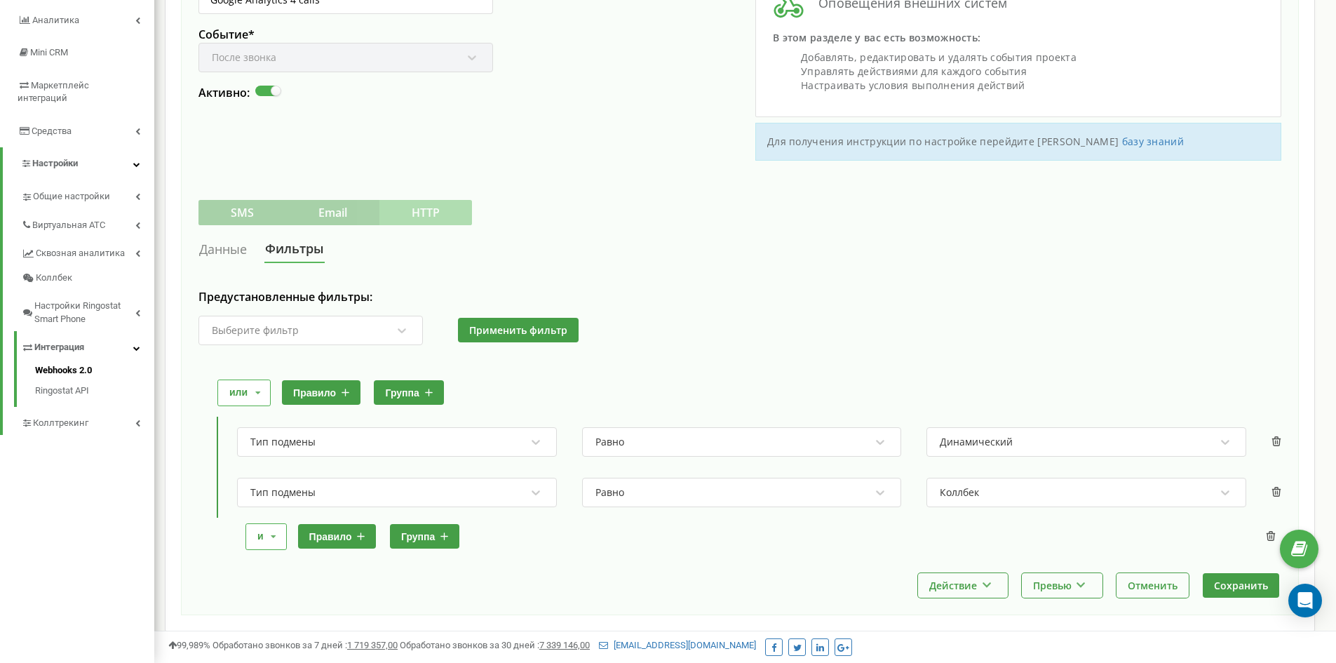
click at [340, 532] on button "правило" at bounding box center [337, 536] width 79 height 25
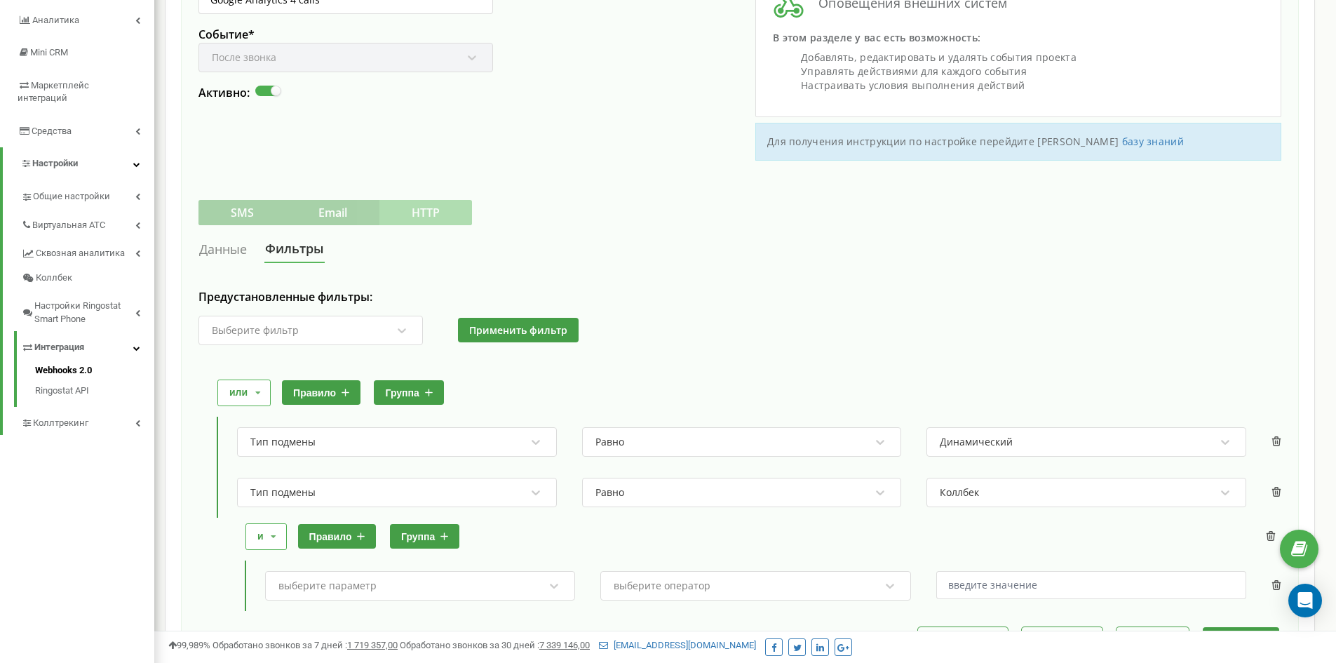
click at [389, 578] on div "выберите параметр" at bounding box center [420, 585] width 310 height 29
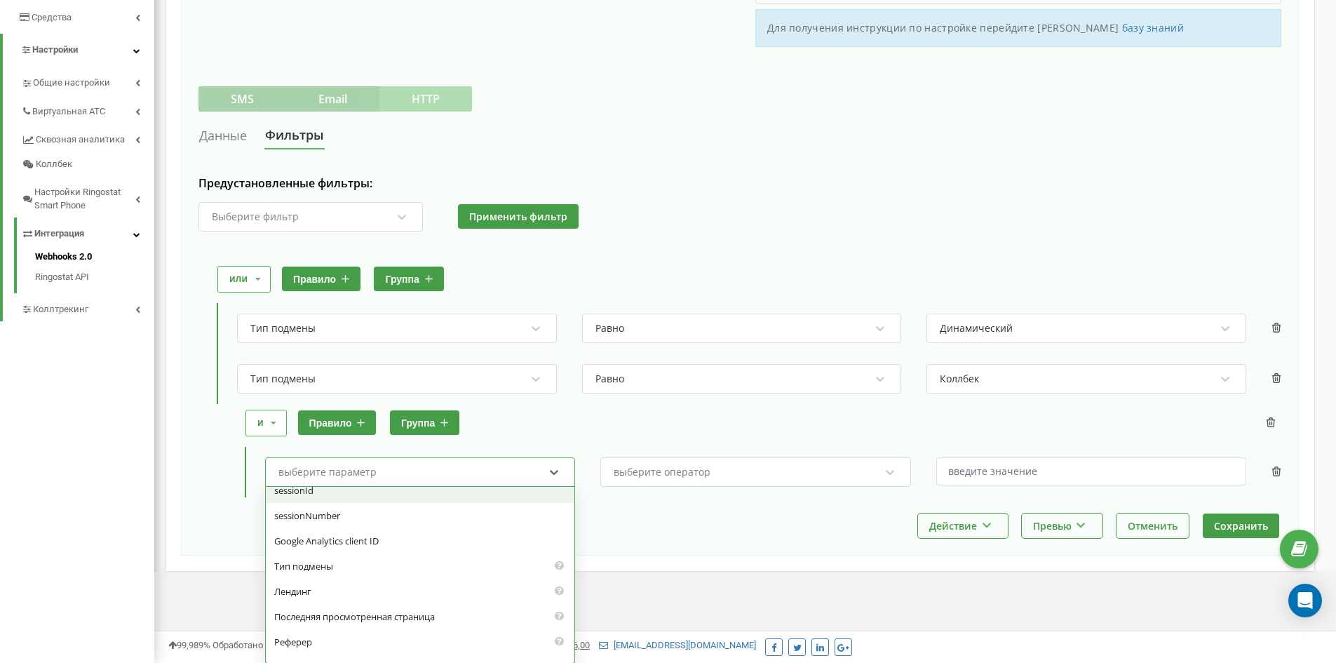
scroll to position [70, 0]
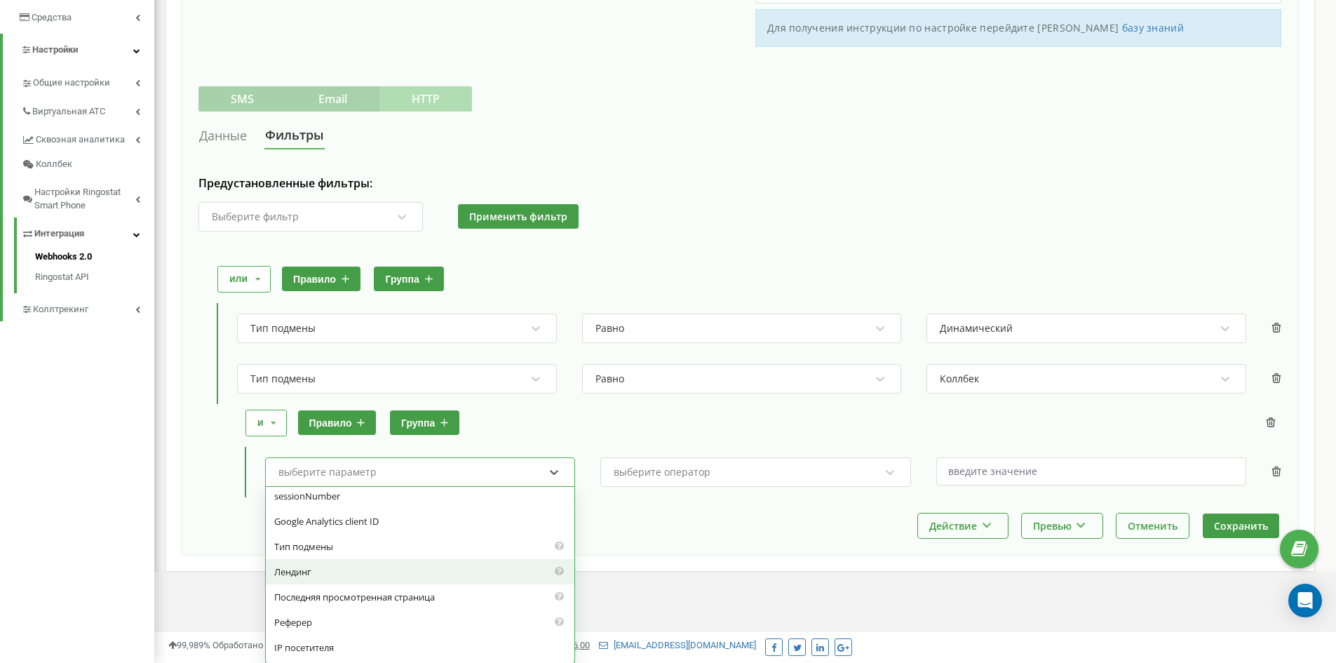
click at [289, 564] on div "Лендинг" at bounding box center [420, 571] width 308 height 25
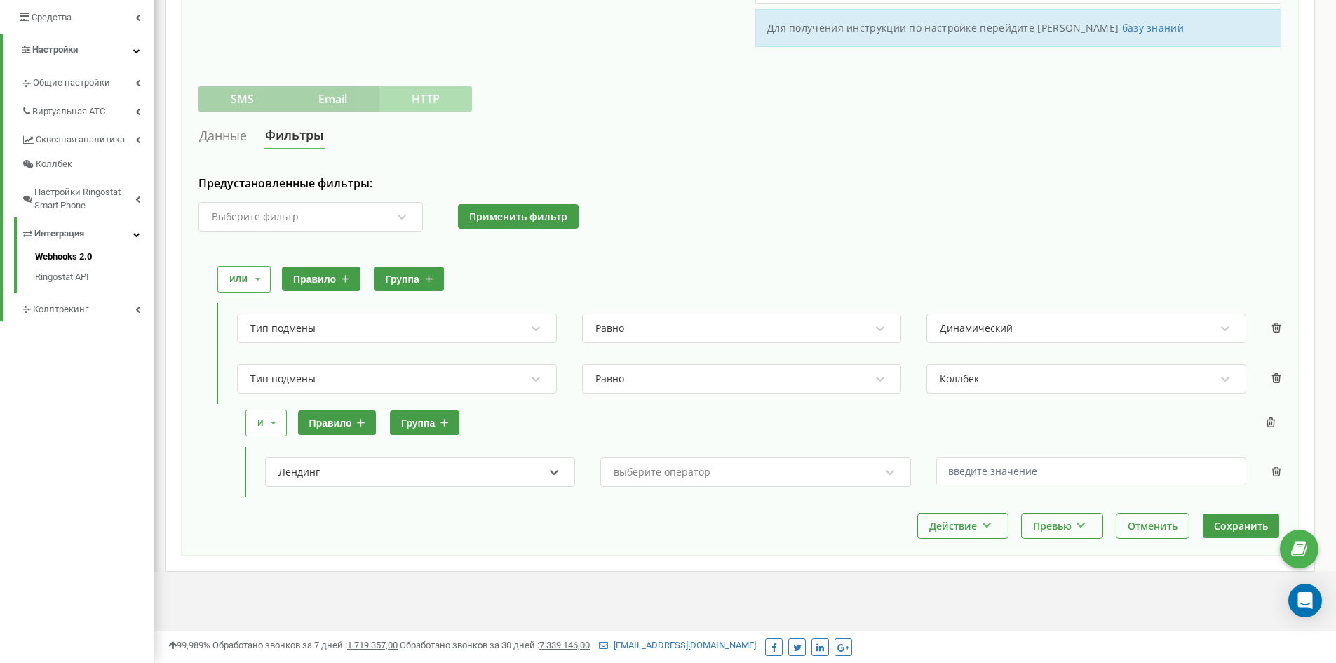
click at [688, 468] on div "выберите оператор" at bounding box center [661, 472] width 97 height 10
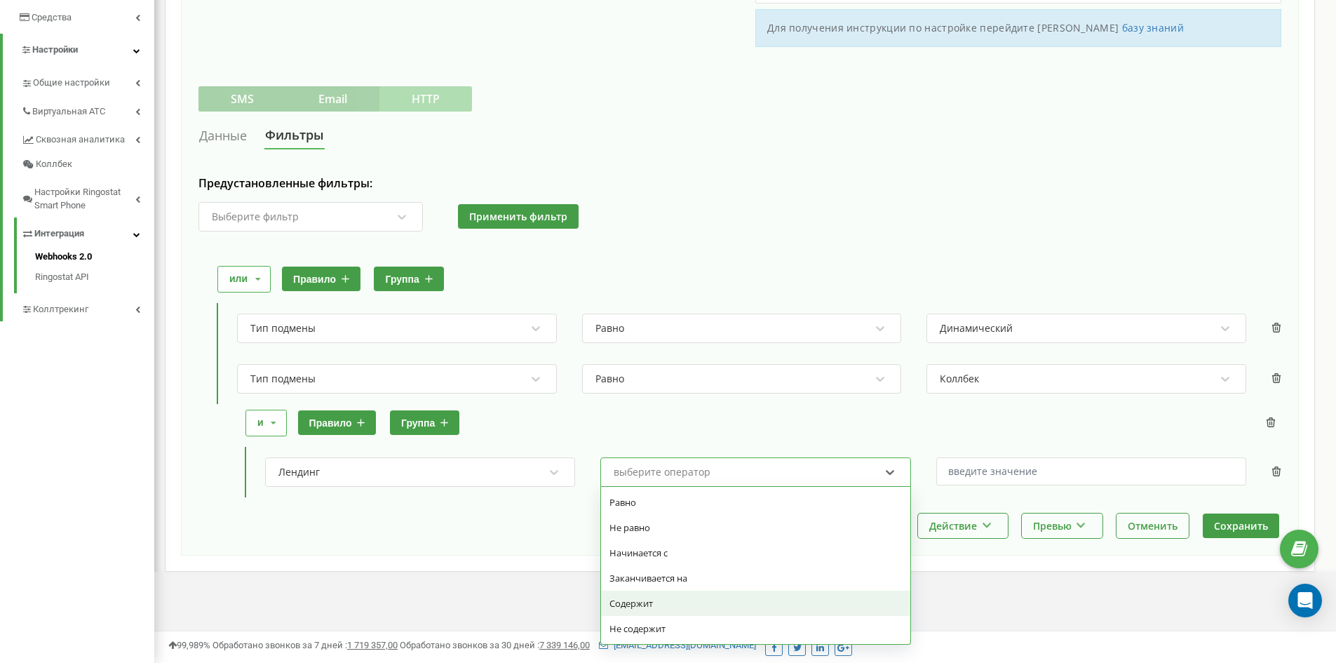
click at [640, 602] on div "Содержит" at bounding box center [755, 602] width 308 height 25
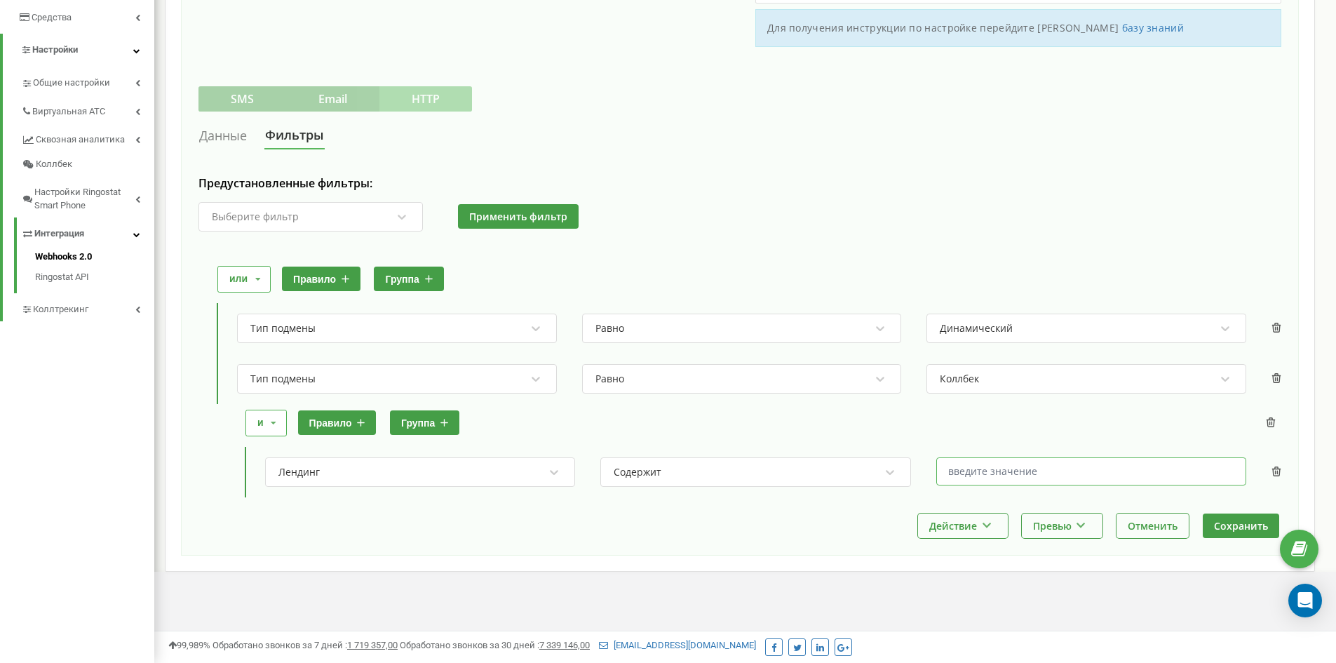
click at [1014, 472] on input "text" at bounding box center [1091, 471] width 310 height 28
paste input "optovichok"
type input "optovichok"
click at [1238, 520] on button "Сохранить" at bounding box center [1240, 525] width 76 height 25
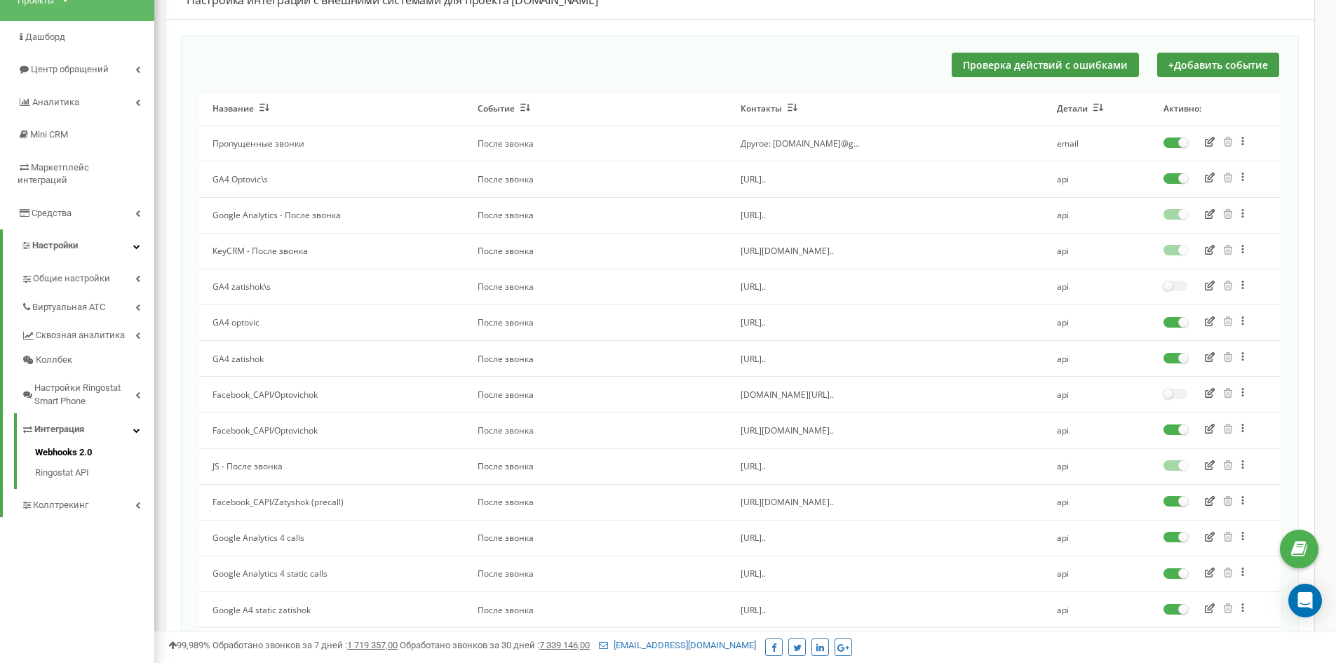
scroll to position [280, 0]
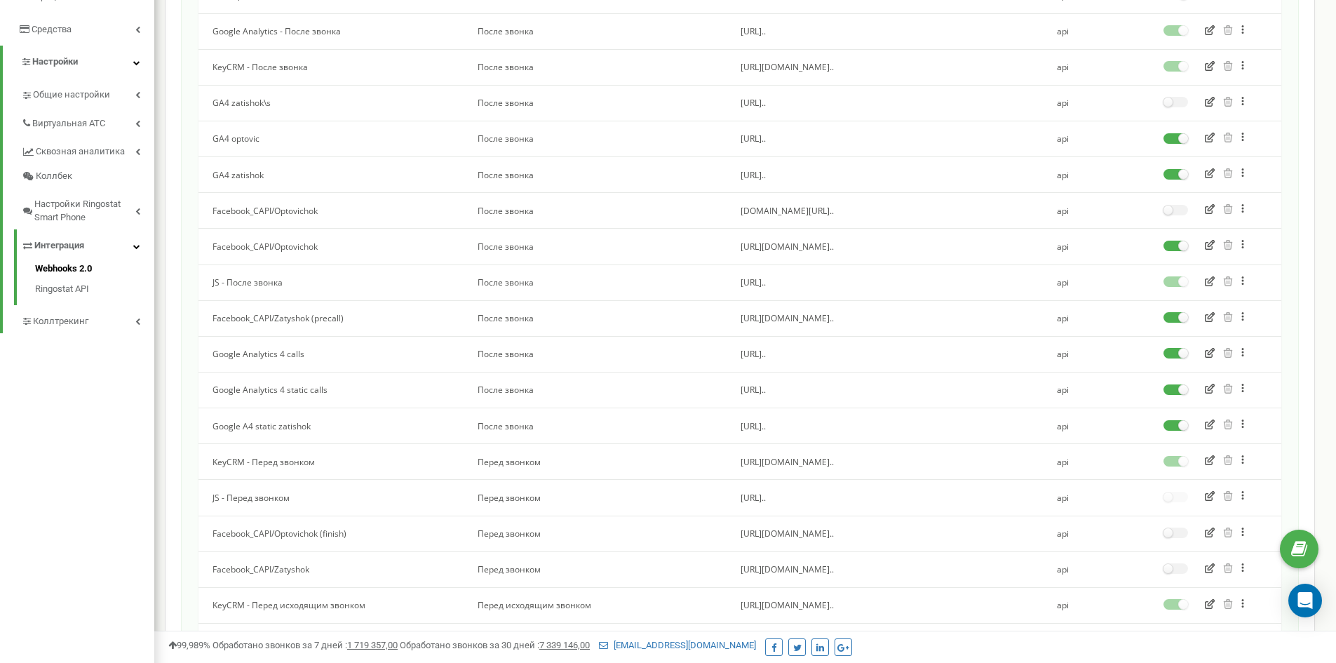
click at [1209, 388] on icon "button" at bounding box center [1209, 388] width 10 height 10
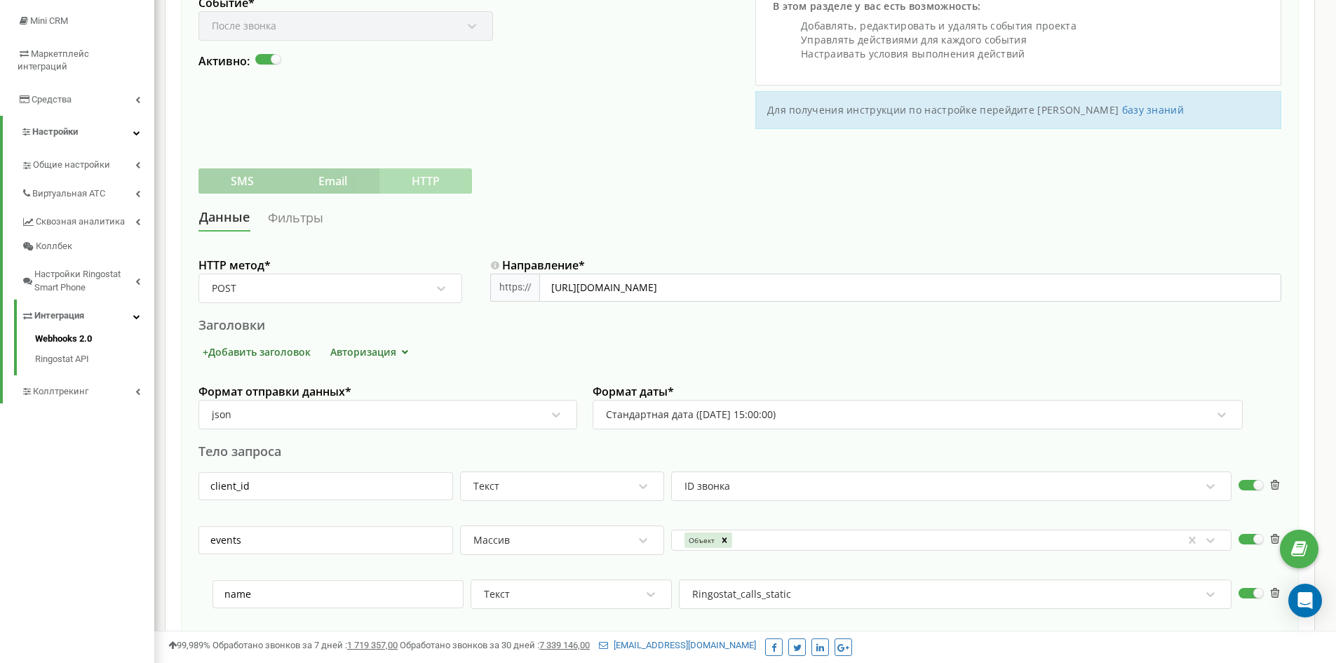
click at [295, 217] on link "Фильтры" at bounding box center [295, 218] width 57 height 26
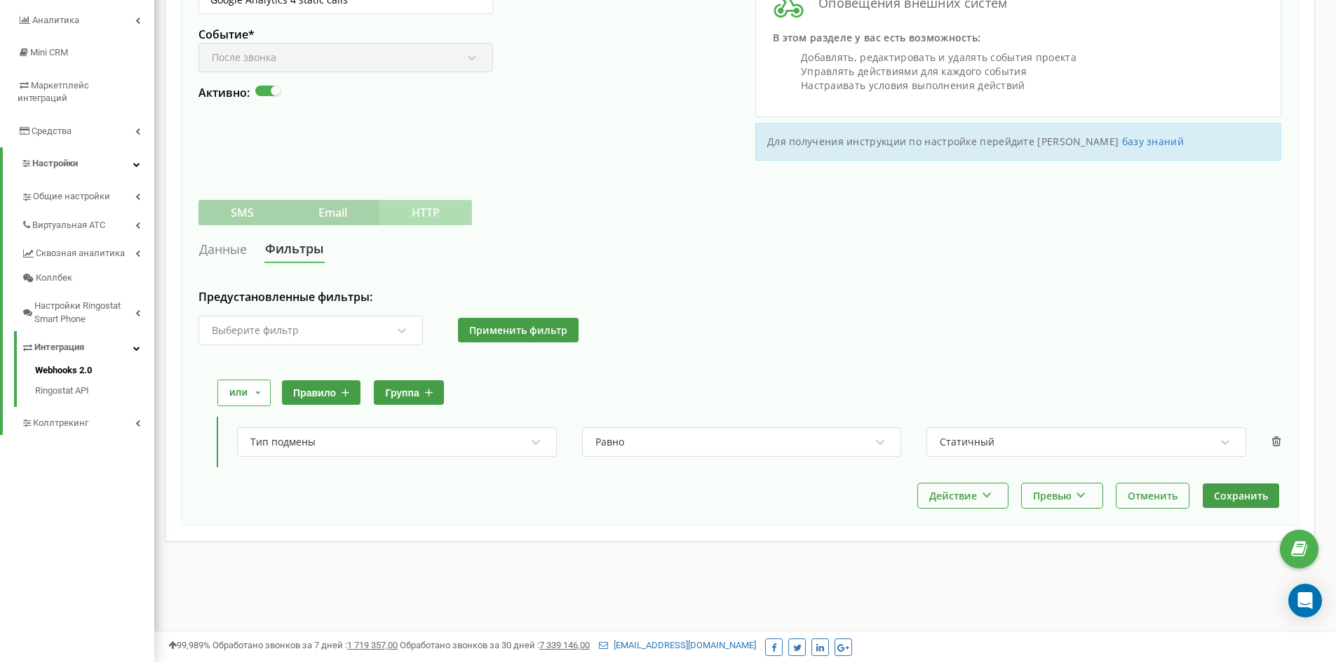
scroll to position [179, 0]
click at [251, 389] on icon at bounding box center [257, 393] width 21 height 26
click at [236, 412] on div "и" at bounding box center [242, 414] width 49 height 18
click at [324, 390] on button "правило" at bounding box center [309, 392] width 79 height 25
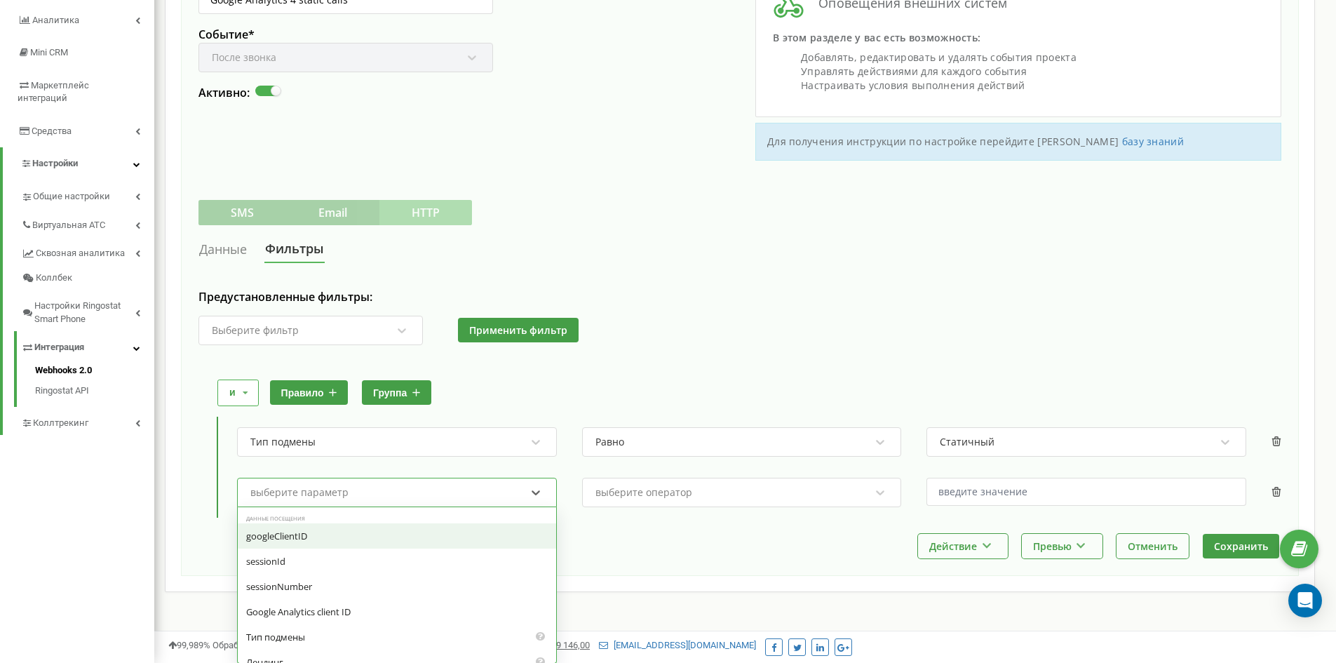
click at [281, 492] on div "выберите параметр" at bounding box center [299, 492] width 98 height 10
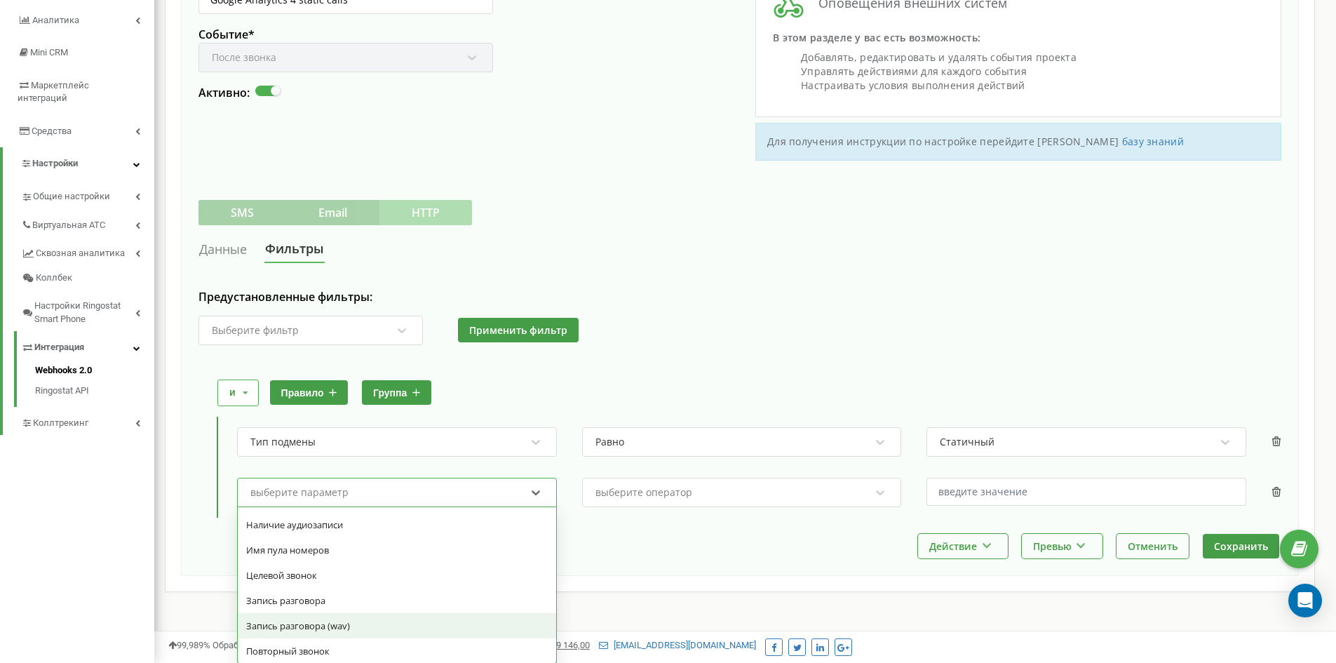
scroll to position [911, 0]
click at [304, 617] on div "Имя пула номеров" at bounding box center [397, 621] width 318 height 25
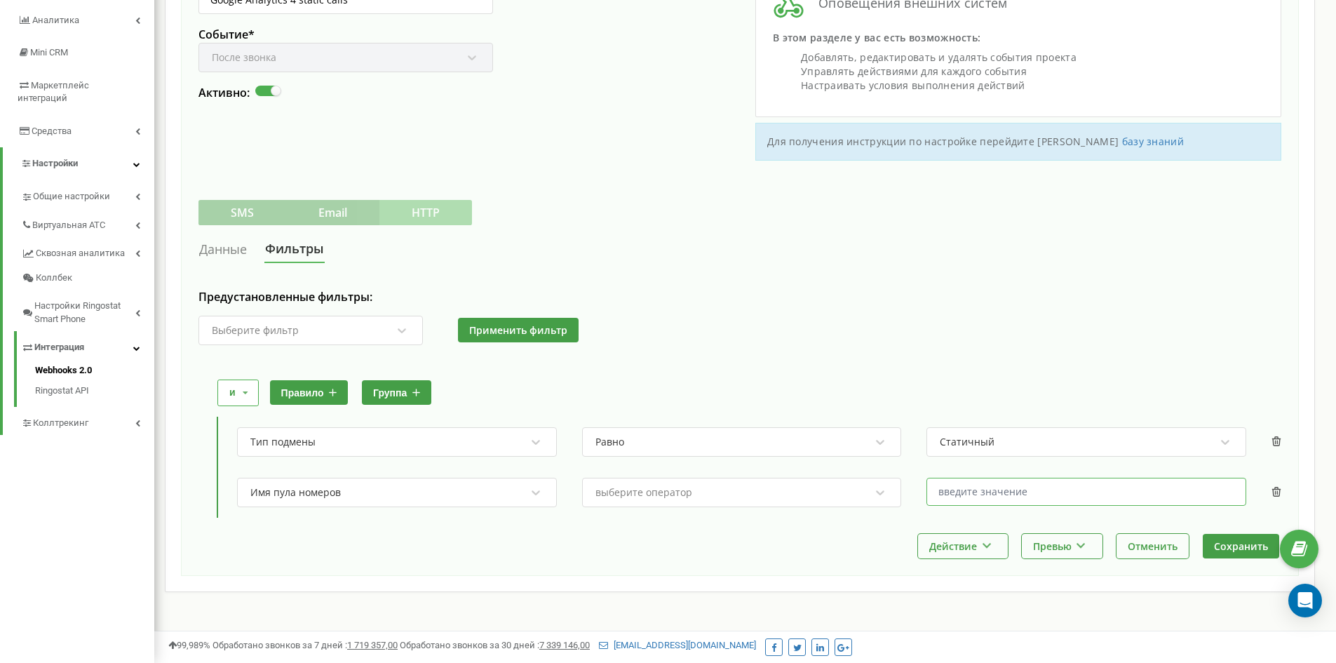
click at [1022, 491] on input "text" at bounding box center [1086, 491] width 320 height 28
click at [991, 495] on input "text" at bounding box center [1086, 491] width 320 height 28
paste input "Prom Optovichok"
type input "Prom Optovichok"
click at [1237, 546] on button "Сохранить" at bounding box center [1240, 546] width 76 height 25
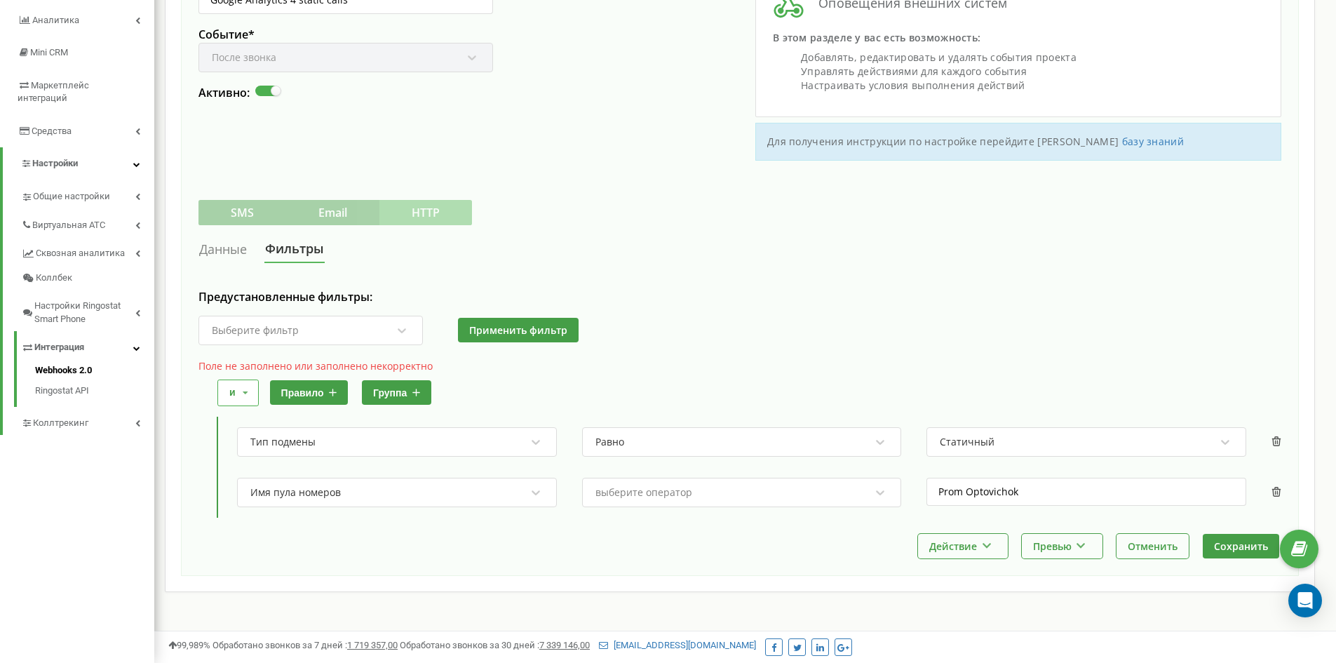
click at [685, 493] on div "выберите оператор" at bounding box center [643, 492] width 97 height 10
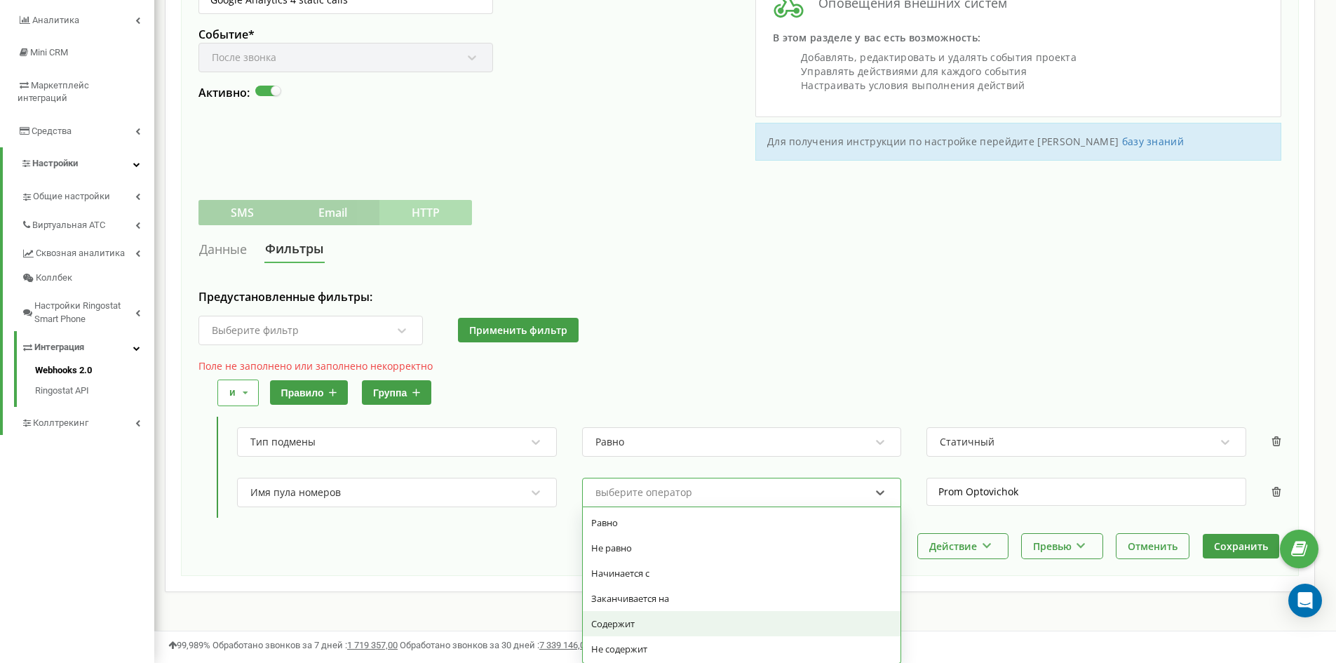
click at [616, 614] on div "Содержит" at bounding box center [742, 623] width 318 height 25
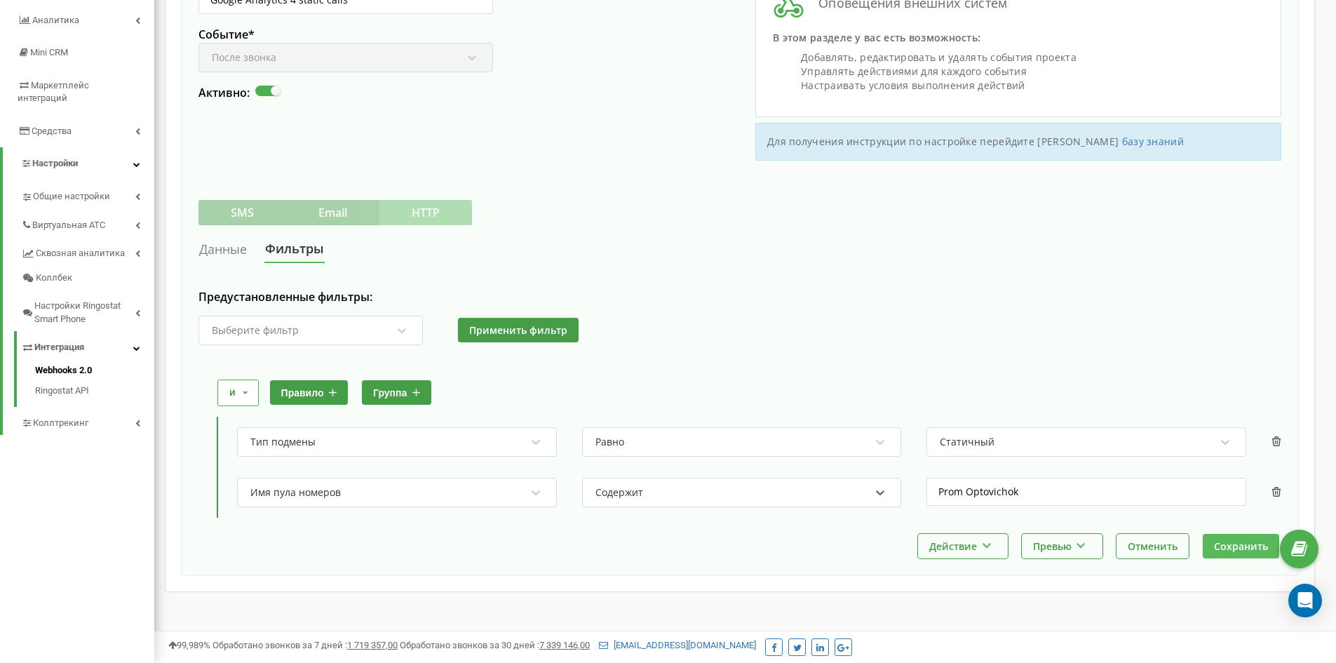
click at [1241, 546] on button "Сохранить" at bounding box center [1240, 546] width 76 height 25
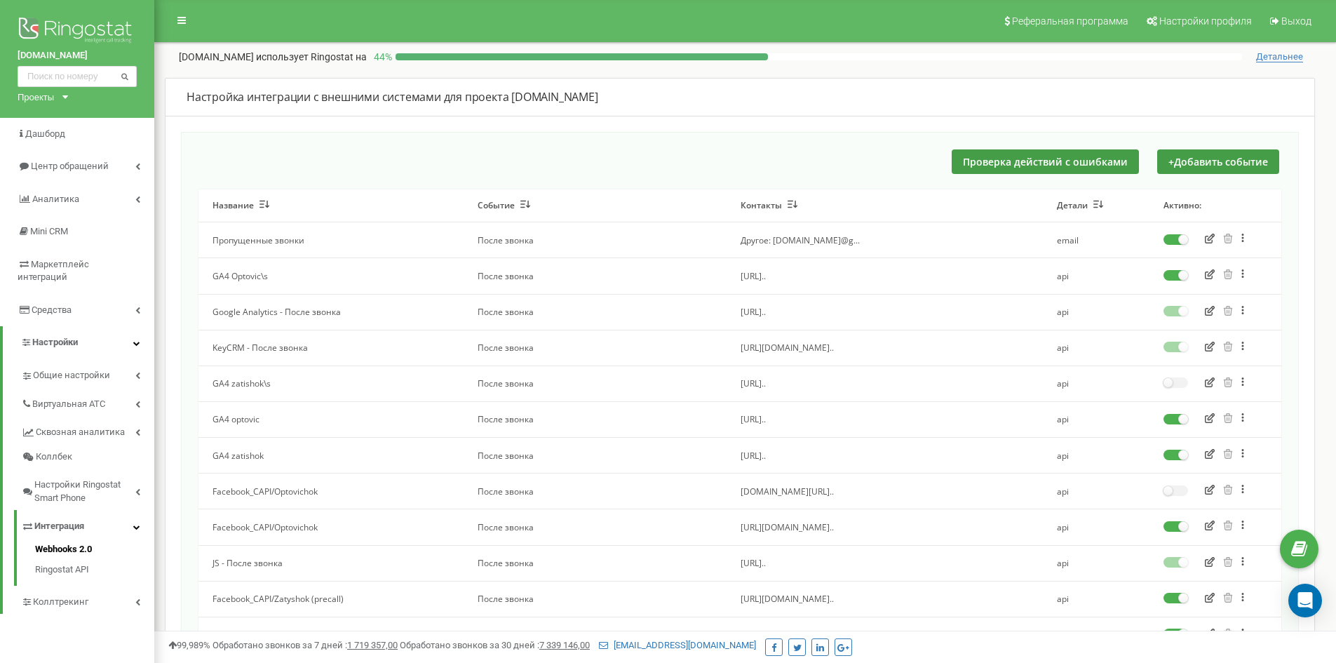
click at [1172, 271] on label at bounding box center [1175, 270] width 25 height 1
click at [0, 0] on input "checkbox" at bounding box center [0, 0] width 0 height 0
click at [1170, 415] on label at bounding box center [1175, 414] width 25 height 1
click at [0, 0] on input "checkbox" at bounding box center [0, 0] width 0 height 0
click at [1026, 155] on button "Проверка действий с ошибками" at bounding box center [1044, 161] width 187 height 25
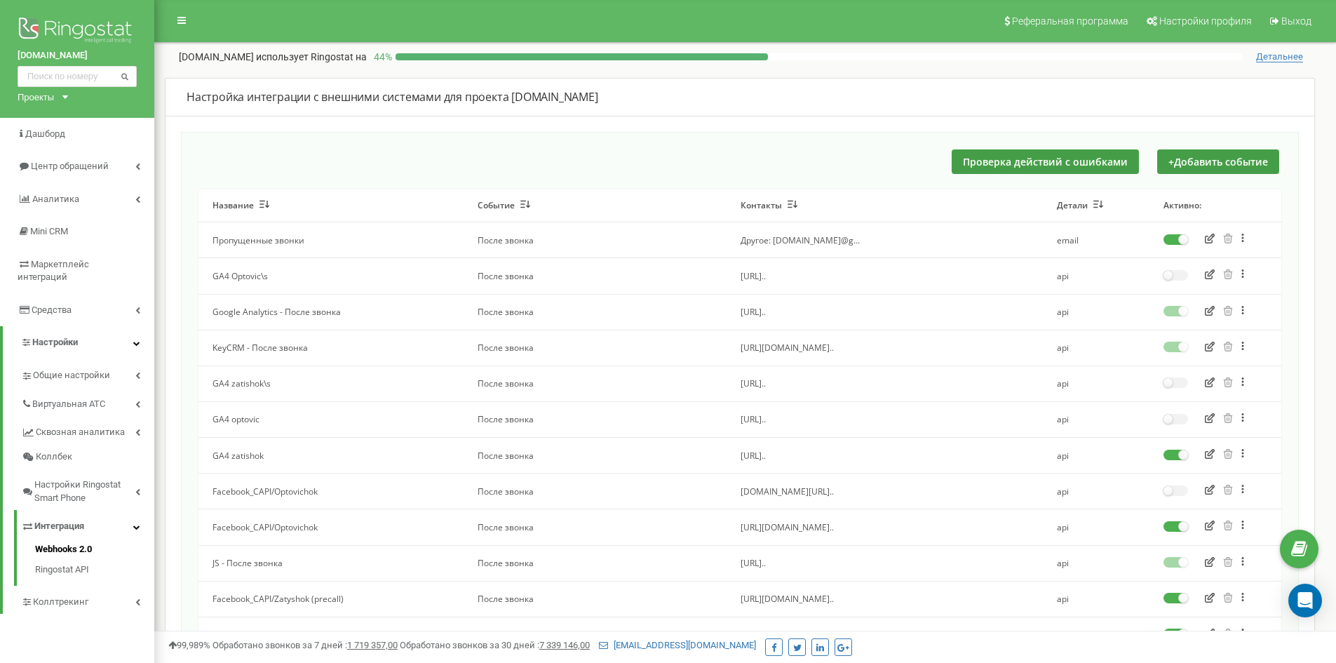
click at [374, 143] on div "Проверка действий с ошибками + Добавить событие Название Событие Контакты Детал…" at bounding box center [740, 569] width 1118 height 874
click at [50, 595] on span "Коллтрекинг" at bounding box center [59, 601] width 53 height 13
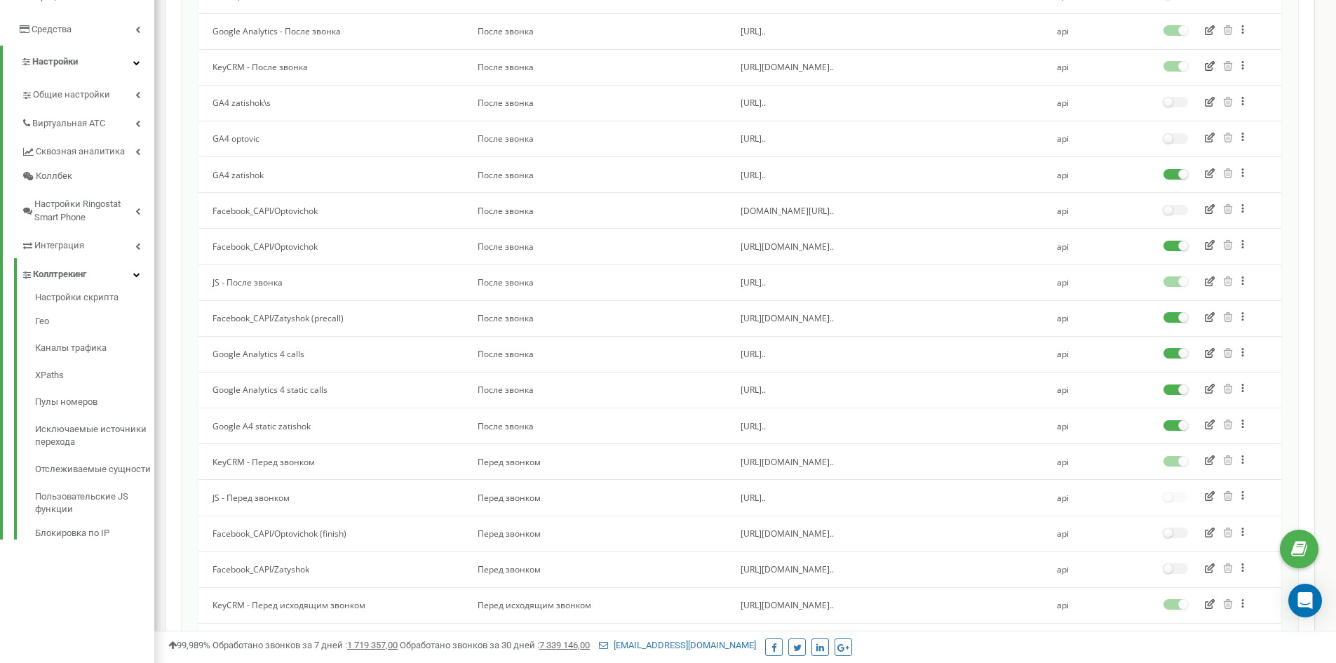
click at [64, 599] on div "optovichok.com.ua Проекты optizol.com.ua gurman-vn.biz pack-house.in.ua vavilon…" at bounding box center [77, 276] width 154 height 1113
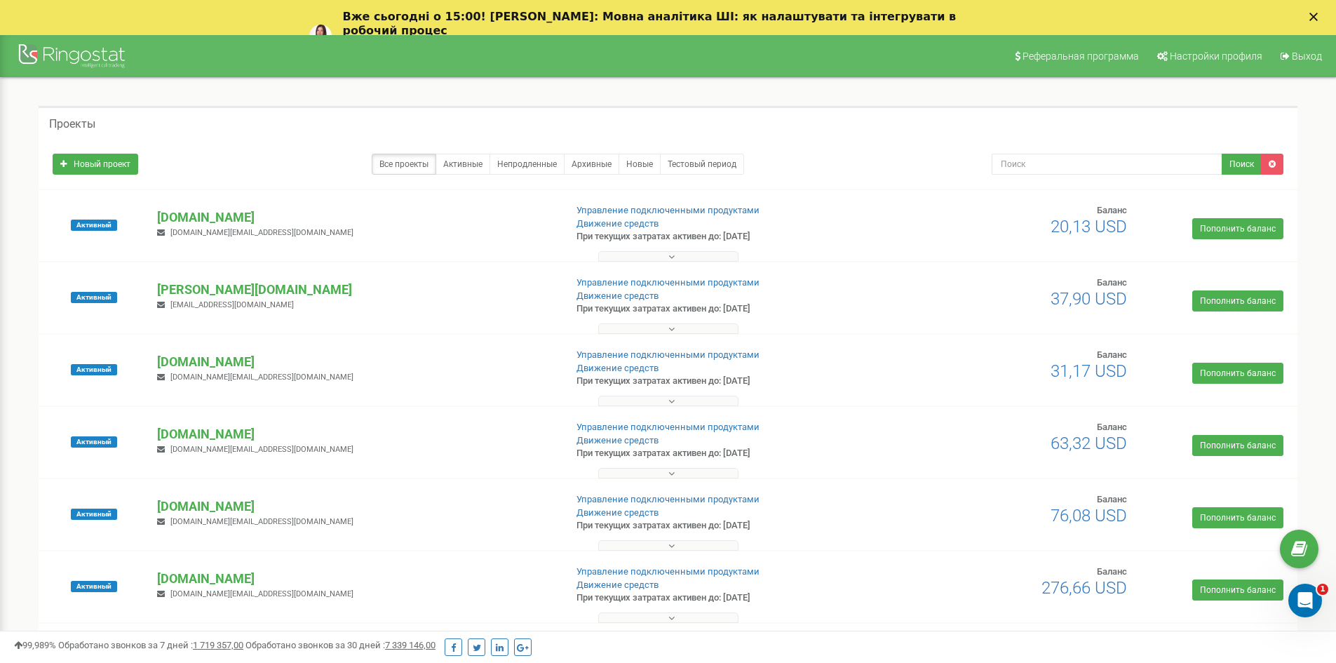
click at [224, 117] on div "Проекты" at bounding box center [668, 123] width 1258 height 34
